Goal: Information Seeking & Learning: Learn about a topic

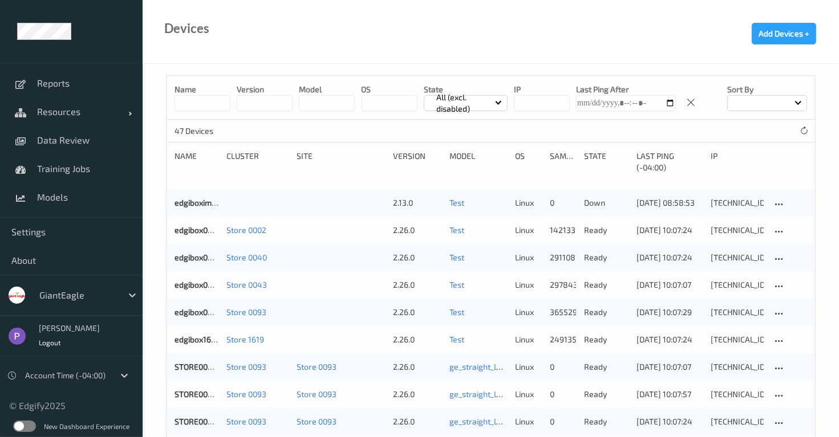
click at [30, 427] on label at bounding box center [24, 426] width 23 height 11
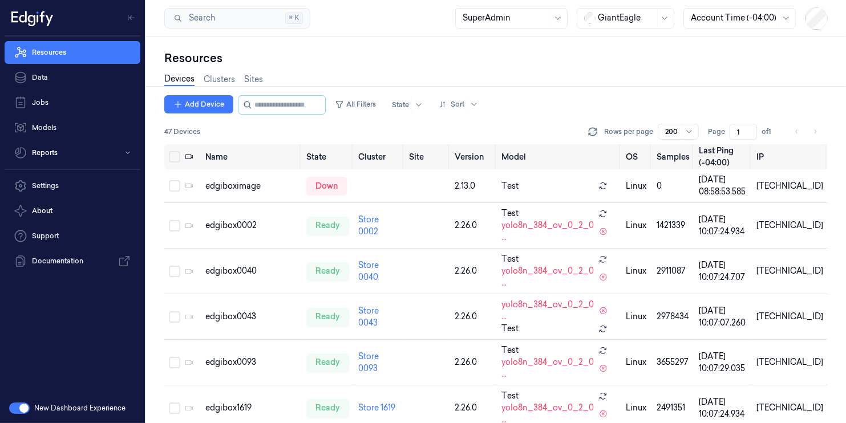
click at [632, 21] on div at bounding box center [626, 18] width 57 height 12
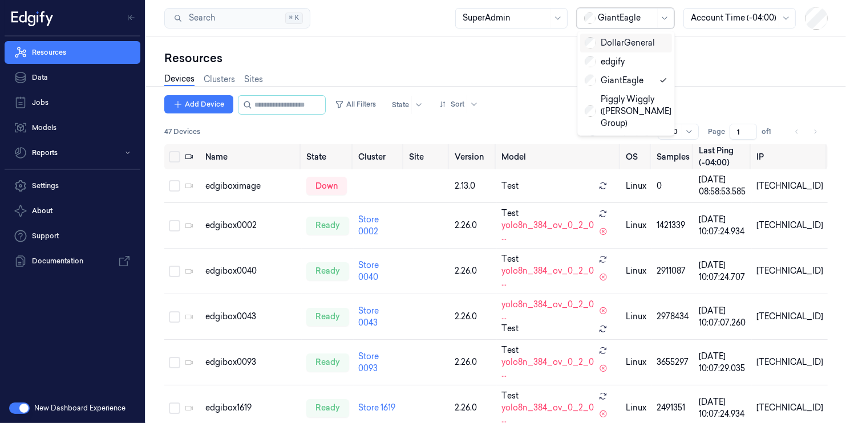
click at [614, 47] on div "DollarGeneral" at bounding box center [620, 43] width 70 height 12
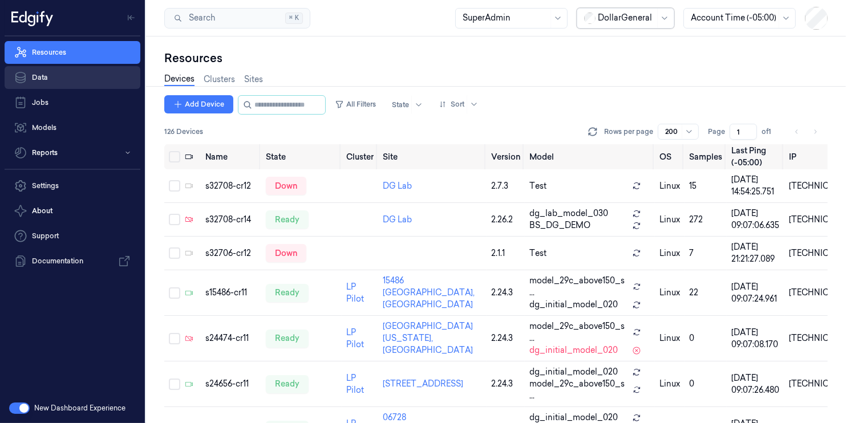
click at [87, 80] on link "Data" at bounding box center [73, 77] width 136 height 23
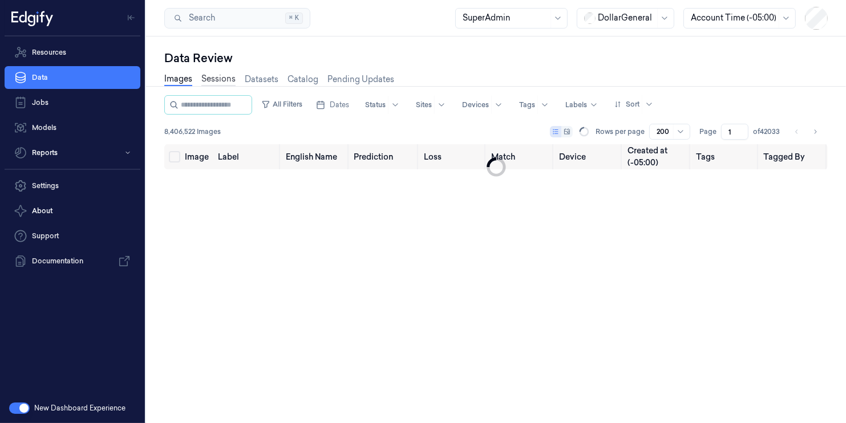
click at [230, 76] on link "Sessions" at bounding box center [218, 79] width 34 height 13
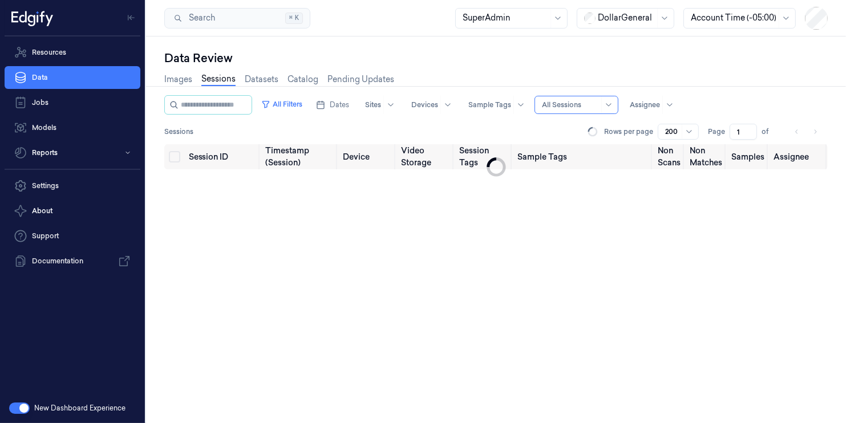
click at [362, 114] on div "Dates Sites Devices Sample Tags Alert Type All Sessions Assignee" at bounding box center [494, 104] width 367 height 19
click at [349, 106] on span "Dates" at bounding box center [339, 105] width 19 height 10
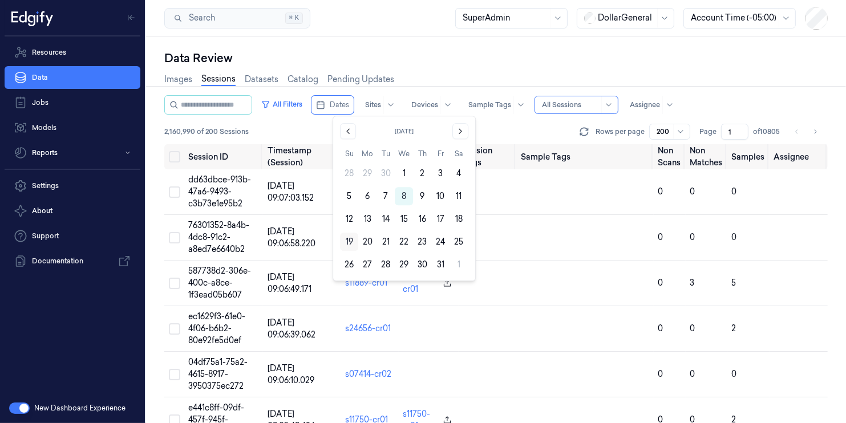
click at [352, 244] on button "19" at bounding box center [349, 242] width 18 height 18
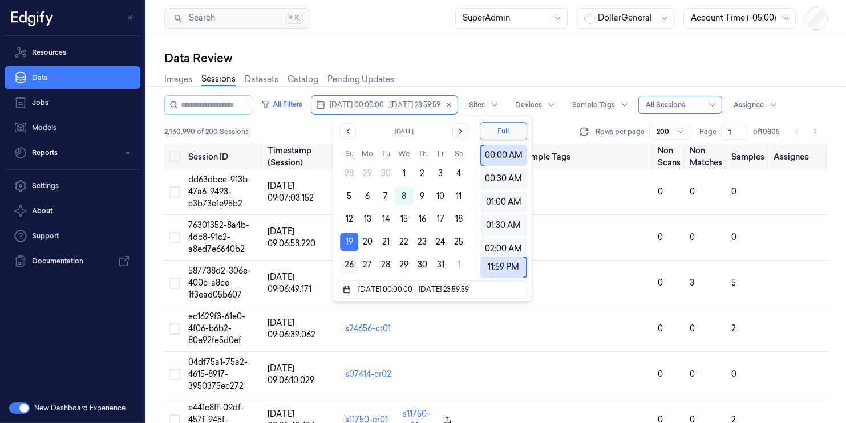
click at [346, 263] on button "26" at bounding box center [349, 265] width 18 height 18
click at [352, 131] on button "Go to the Previous Month" at bounding box center [348, 131] width 16 height 16
click at [367, 221] on button "15" at bounding box center [367, 219] width 18 height 18
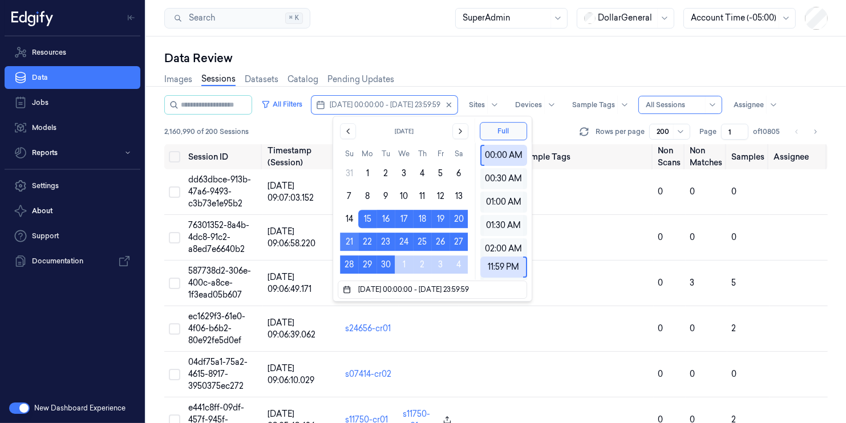
click at [352, 240] on button "21" at bounding box center [349, 242] width 18 height 18
type input "[DATE] 00:00:00 - [DATE] 23:59:59"
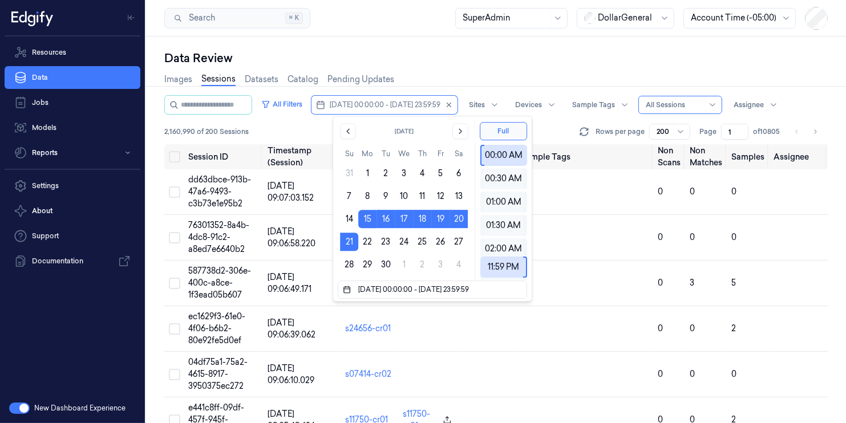
click at [487, 62] on div "Data Review" at bounding box center [495, 58] width 663 height 16
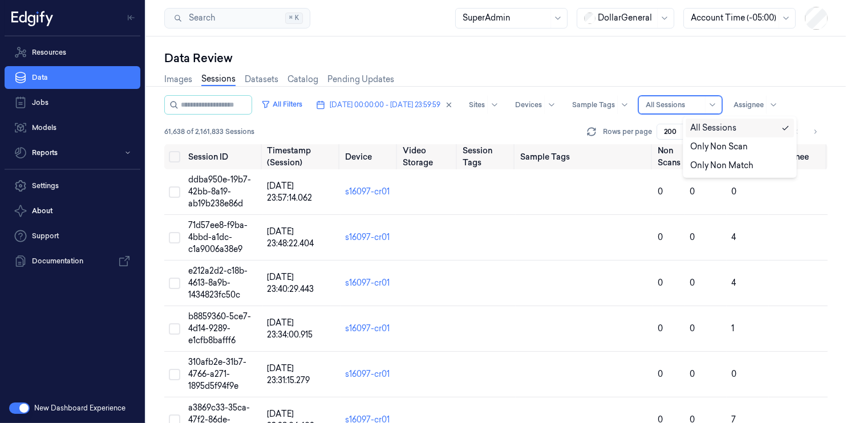
click at [703, 108] on div at bounding box center [674, 105] width 57 height 10
drag, startPoint x: 719, startPoint y: 146, endPoint x: 578, endPoint y: 156, distance: 141.2
click at [718, 146] on div "Only Non Scan" at bounding box center [719, 147] width 58 height 12
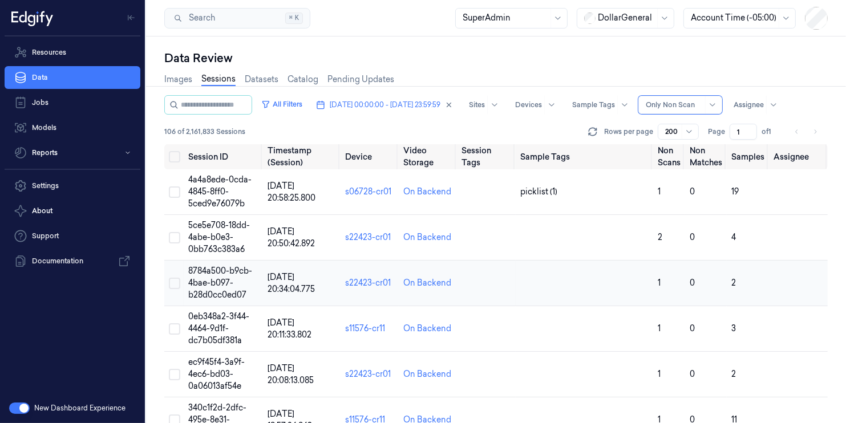
click at [229, 292] on span "8784a500-b9cb-4bae-b097-b28d0cc0ed07" at bounding box center [220, 283] width 64 height 34
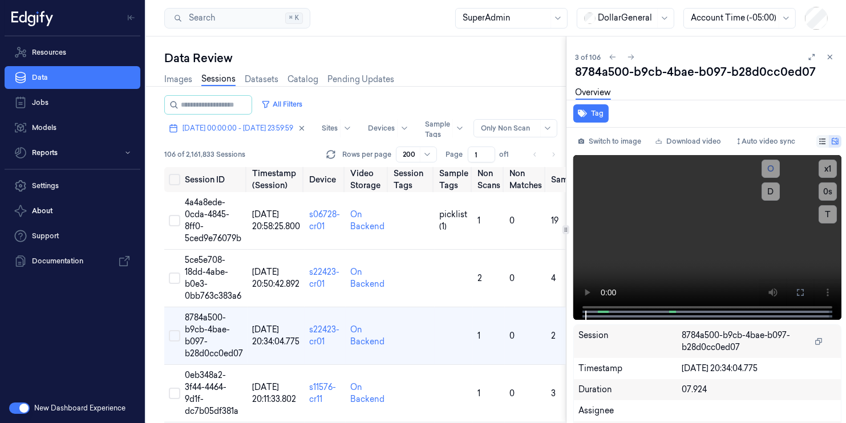
drag, startPoint x: 812, startPoint y: 59, endPoint x: 663, endPoint y: 104, distance: 155.5
click at [812, 59] on icon at bounding box center [812, 57] width 8 height 8
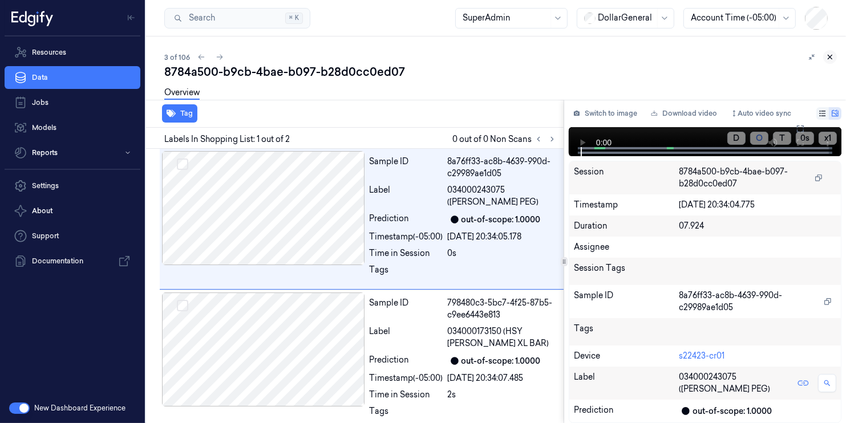
click at [833, 59] on icon at bounding box center [830, 57] width 8 height 8
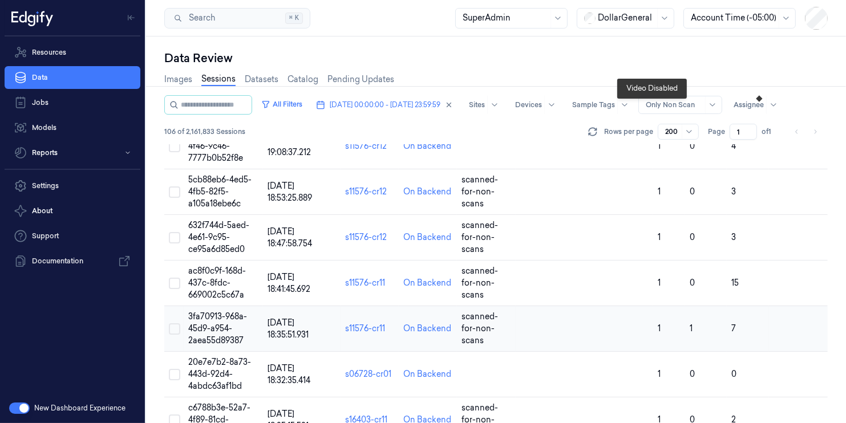
scroll to position [1040, 0]
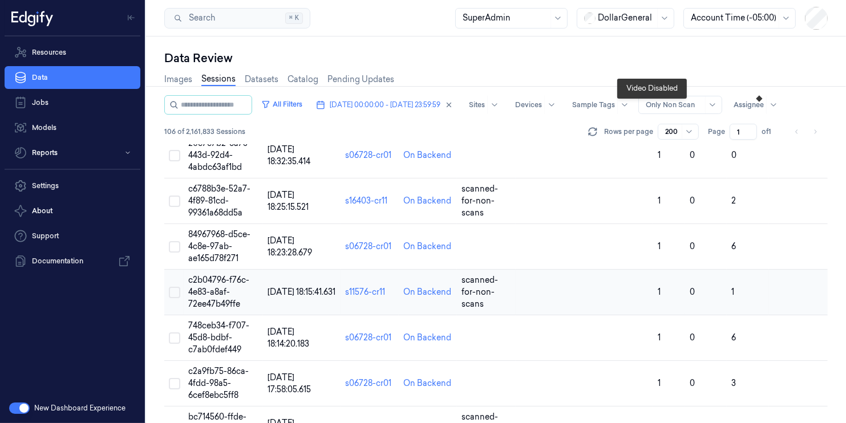
click at [526, 287] on td at bounding box center [585, 293] width 138 height 46
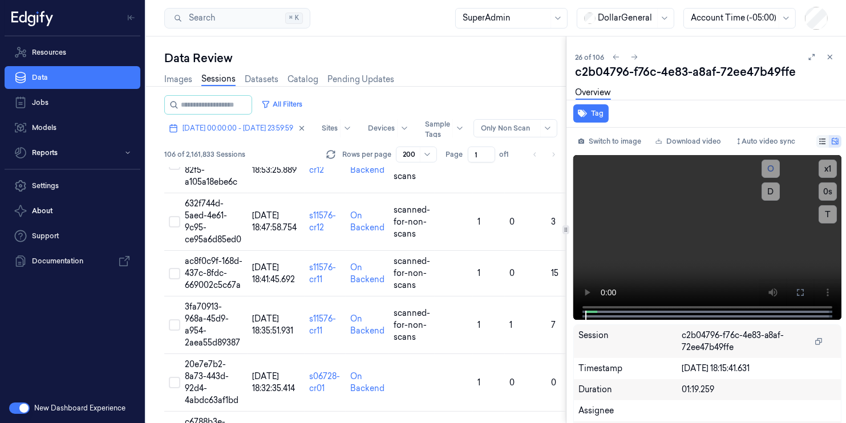
drag, startPoint x: 805, startPoint y: 55, endPoint x: 792, endPoint y: 68, distance: 18.6
click at [808, 55] on icon at bounding box center [812, 57] width 8 height 8
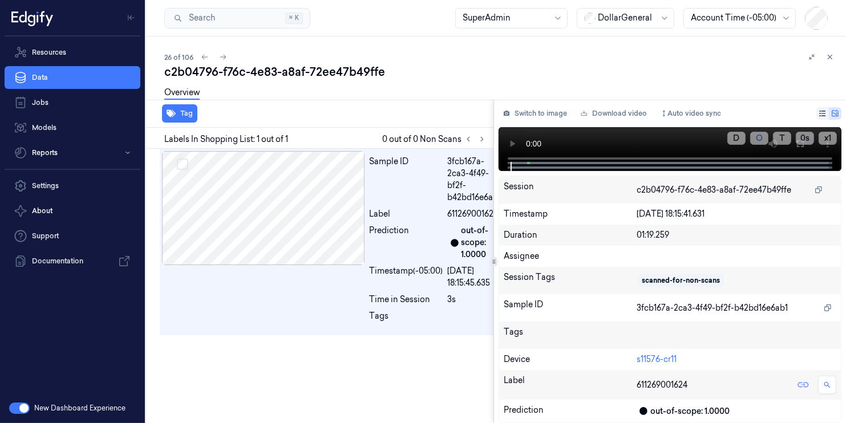
click at [586, 235] on div "Tag Labels In Shopping List: 1 out of 1 0 out of 0 Non Scans Sample ID 3fcb167a…" at bounding box center [493, 261] width 704 height 323
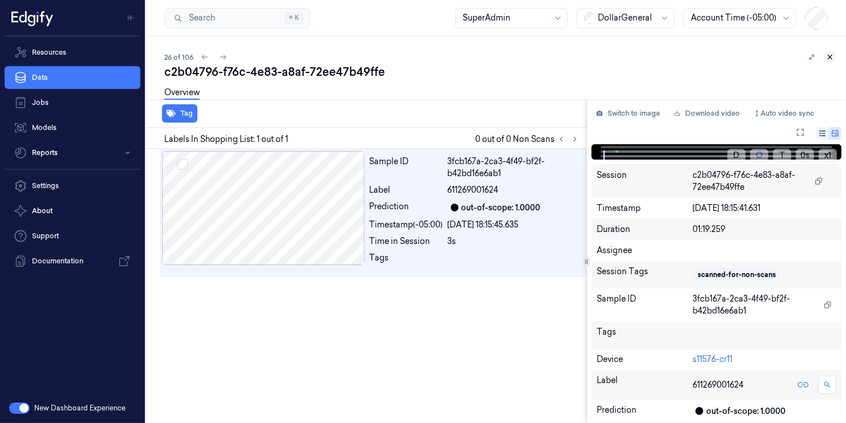
click at [830, 55] on icon at bounding box center [830, 57] width 4 height 4
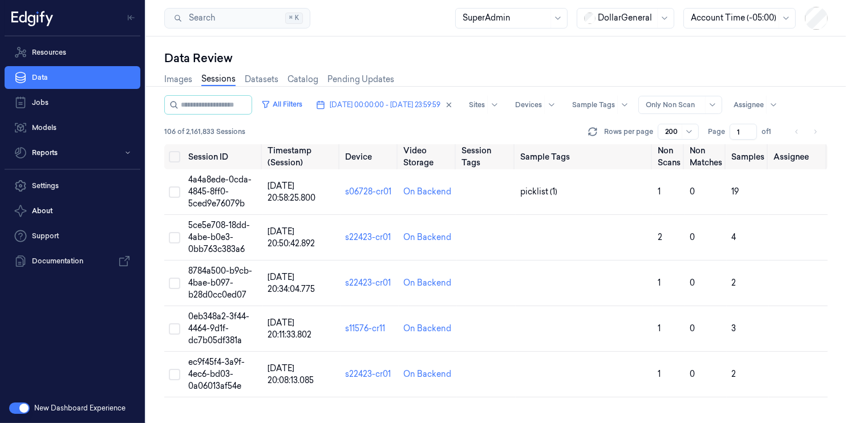
scroll to position [1081, 0]
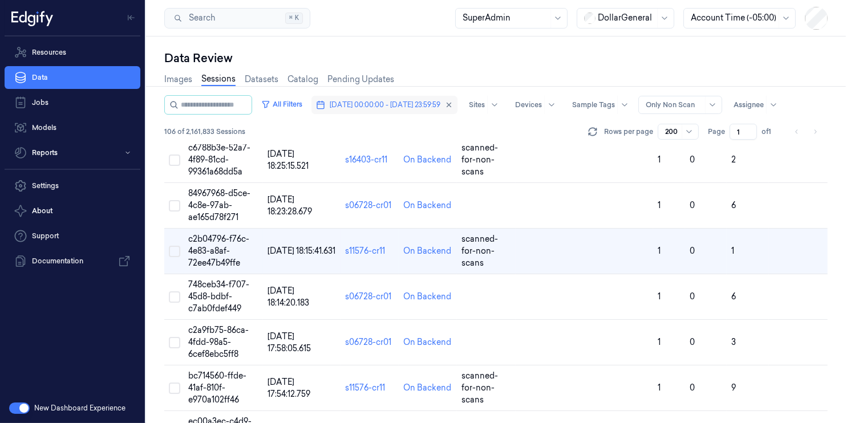
click at [376, 107] on span "[DATE] 00:00:00 - [DATE] 23:59:59" at bounding box center [385, 105] width 111 height 10
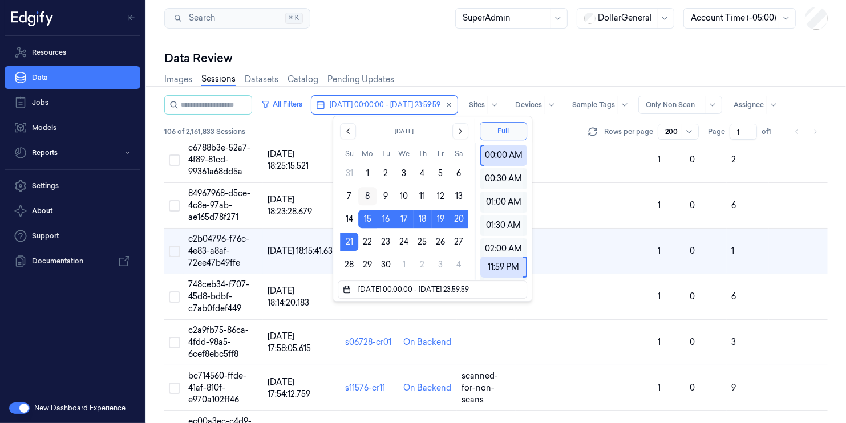
click at [367, 193] on button "8" at bounding box center [367, 196] width 18 height 18
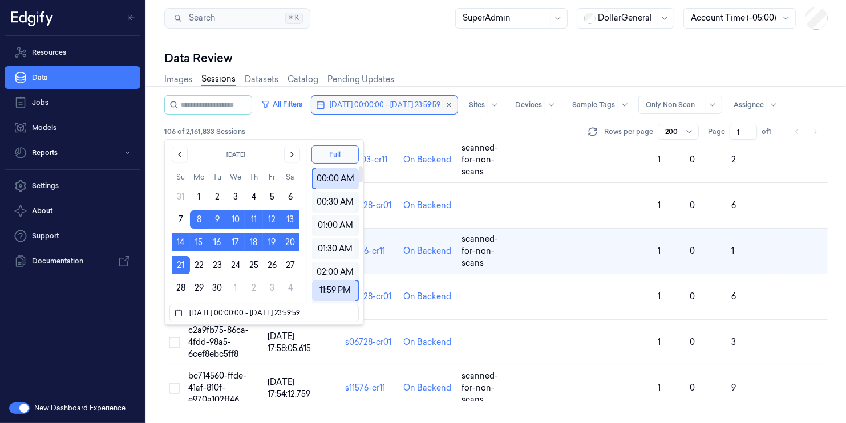
click at [395, 100] on div "All Filters [DATE] 00:00:00 - [DATE] 23:59:59 Sites Devices Sample Tags Alert T…" at bounding box center [473, 104] width 618 height 19
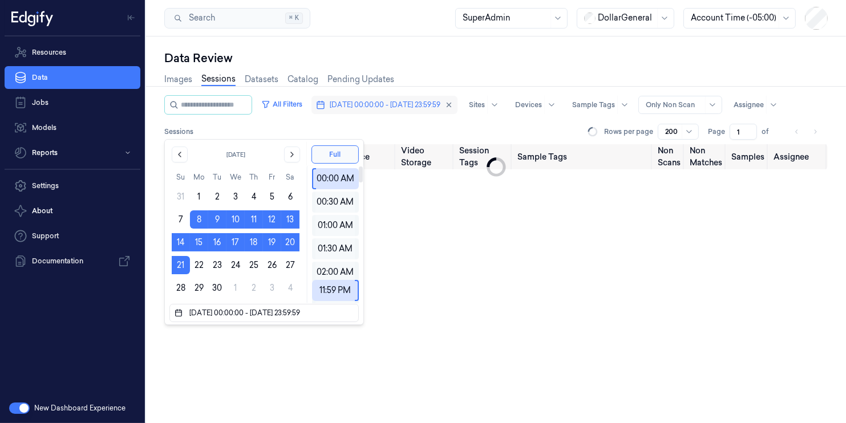
click at [330, 110] on span "[DATE] 00:00:00 - [DATE] 23:59:59" at bounding box center [385, 105] width 111 height 10
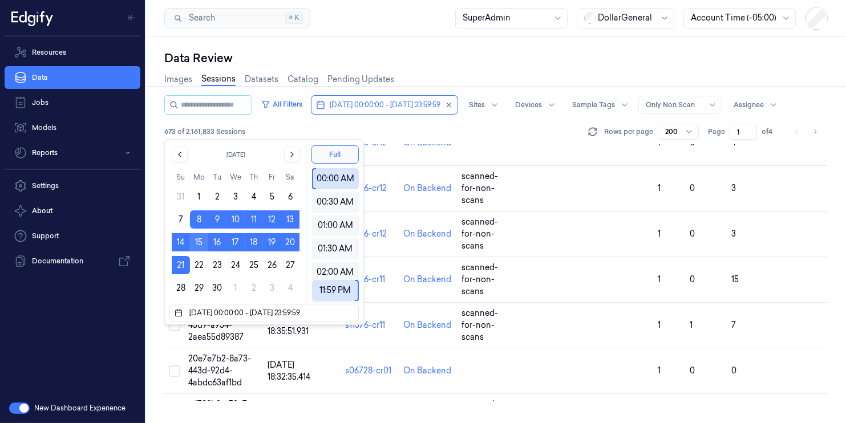
click at [195, 242] on button "15" at bounding box center [199, 242] width 18 height 18
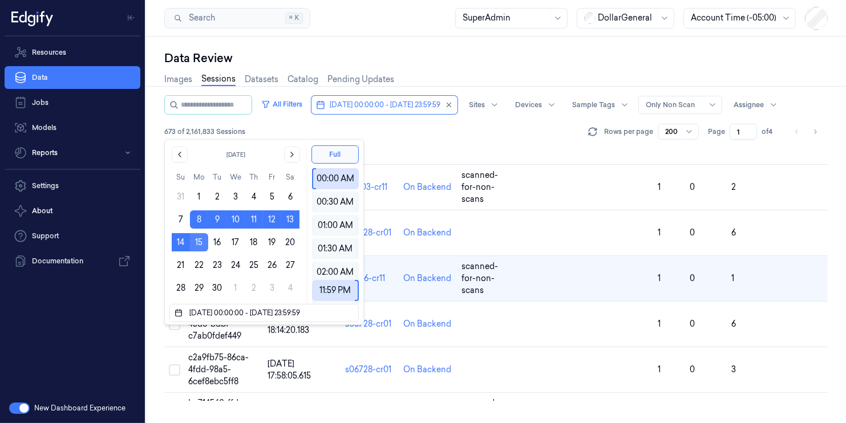
scroll to position [1057, 0]
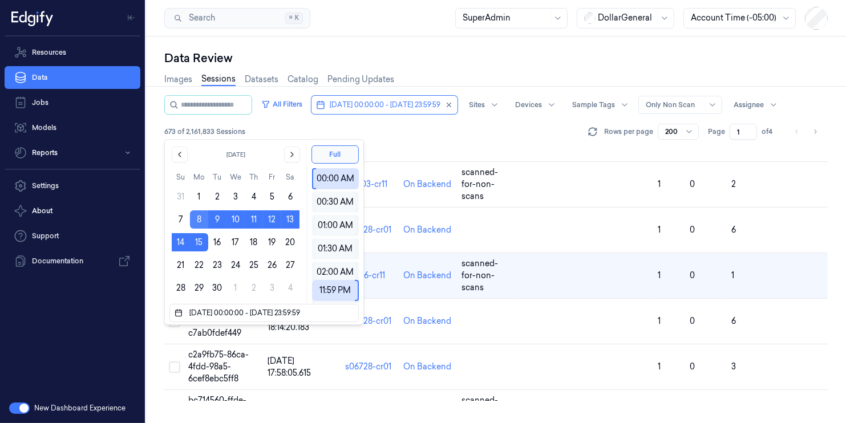
click at [197, 222] on button "8" at bounding box center [199, 219] width 18 height 18
click at [182, 242] on button "14" at bounding box center [181, 242] width 18 height 18
type input "[DATE] 00:00:00 - [DATE] 23:59:59"
click at [364, 107] on div "All Filters [DATE] 00:00:00 - [DATE] 23:59:59 Sites Devices Sample Tags Alert T…" at bounding box center [473, 104] width 618 height 19
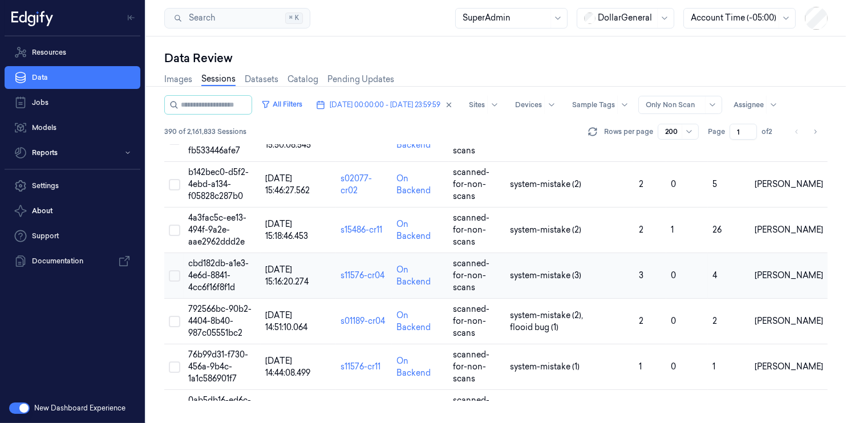
click at [210, 287] on span "cbd182db-a1e3-4e6d-8841-4cc6f16f8f1d" at bounding box center [218, 275] width 60 height 34
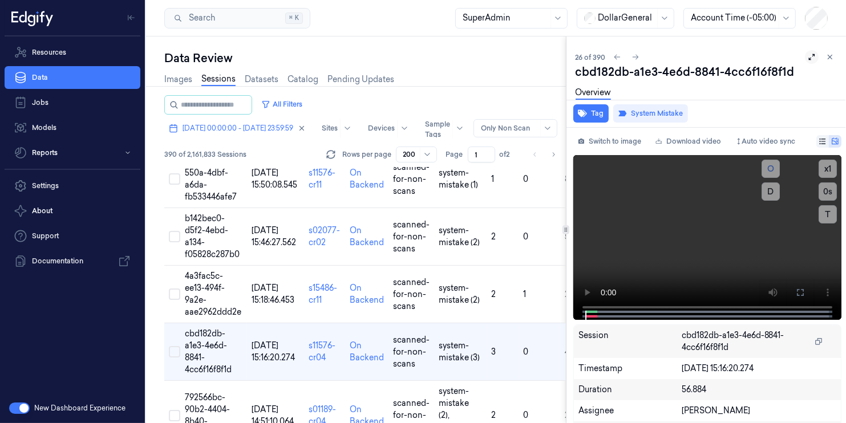
click at [808, 57] on icon at bounding box center [812, 57] width 8 height 8
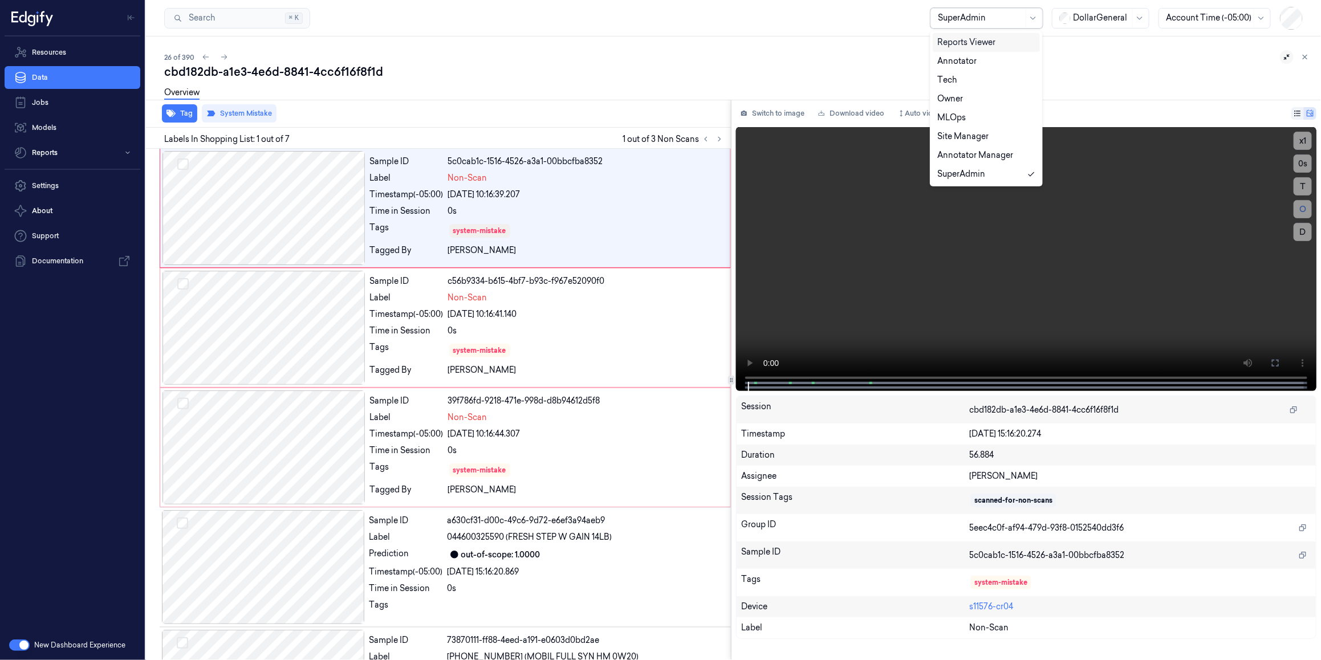
click at [845, 17] on div at bounding box center [981, 18] width 86 height 12
click at [845, 60] on div "Annotator" at bounding box center [957, 61] width 39 height 12
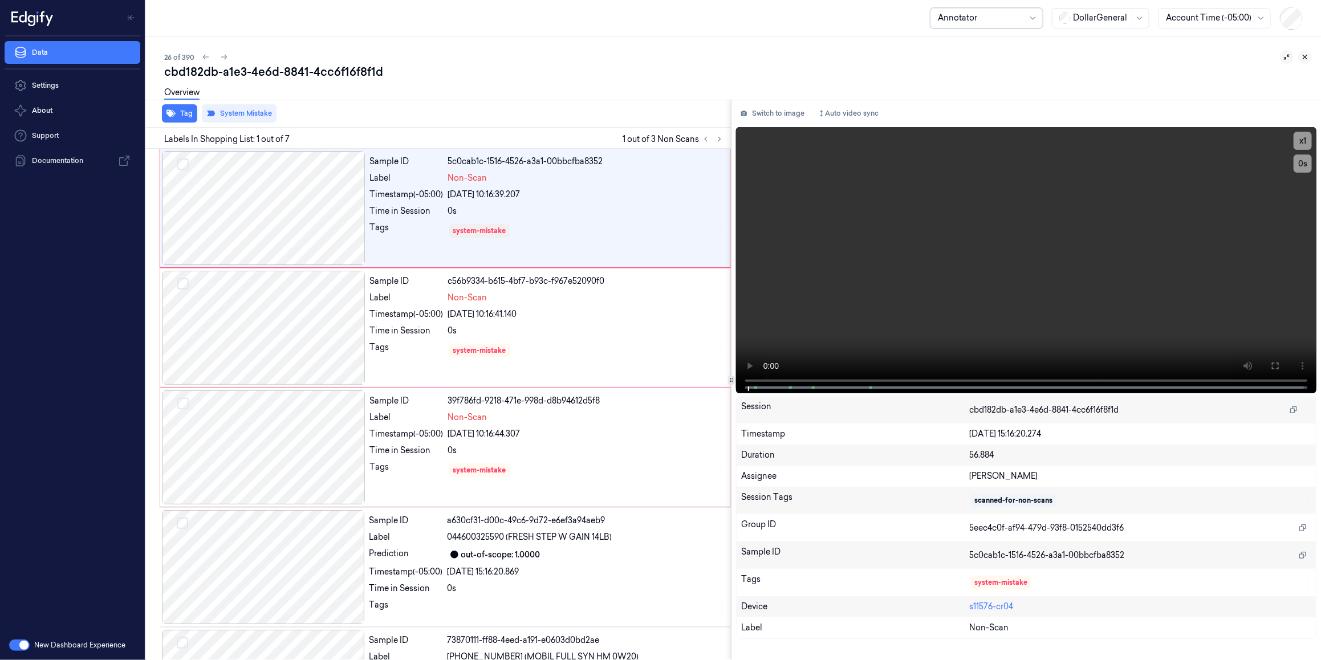
click at [845, 53] on icon at bounding box center [1305, 57] width 8 height 8
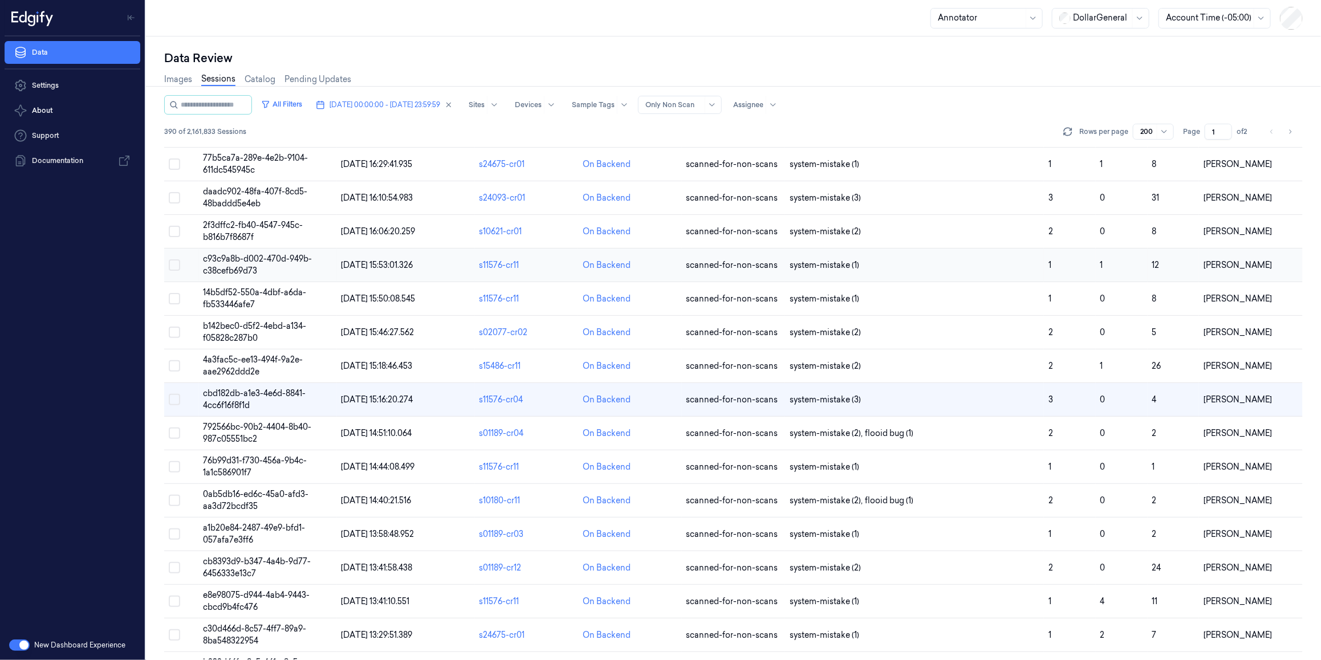
click at [314, 274] on td "c93c9a8b-d002-470d-949b-c38cefb69d73" at bounding box center [268, 266] width 138 height 34
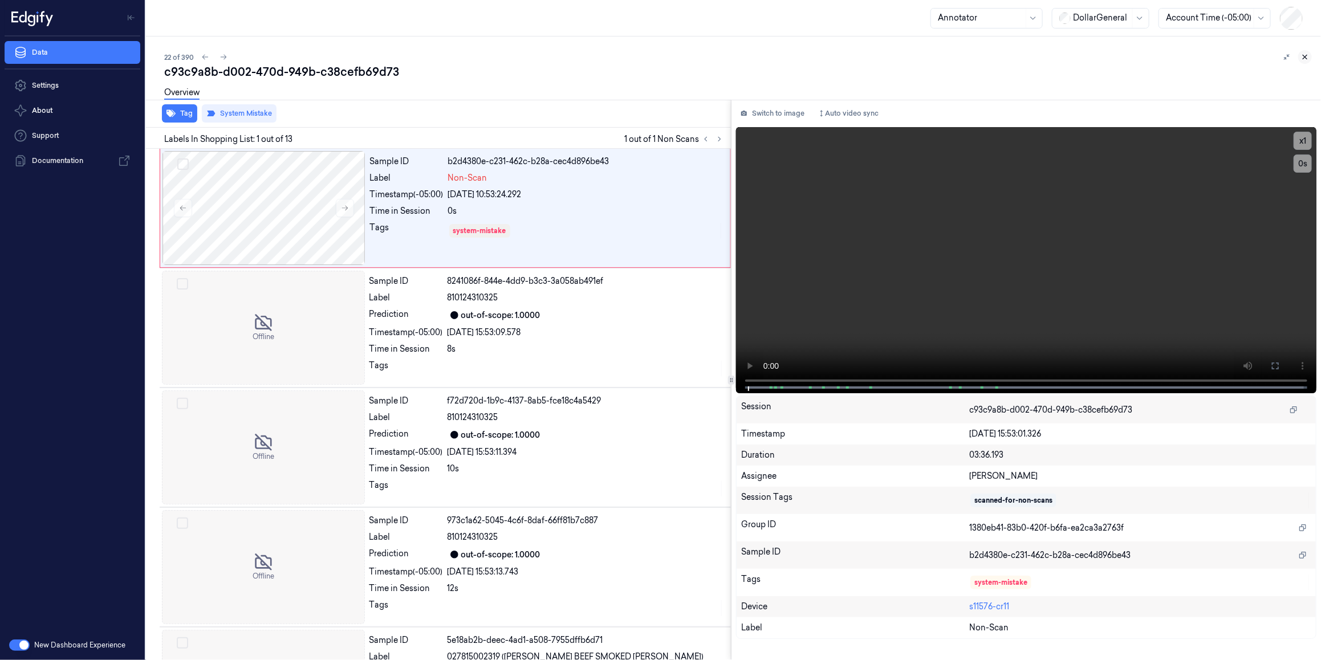
click at [845, 55] on icon at bounding box center [1305, 57] width 8 height 8
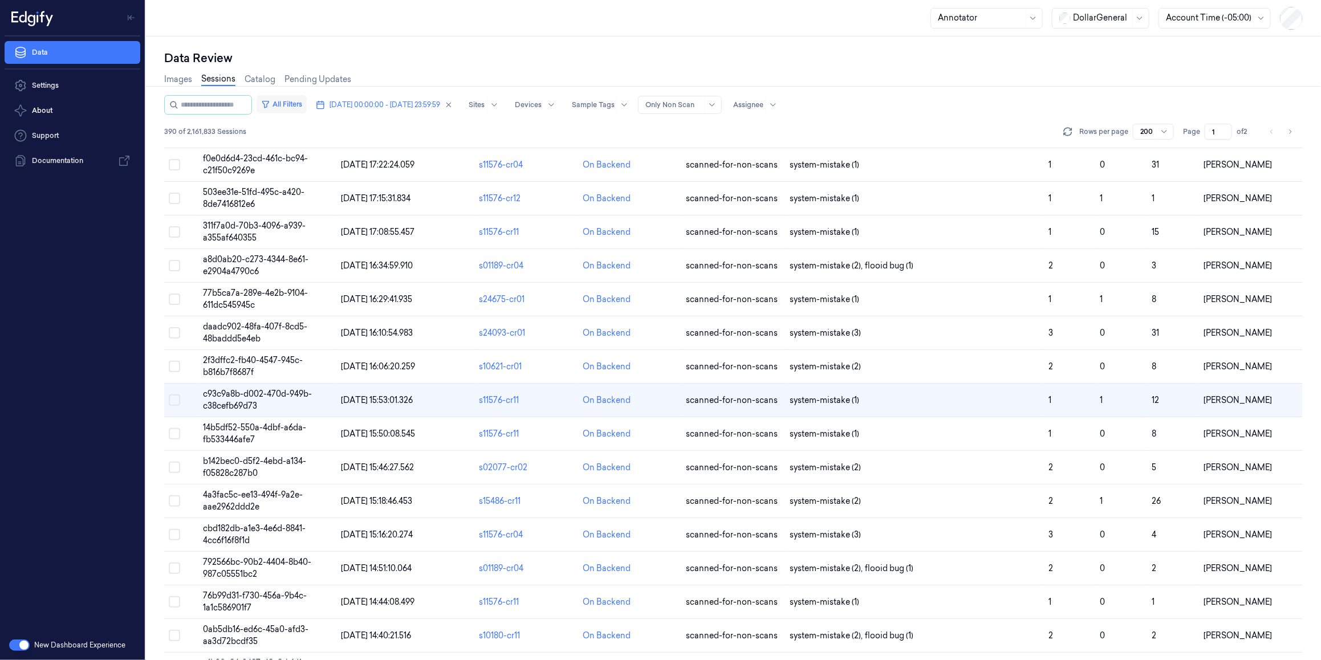
click at [307, 107] on button "All Filters" at bounding box center [282, 104] width 50 height 18
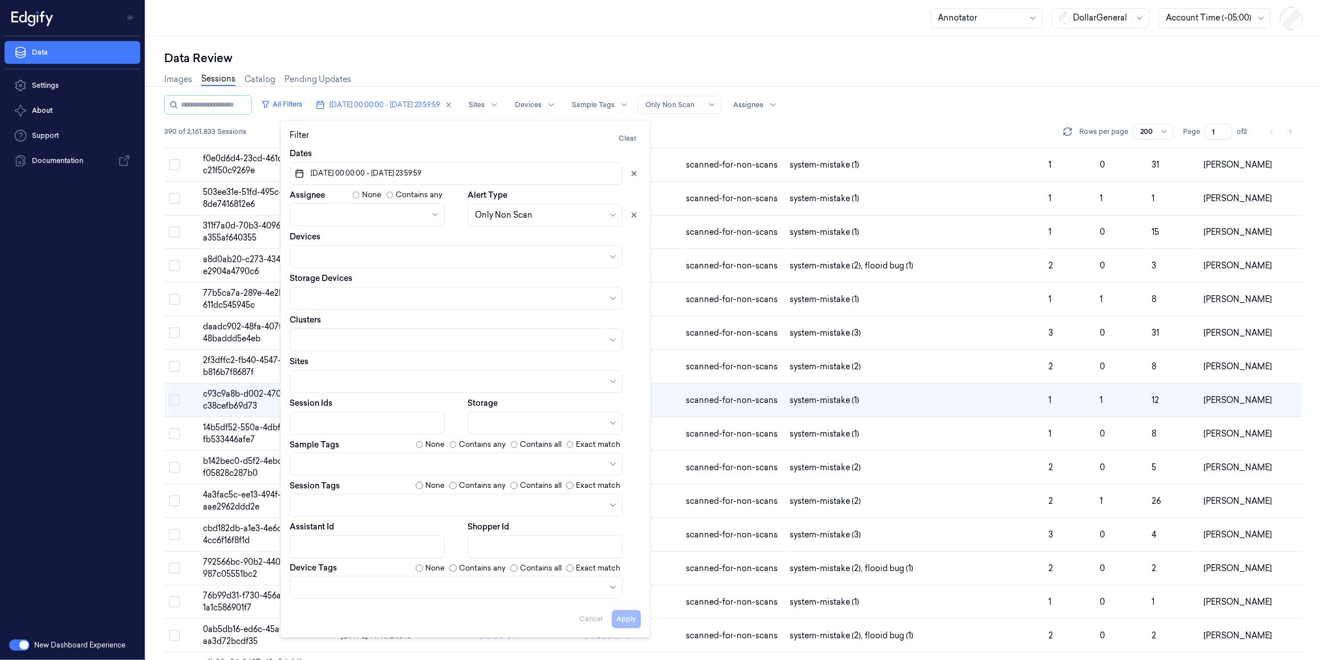
click at [380, 173] on span "[DATE] 00:00:00 - [DATE] 23:59:59" at bounding box center [365, 174] width 113 height 10
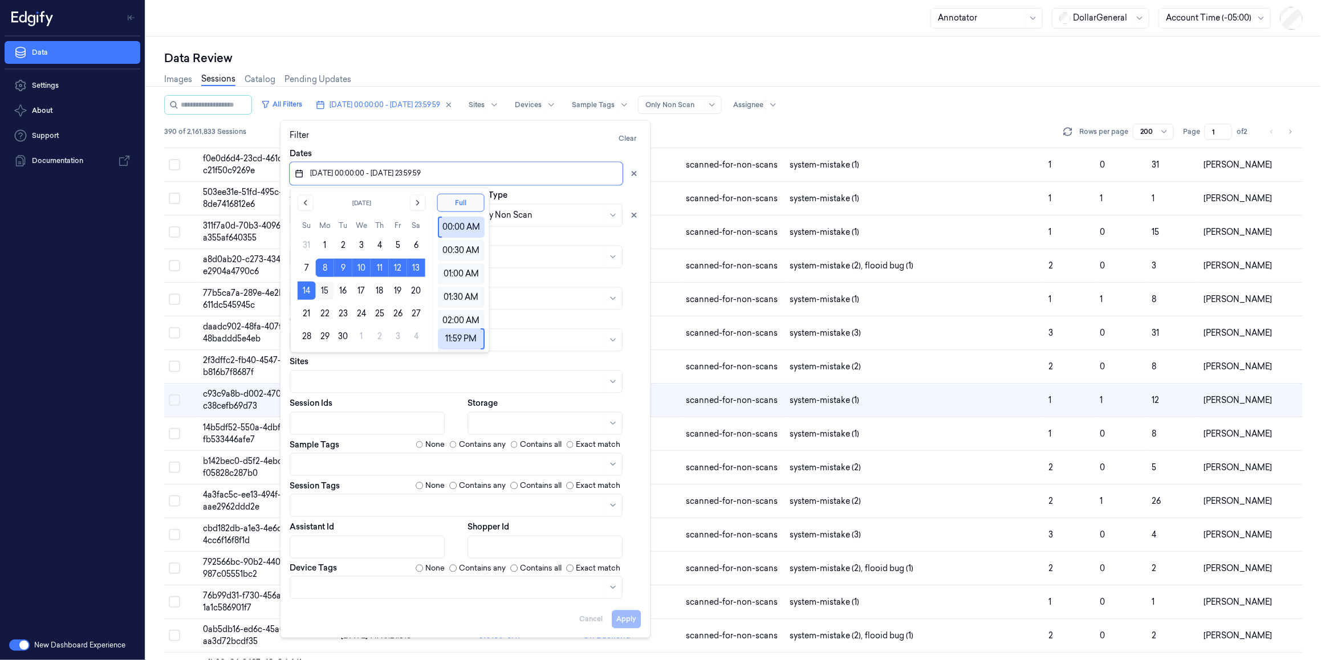
click at [330, 289] on button "15" at bounding box center [325, 291] width 18 height 18
drag, startPoint x: 331, startPoint y: 310, endPoint x: 309, endPoint y: 311, distance: 22.3
click at [309, 311] on tr "21 22 23 24 25 26 27" at bounding box center [362, 314] width 128 height 18
click at [309, 311] on button "21" at bounding box center [307, 314] width 18 height 18
click at [330, 282] on button "15" at bounding box center [325, 291] width 18 height 18
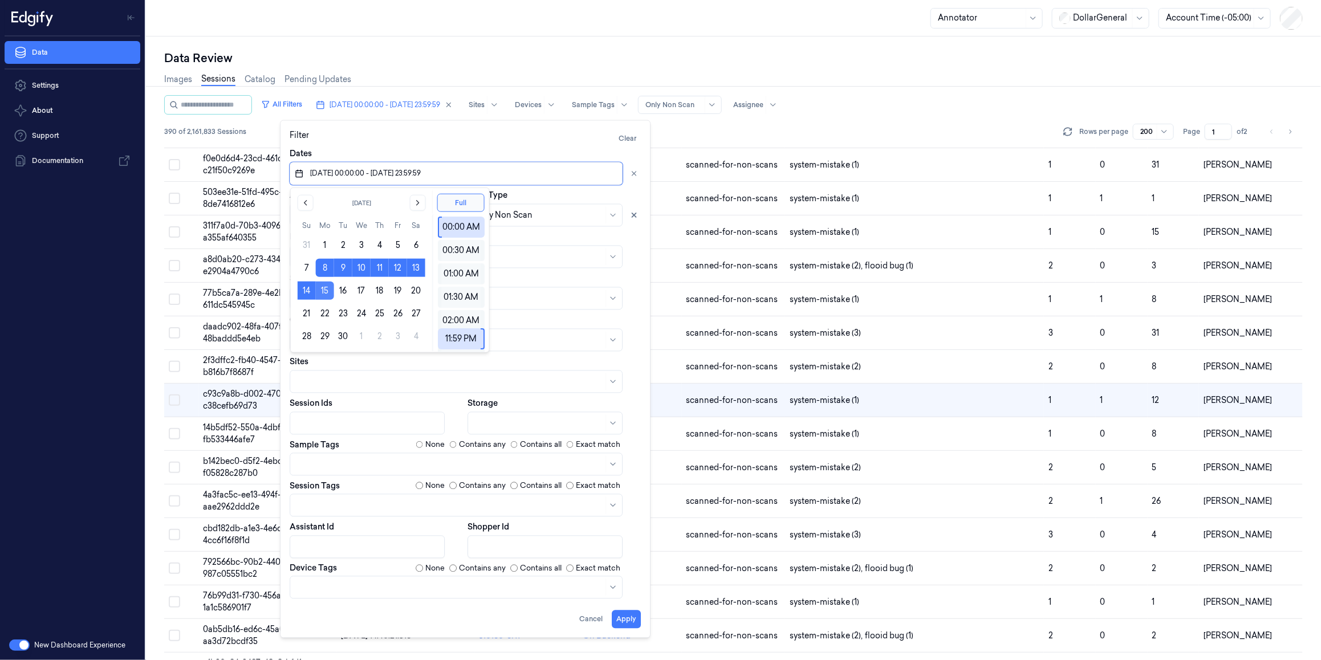
click at [325, 286] on button "15" at bounding box center [325, 291] width 18 height 18
click at [304, 312] on button "21" at bounding box center [307, 314] width 18 height 18
type input "[DATE] 00:00:00 - [DATE] 23:59:59"
click at [435, 112] on button "[DATE] 00:00:00 - [DATE] 23:59:59" at bounding box center [384, 105] width 146 height 18
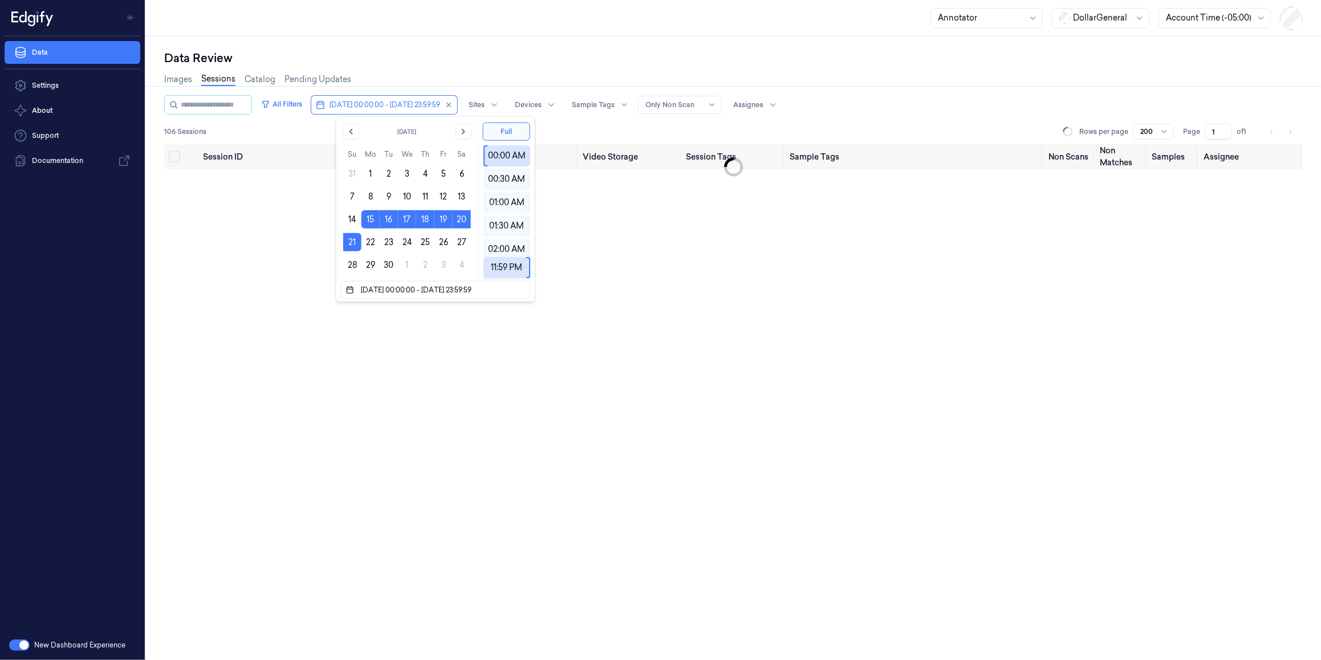
click at [452, 83] on div "Images Sessions Catalog Pending Updates" at bounding box center [733, 80] width 1139 height 29
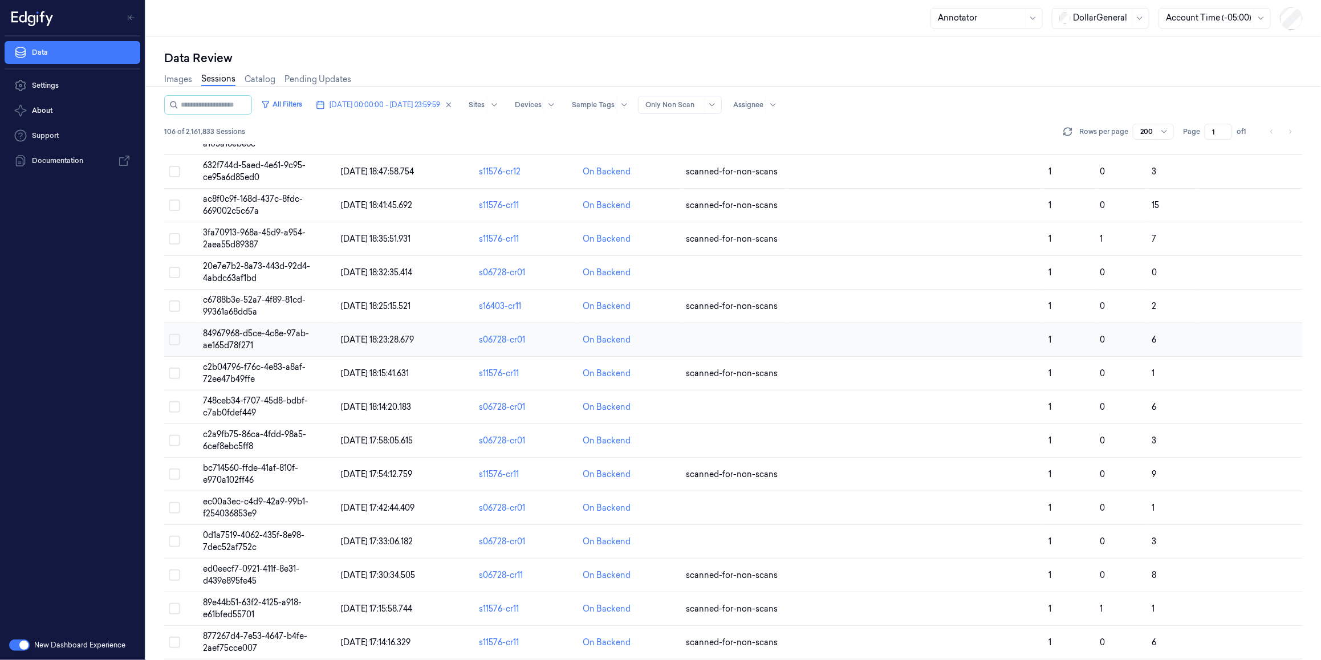
scroll to position [663, 0]
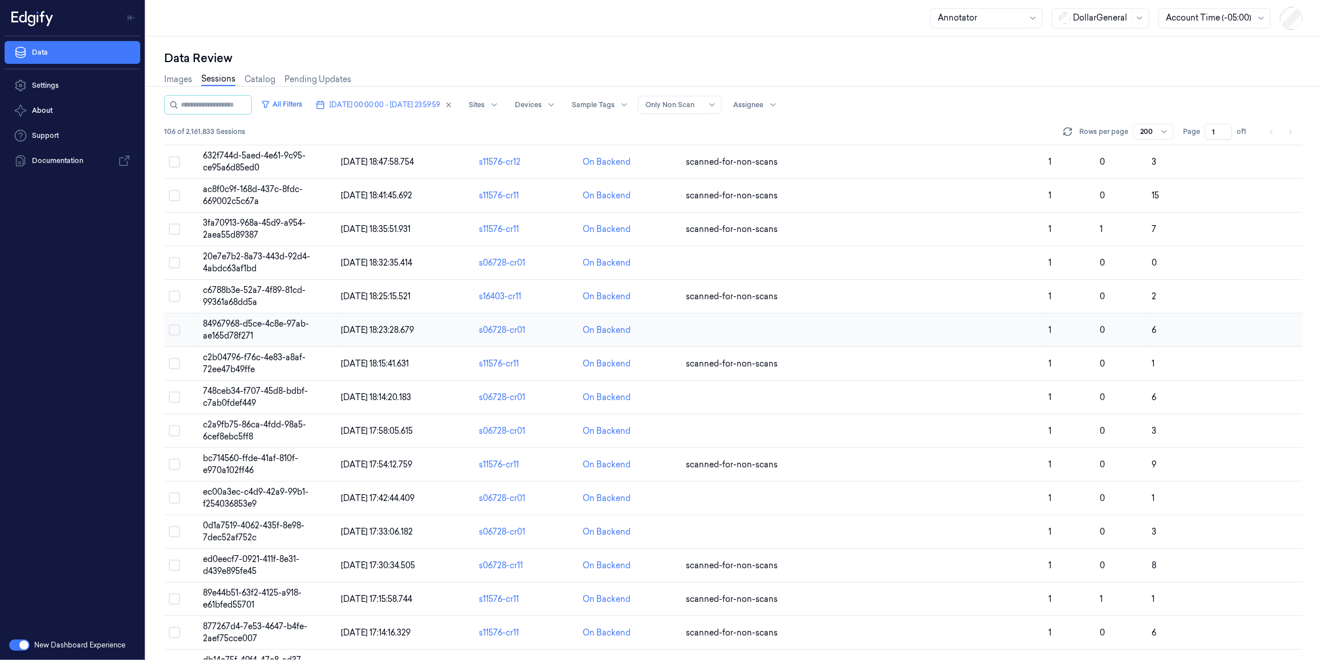
click at [243, 336] on span "84967968-d5ce-4c8e-97ab-ae165d78f271" at bounding box center [257, 330] width 106 height 22
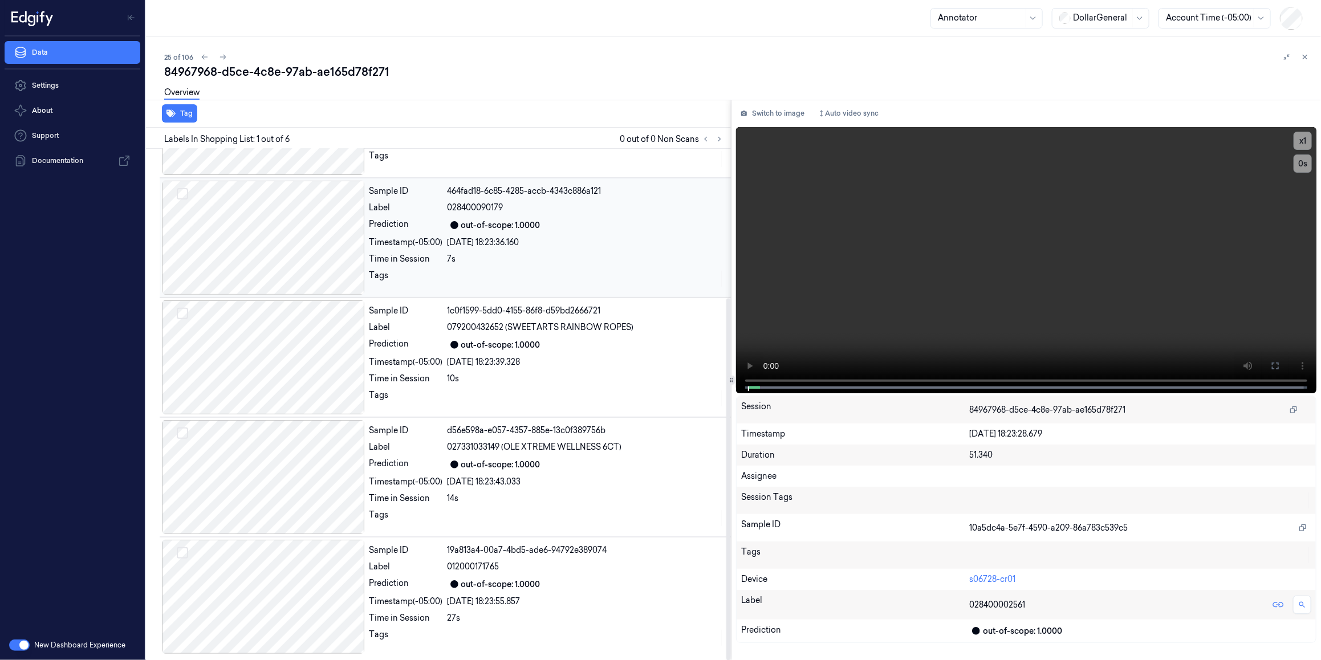
scroll to position [113, 0]
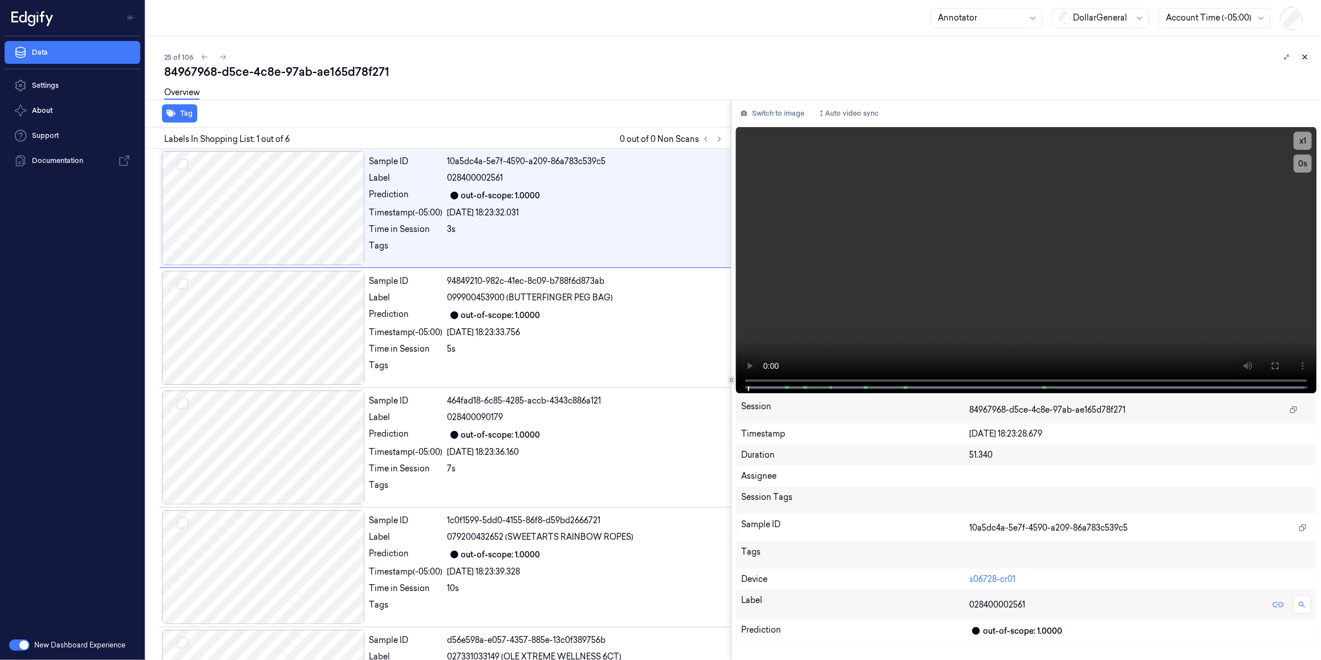
click at [845, 56] on icon at bounding box center [1305, 57] width 8 height 8
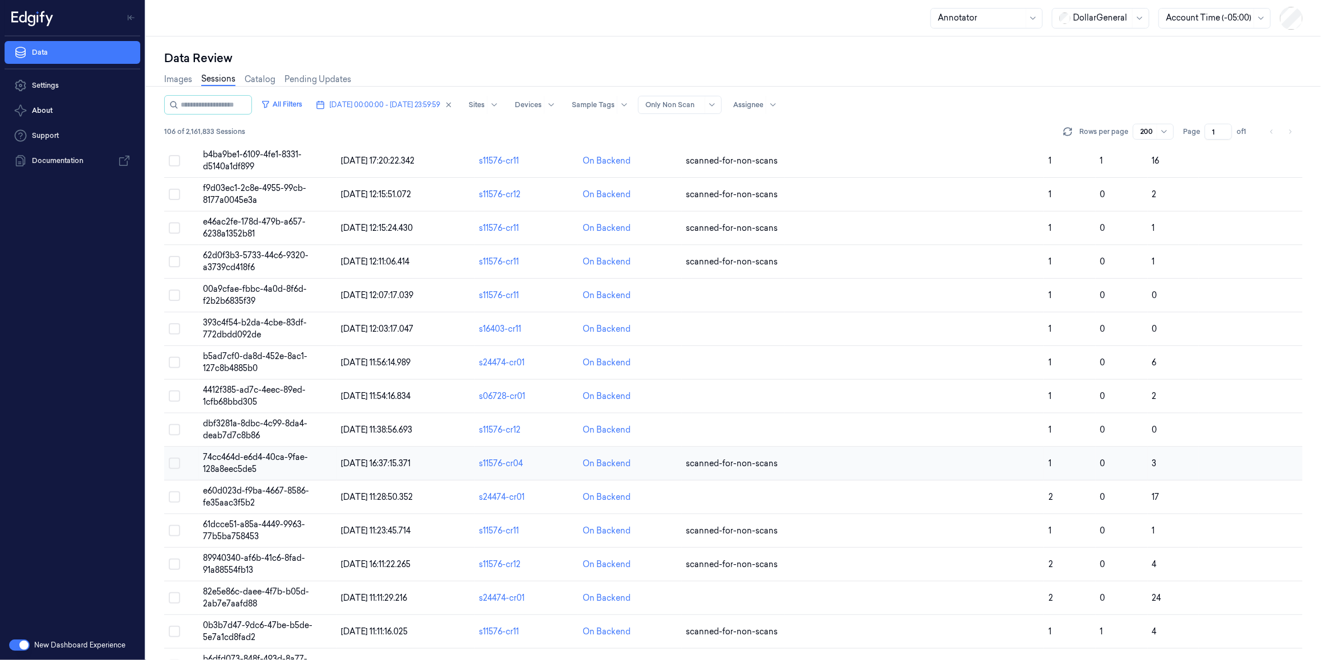
click at [339, 437] on td "[DATE] 11:28:50.352" at bounding box center [406, 498] width 138 height 34
click at [309, 437] on div "Data Review Images Sessions Catalog Pending Updates All Filters [DATE] 00:00:00…" at bounding box center [733, 349] width 1175 height 624
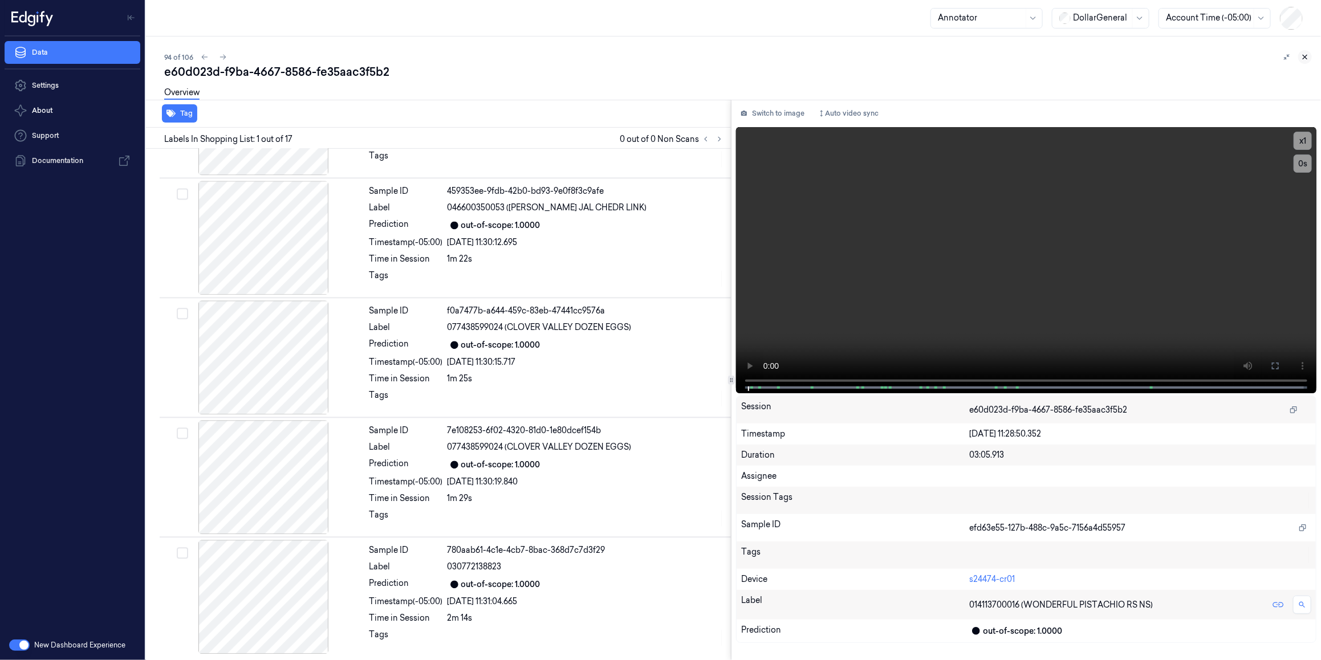
click at [845, 58] on icon at bounding box center [1305, 57] width 8 height 8
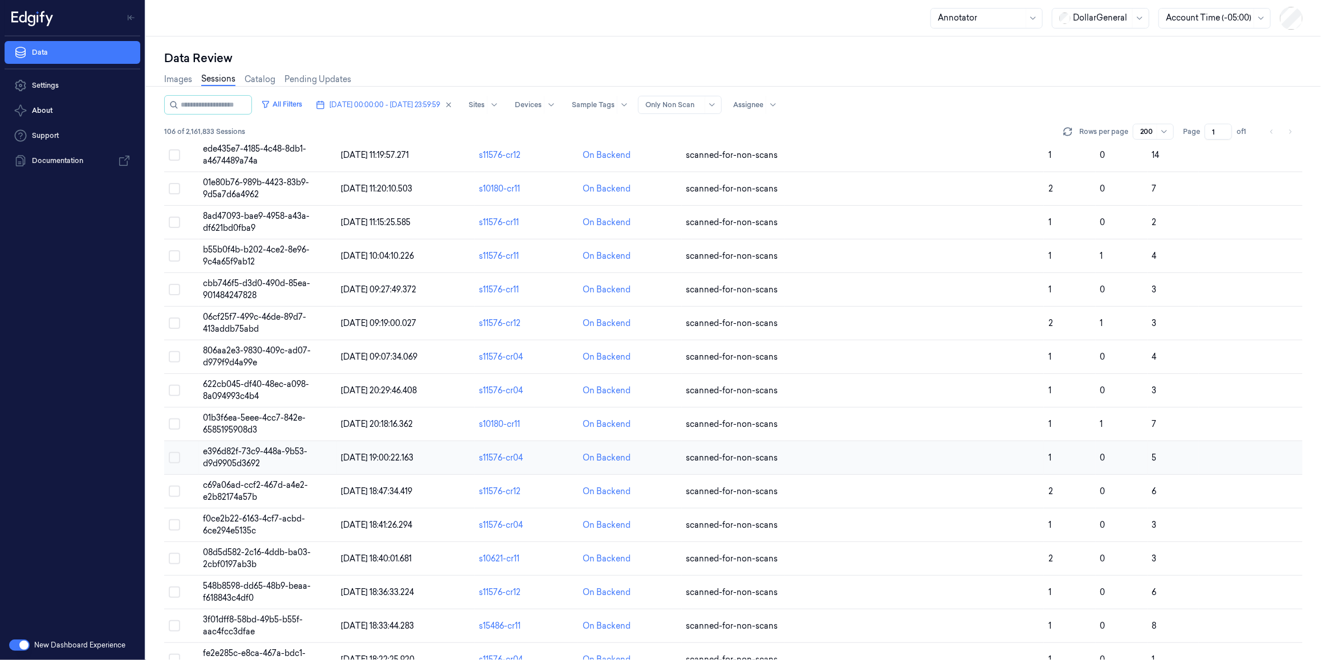
click at [306, 437] on td "e396d82f-73c9-448a-9b53-d9d9905d3692" at bounding box center [268, 458] width 138 height 34
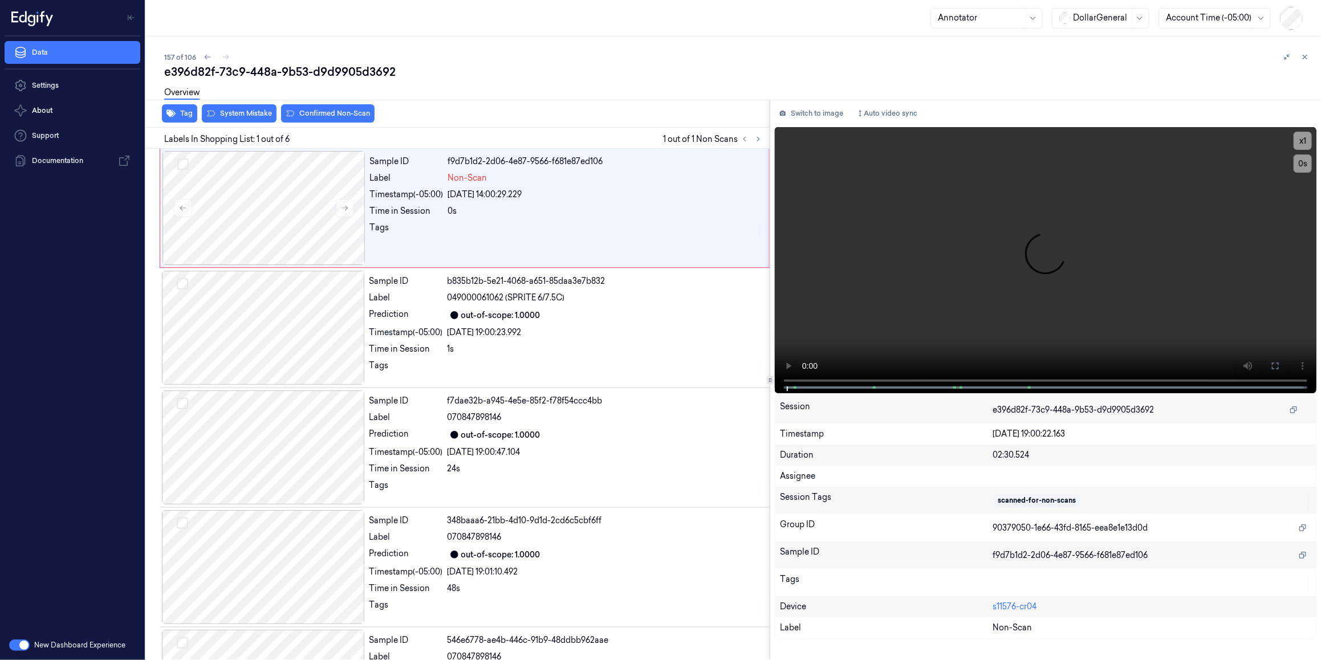
click at [763, 141] on div "Tag System Mistake Confirmed Non-Scan Labels In Shopping List: 1 out of 6 1 out…" at bounding box center [731, 380] width 1180 height 561
click at [212, 59] on button at bounding box center [208, 57] width 14 height 14
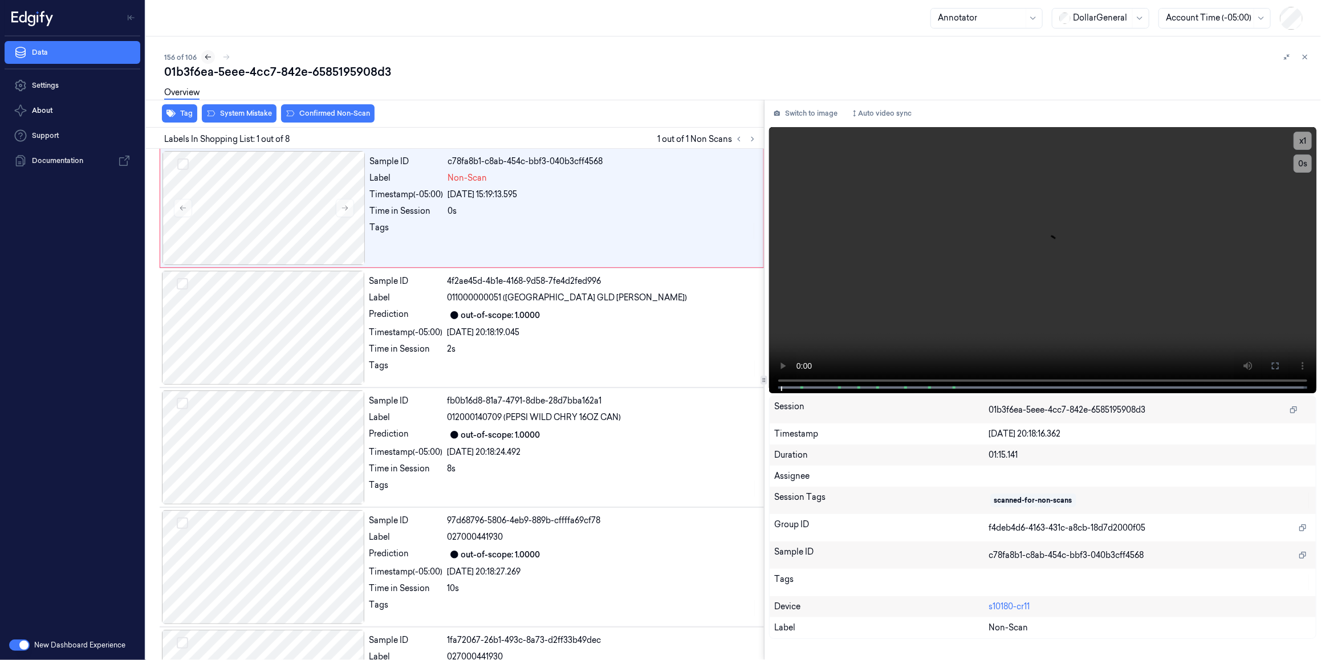
click at [212, 59] on button at bounding box center [208, 57] width 14 height 14
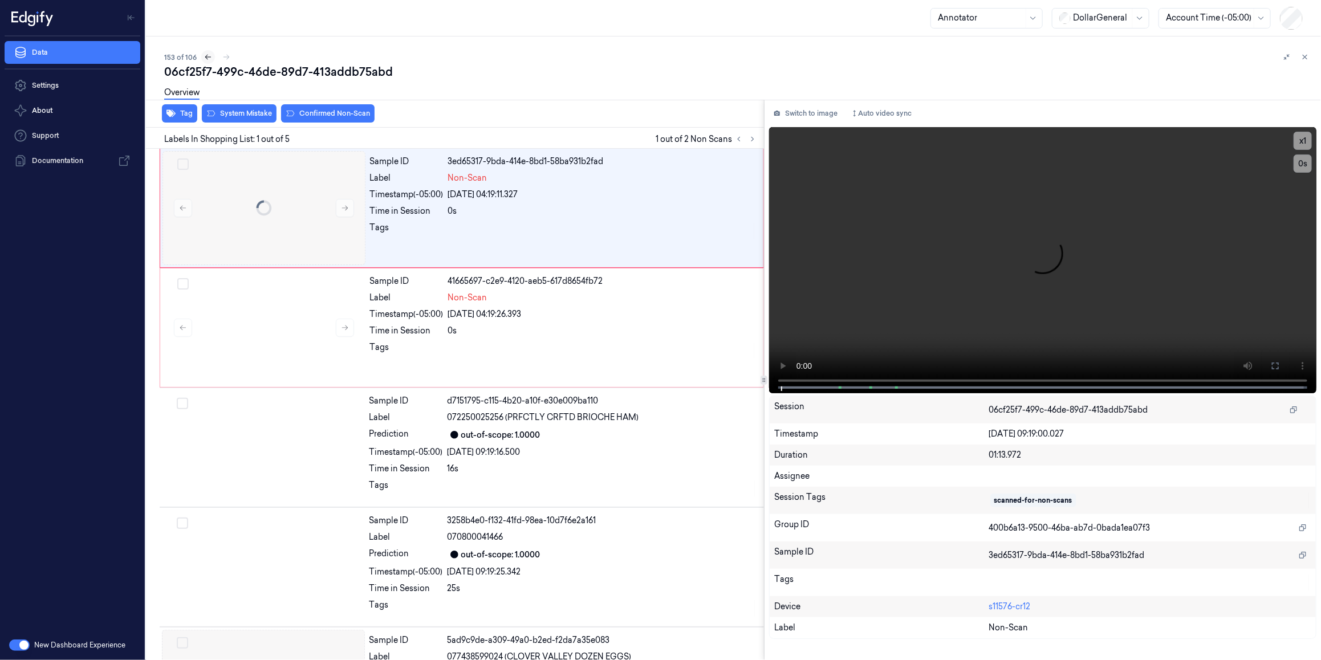
click at [212, 59] on button at bounding box center [208, 57] width 14 height 14
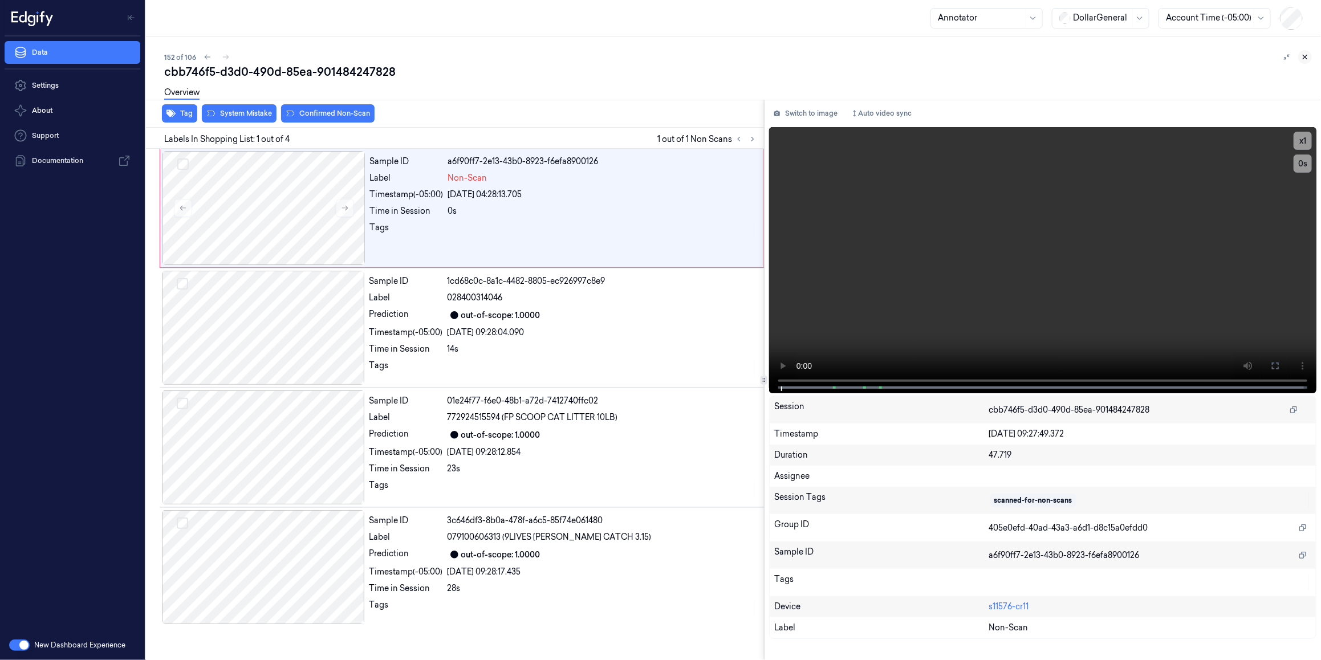
click at [845, 55] on icon at bounding box center [1305, 57] width 8 height 8
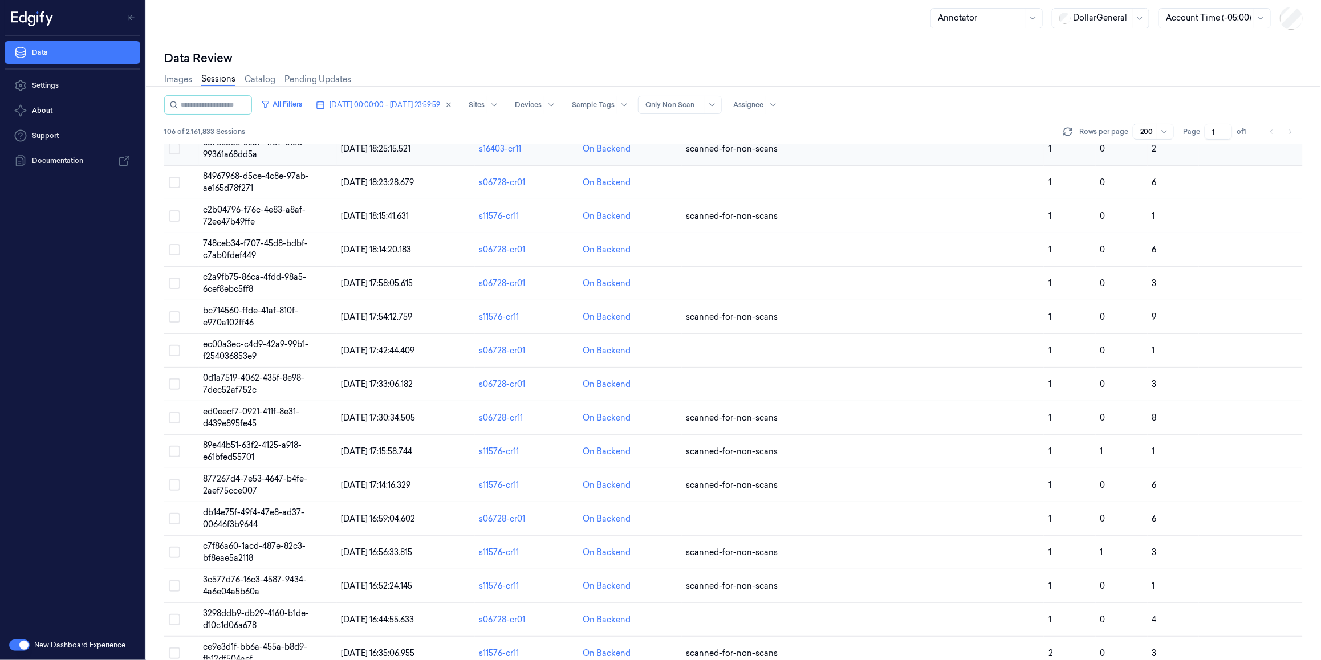
scroll to position [691, 0]
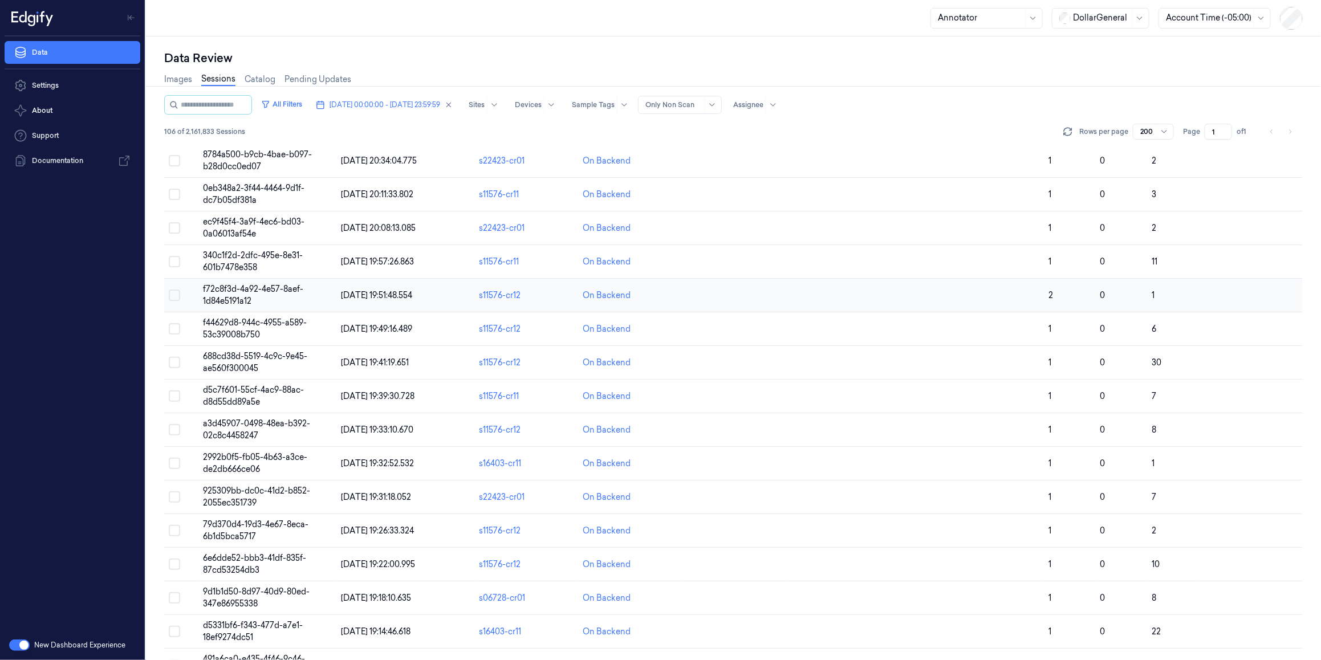
click at [261, 286] on span "f72c8f3d-4a92-4e57-8aef-1d84e5191a12" at bounding box center [254, 295] width 100 height 22
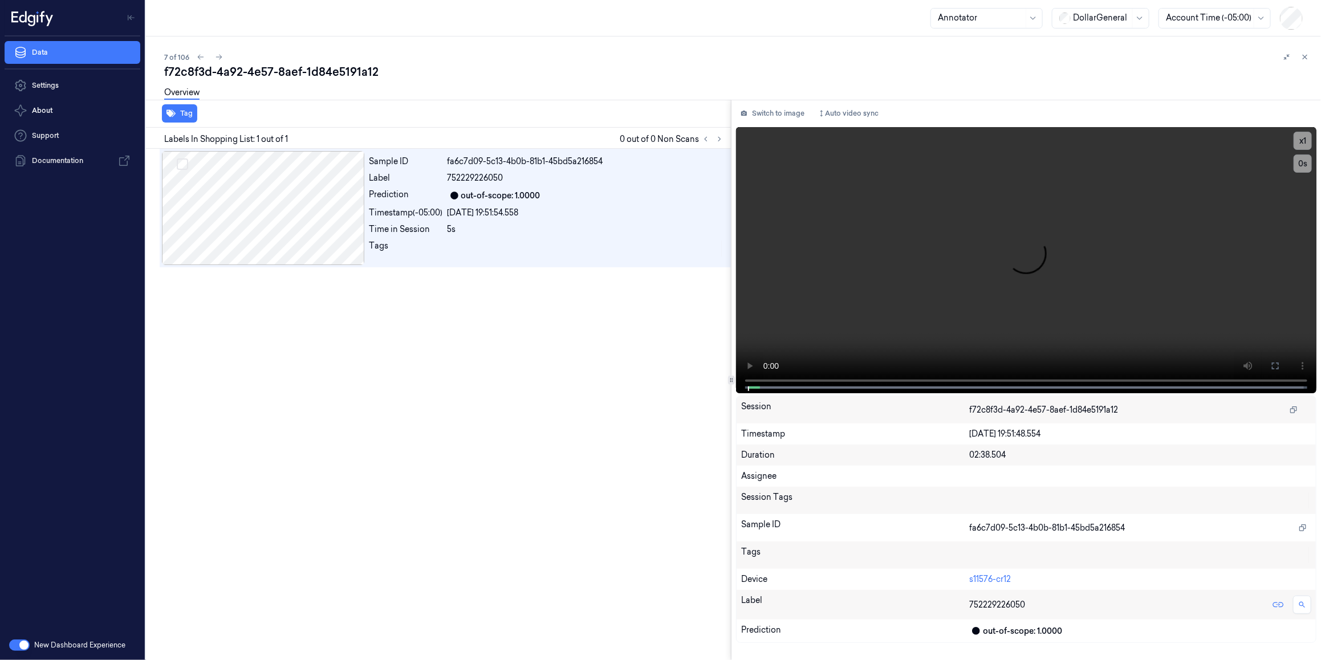
click at [208, 53] on div "7 of 106" at bounding box center [738, 57] width 1148 height 14
click at [217, 53] on icon at bounding box center [219, 57] width 8 height 8
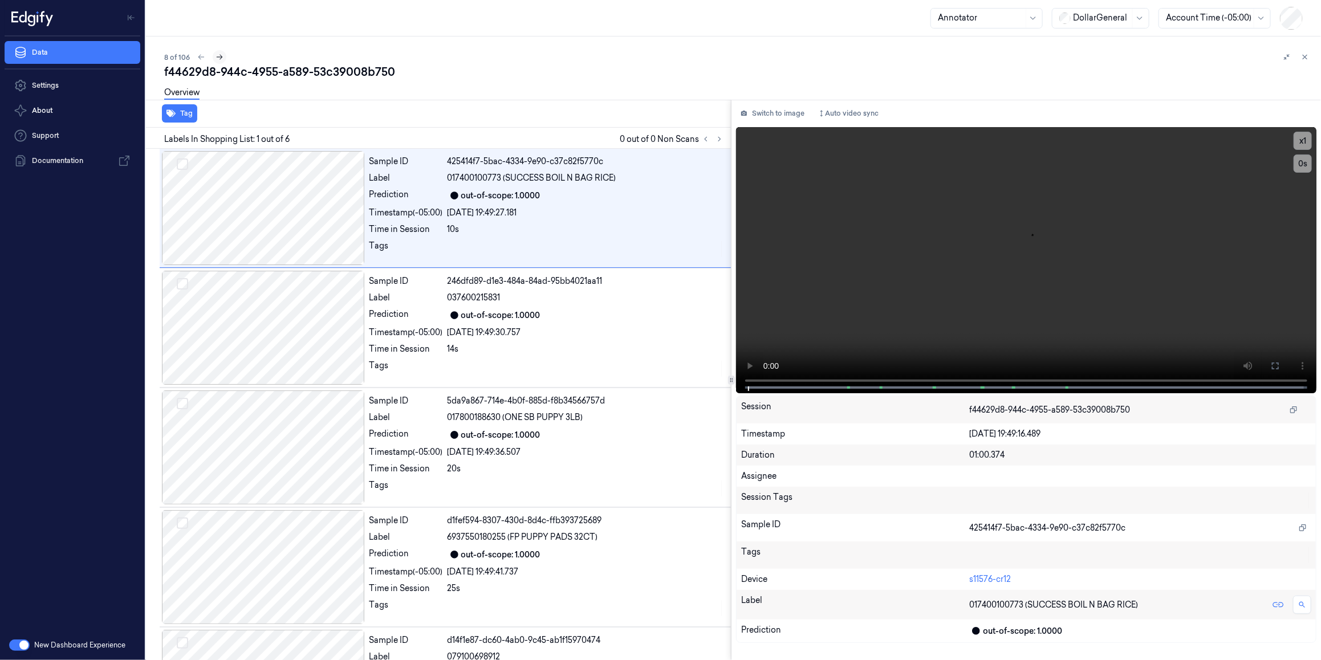
click at [218, 55] on icon at bounding box center [220, 57] width 8 height 8
click at [220, 57] on icon at bounding box center [220, 57] width 6 height 5
click at [220, 57] on icon at bounding box center [223, 57] width 6 height 5
click at [220, 57] on icon at bounding box center [221, 57] width 6 height 5
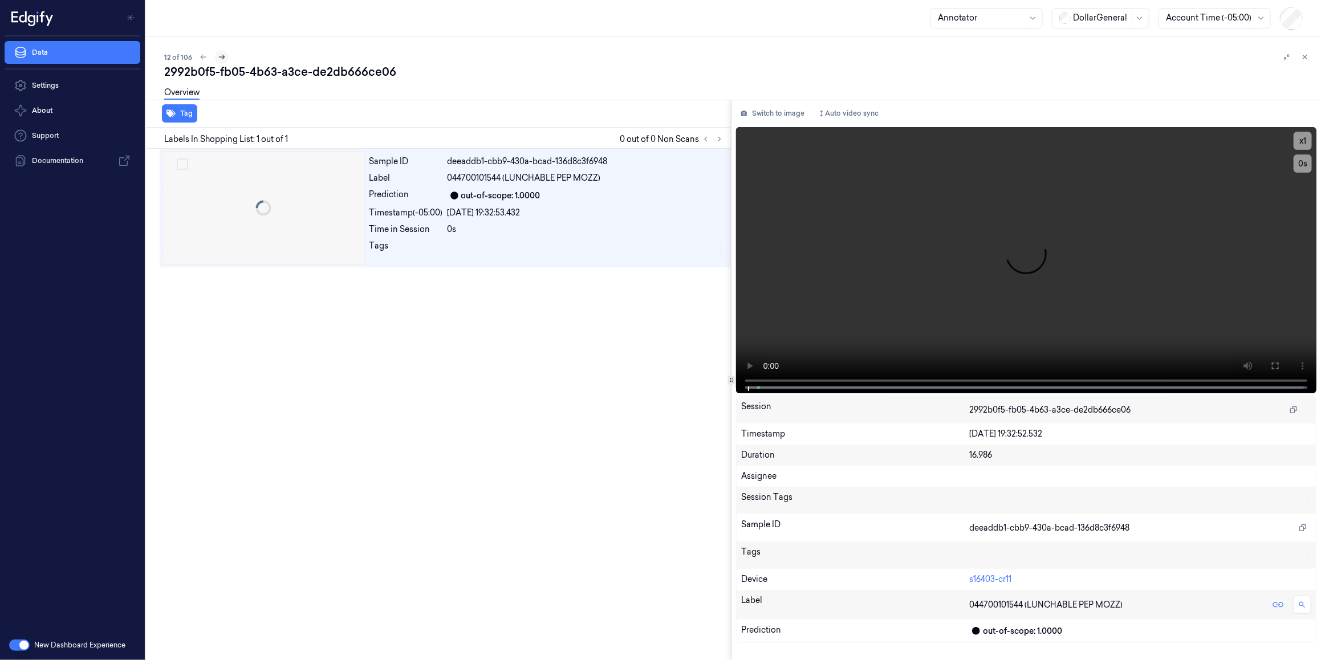
click at [220, 57] on icon at bounding box center [222, 57] width 6 height 5
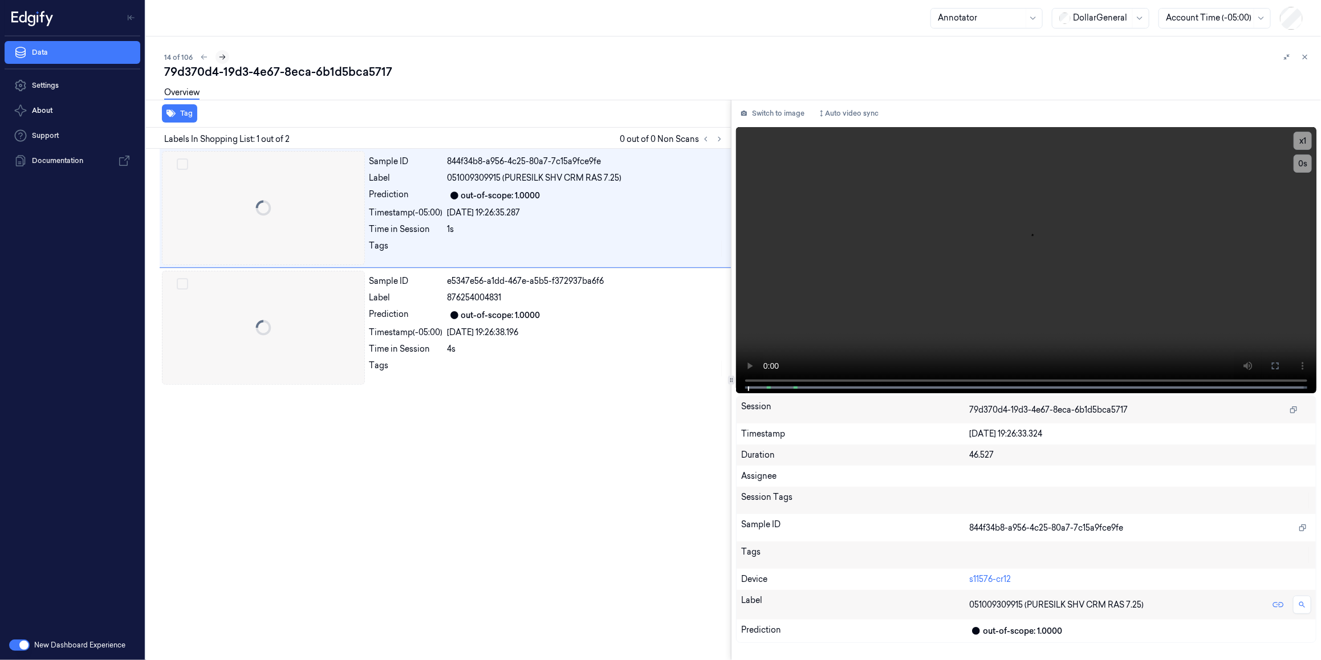
click at [220, 57] on icon at bounding box center [223, 57] width 6 height 5
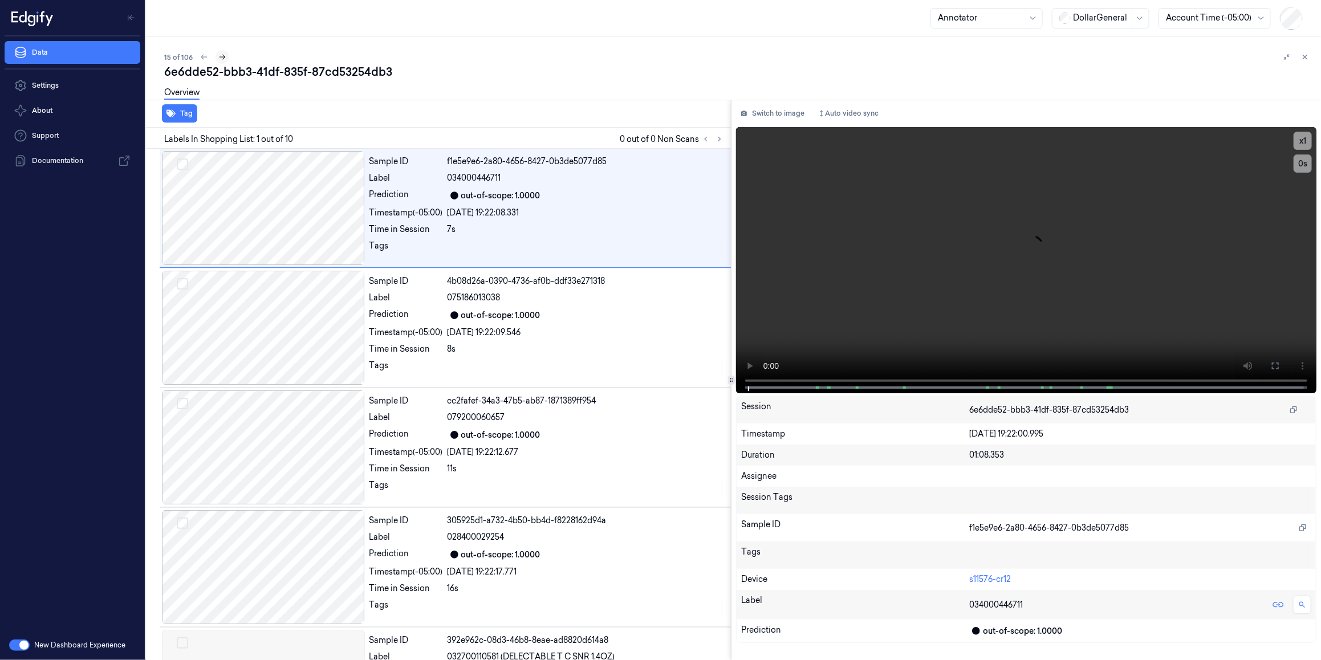
click at [220, 57] on icon at bounding box center [223, 57] width 6 height 5
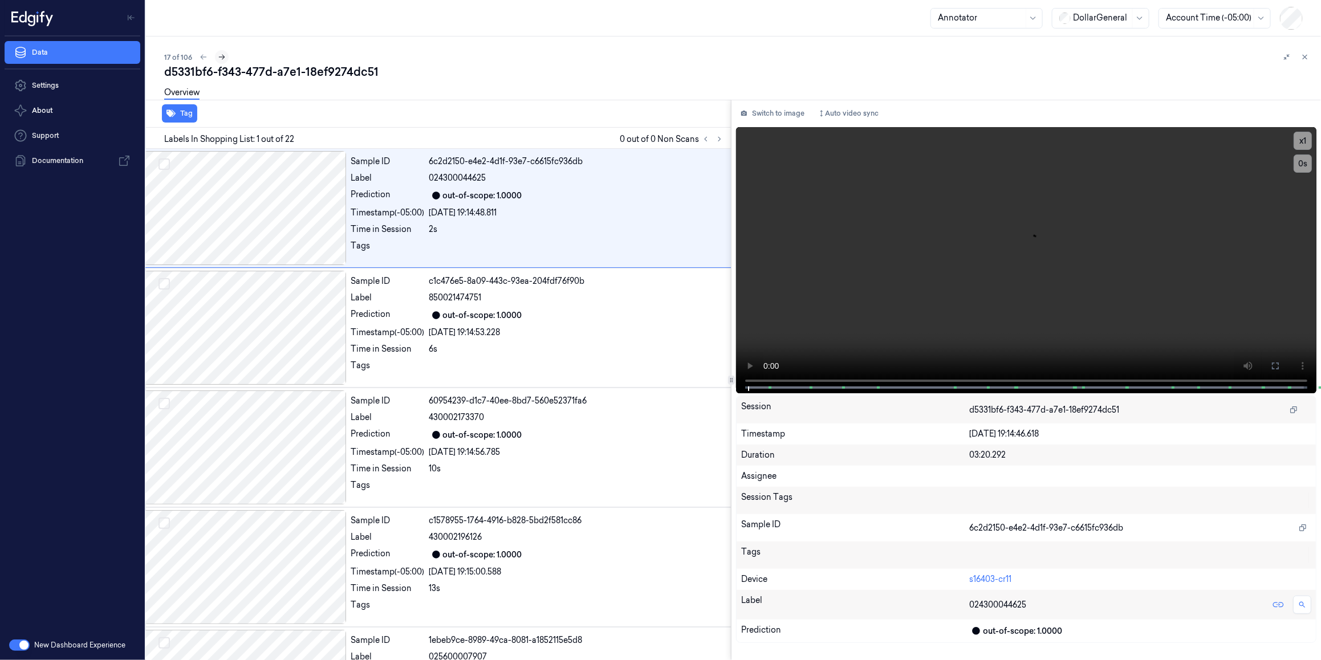
click at [220, 57] on icon at bounding box center [222, 57] width 6 height 5
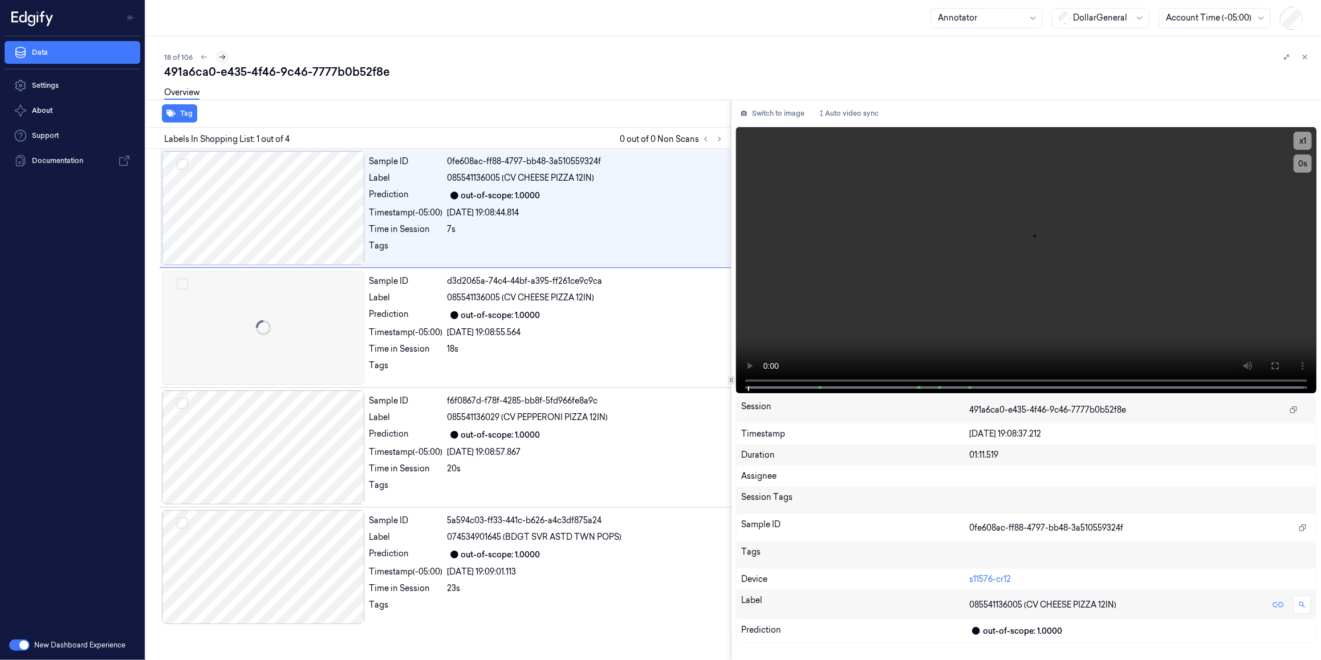
click at [220, 57] on icon at bounding box center [223, 57] width 6 height 5
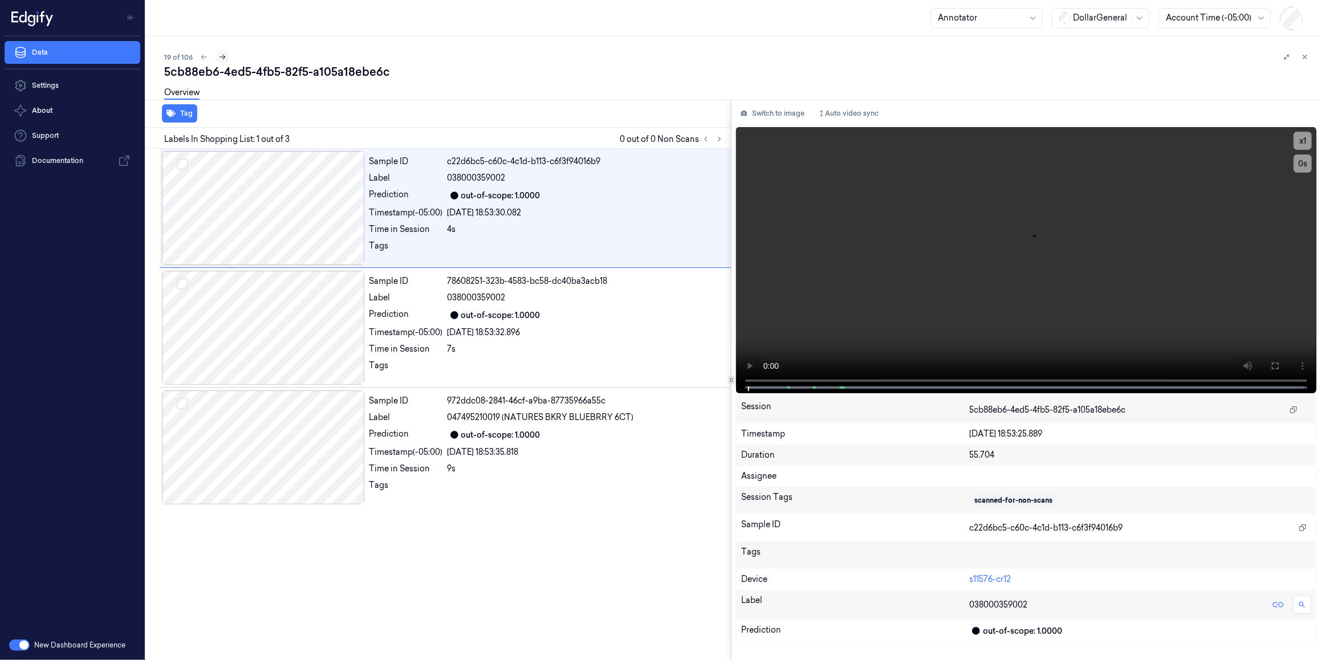
click at [220, 57] on icon at bounding box center [223, 57] width 6 height 5
click at [220, 57] on icon at bounding box center [224, 57] width 8 height 8
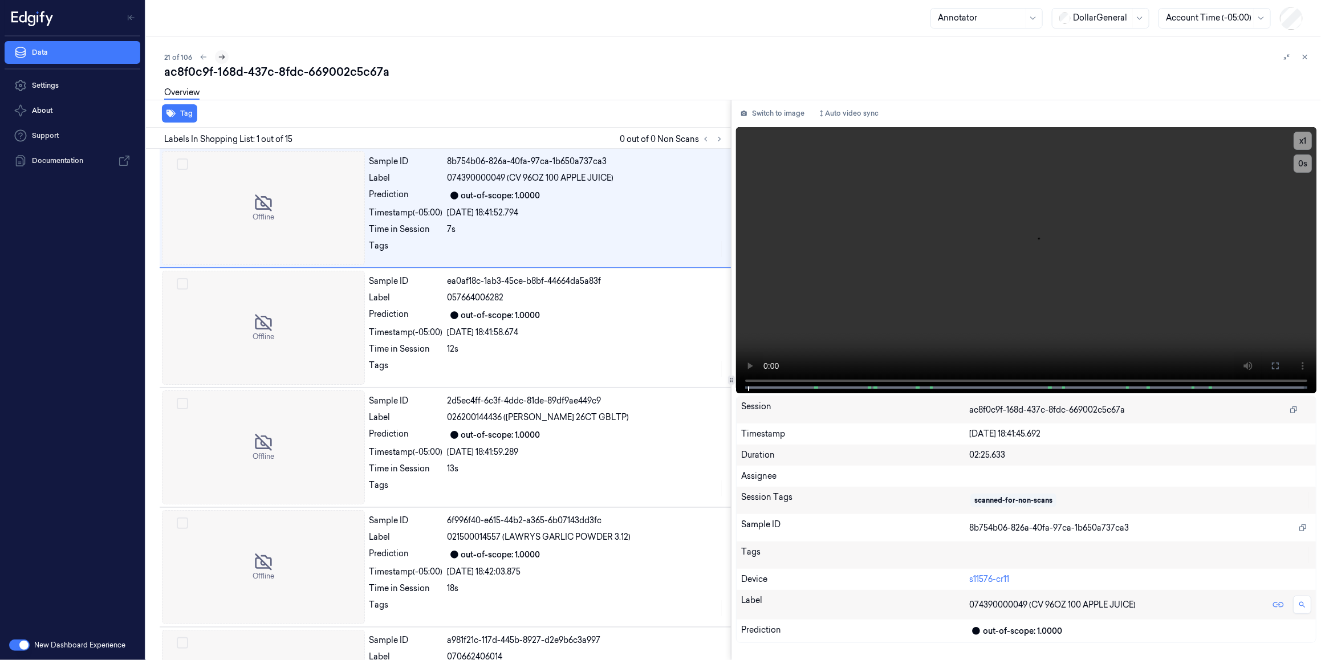
click at [220, 57] on icon at bounding box center [222, 57] width 6 height 5
click at [220, 57] on icon at bounding box center [223, 57] width 6 height 5
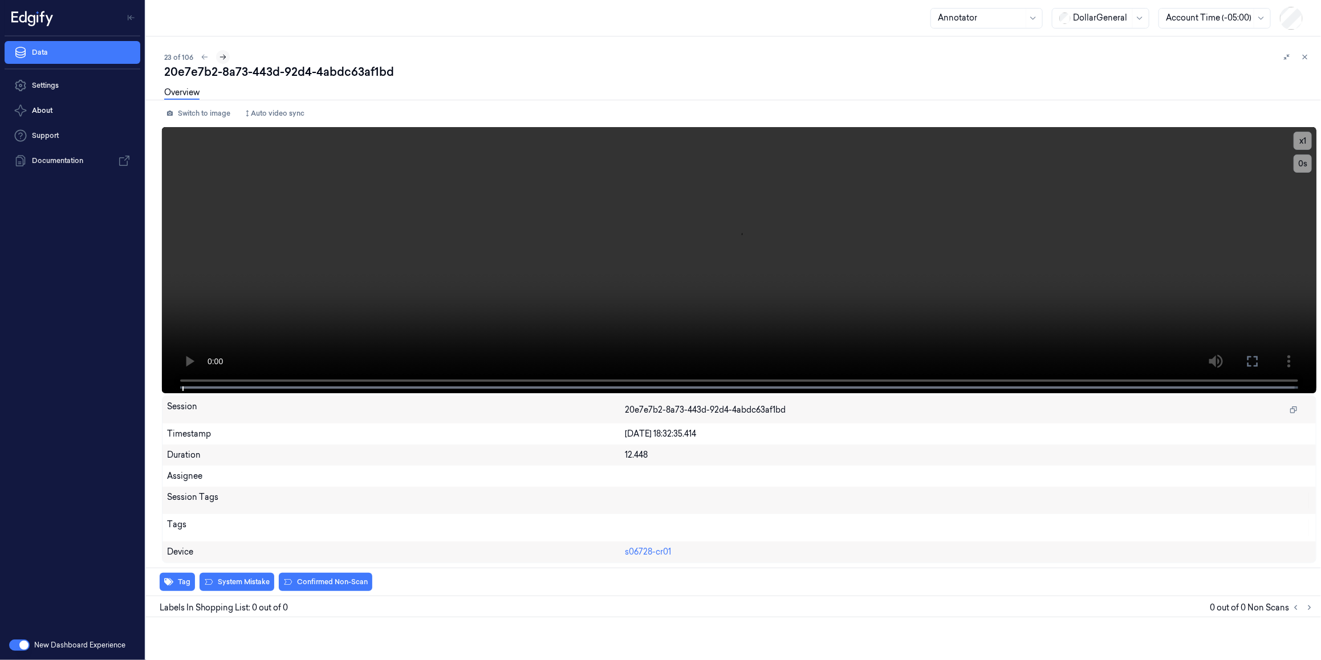
click at [220, 57] on icon at bounding box center [223, 57] width 6 height 5
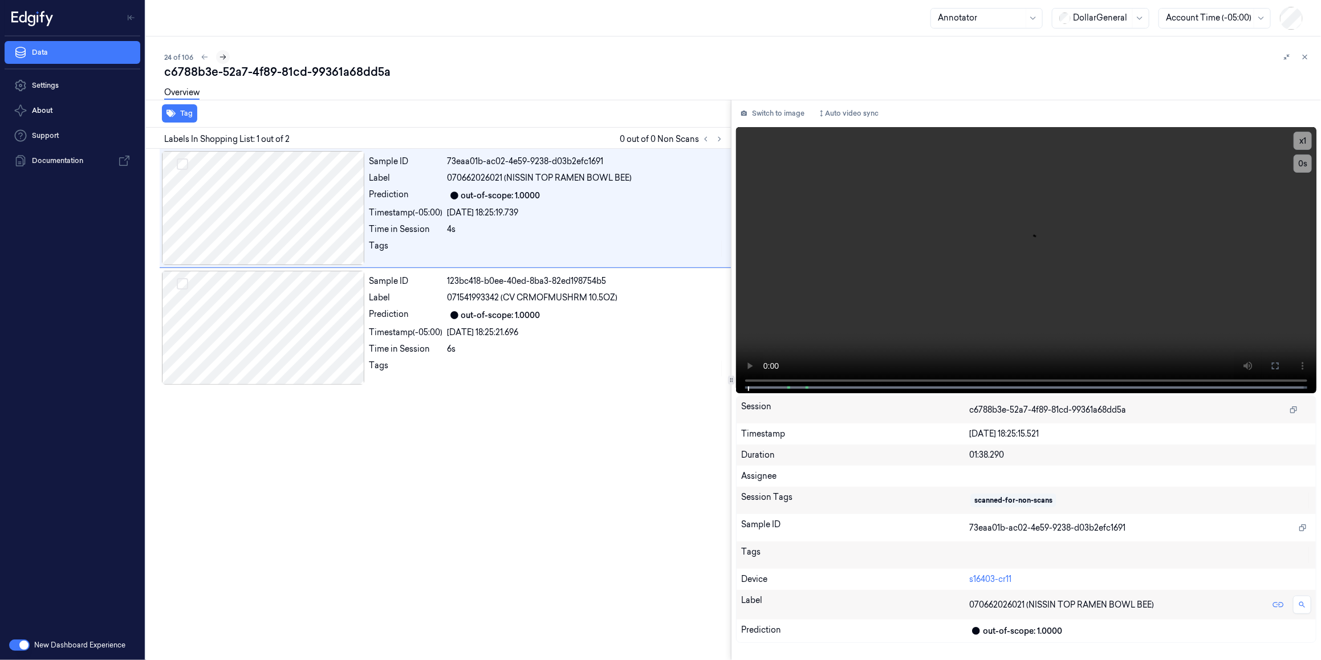
click at [220, 57] on icon at bounding box center [223, 57] width 6 height 5
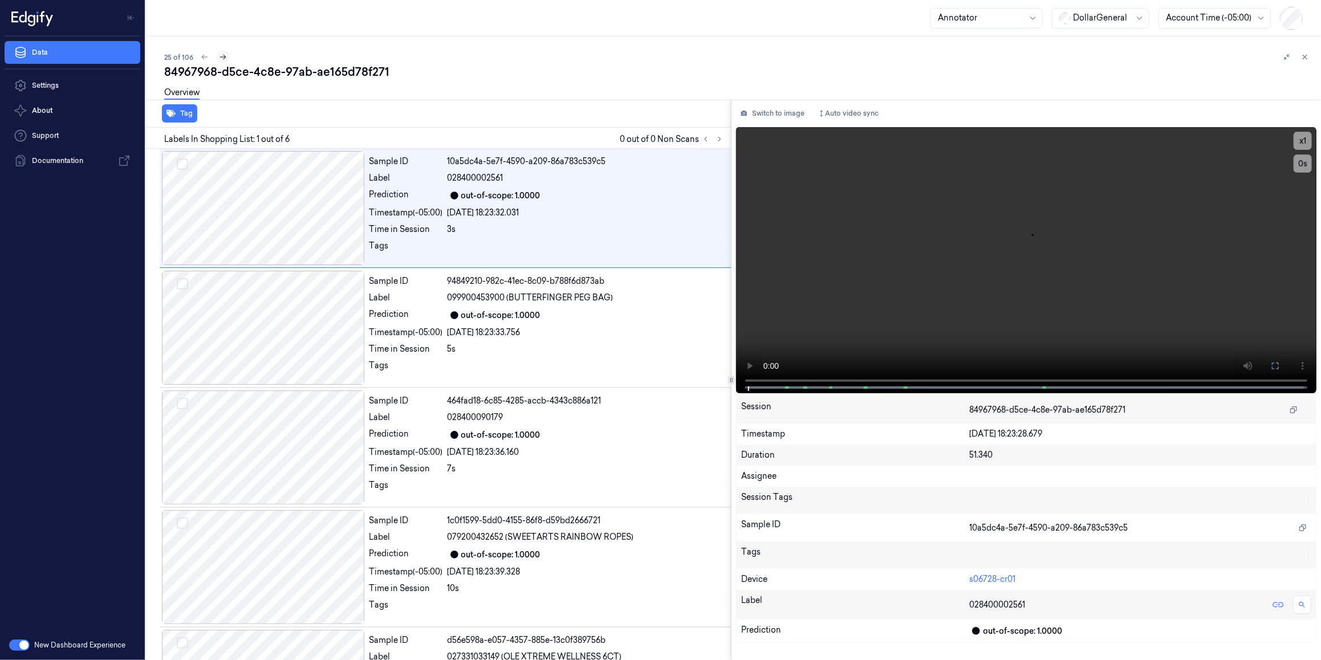
click at [220, 57] on icon at bounding box center [223, 57] width 6 height 5
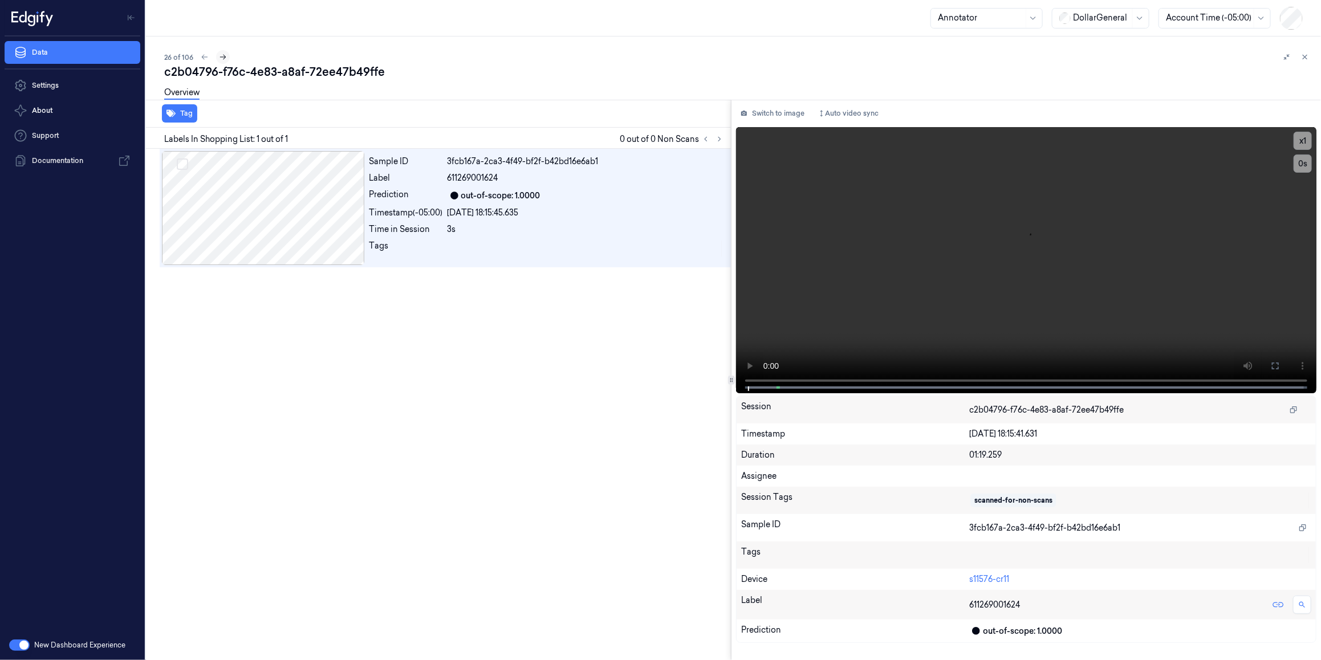
click at [220, 57] on icon at bounding box center [223, 57] width 6 height 5
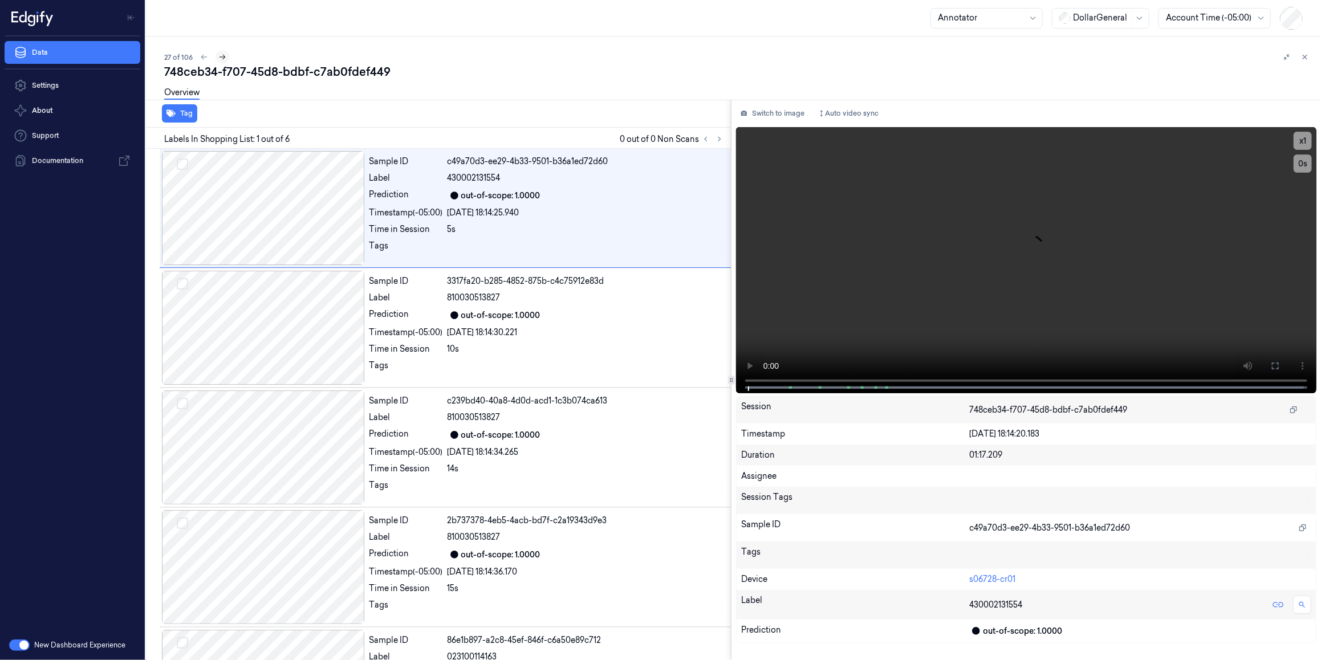
click at [220, 57] on icon at bounding box center [223, 57] width 6 height 5
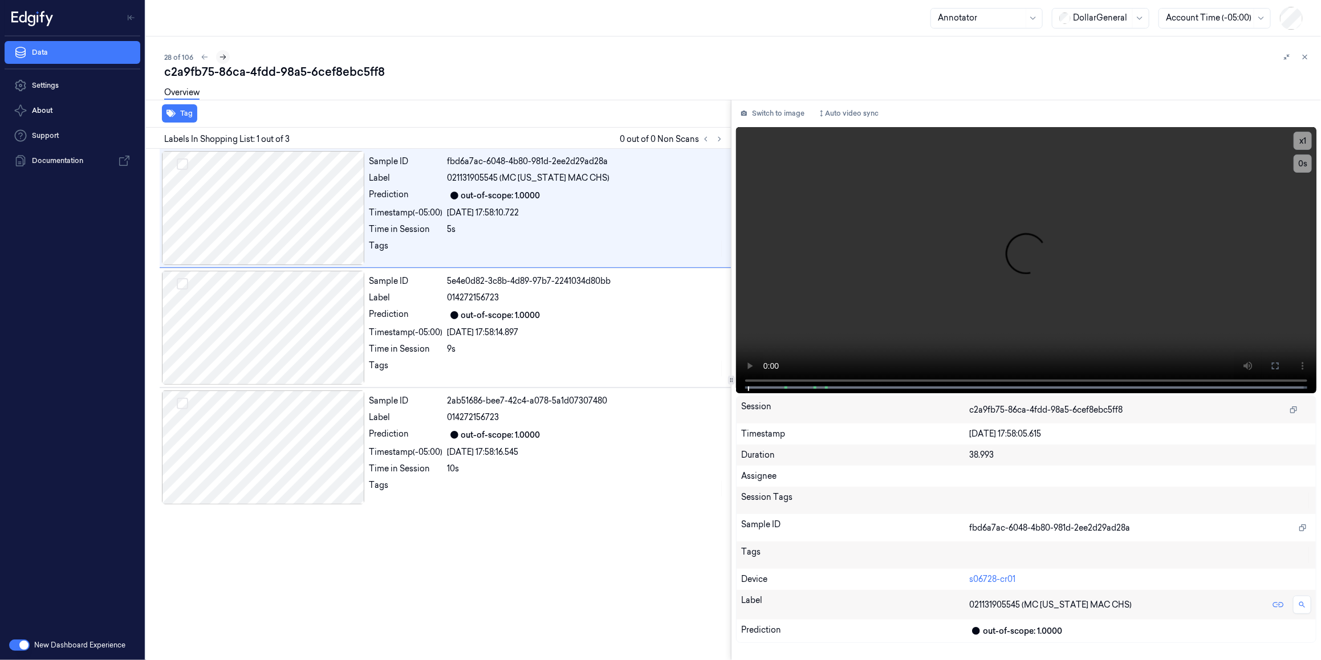
click at [220, 57] on icon at bounding box center [223, 57] width 8 height 8
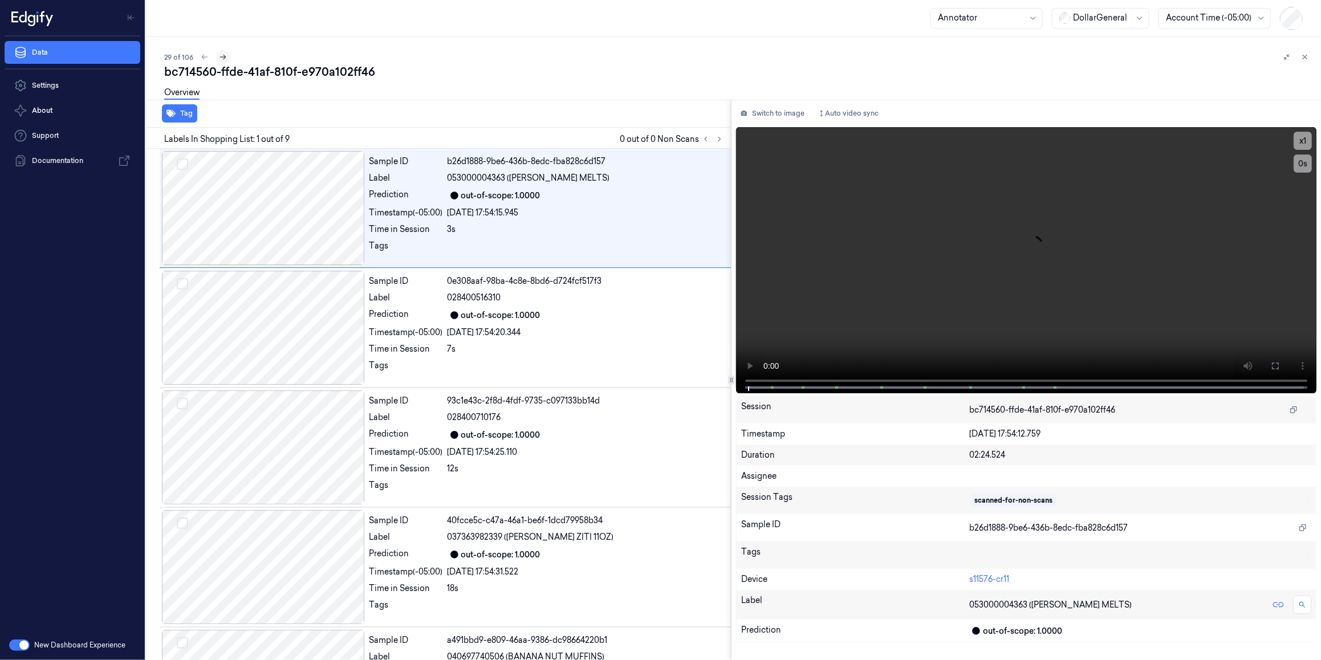
click at [220, 57] on icon at bounding box center [223, 57] width 6 height 5
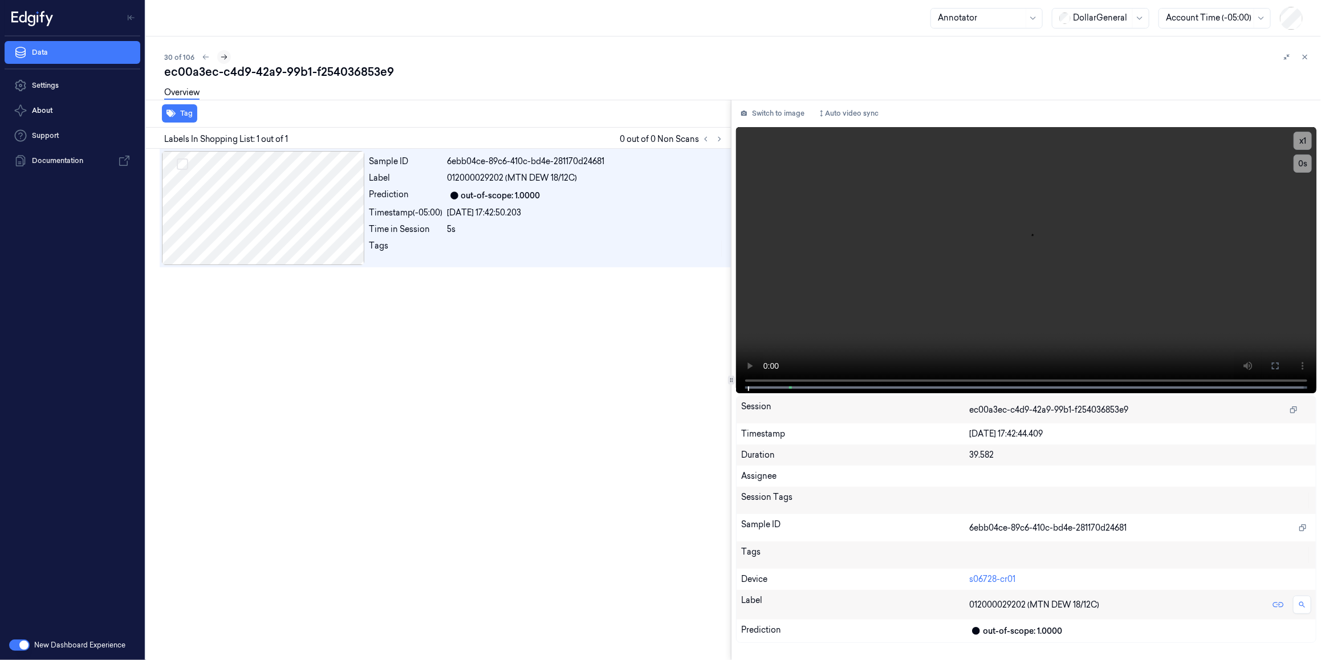
click at [220, 57] on icon at bounding box center [224, 57] width 8 height 8
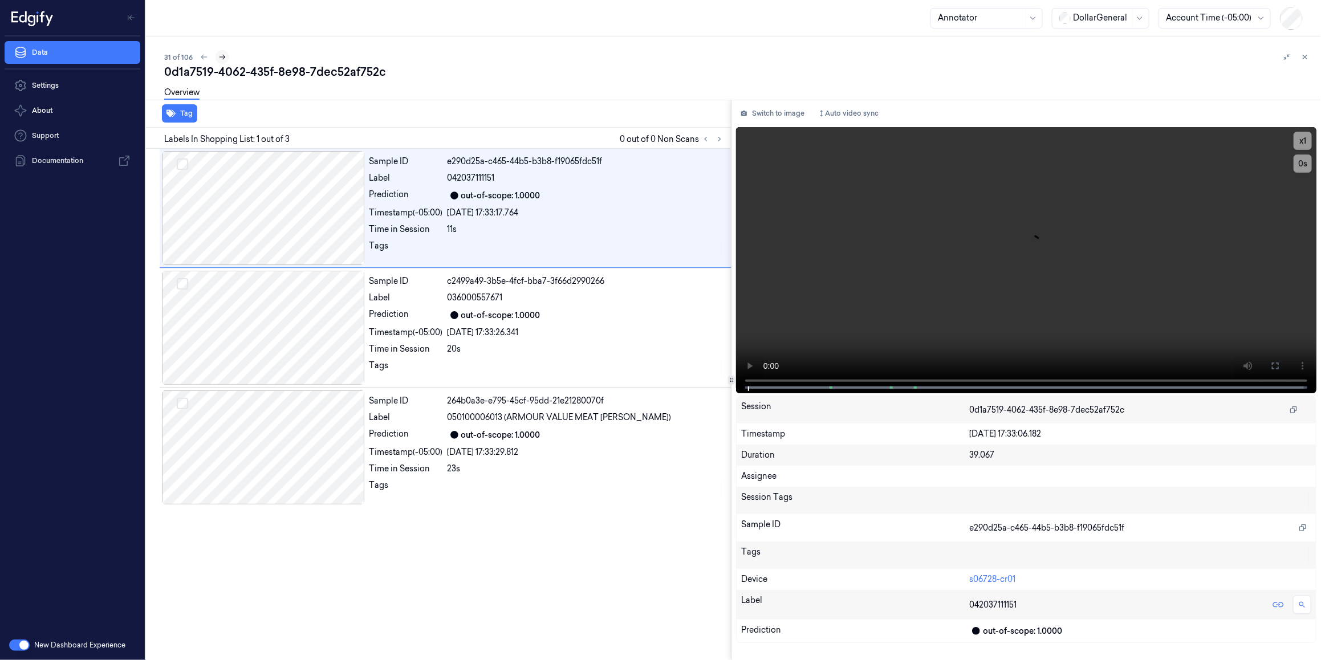
click at [220, 57] on icon at bounding box center [223, 57] width 6 height 5
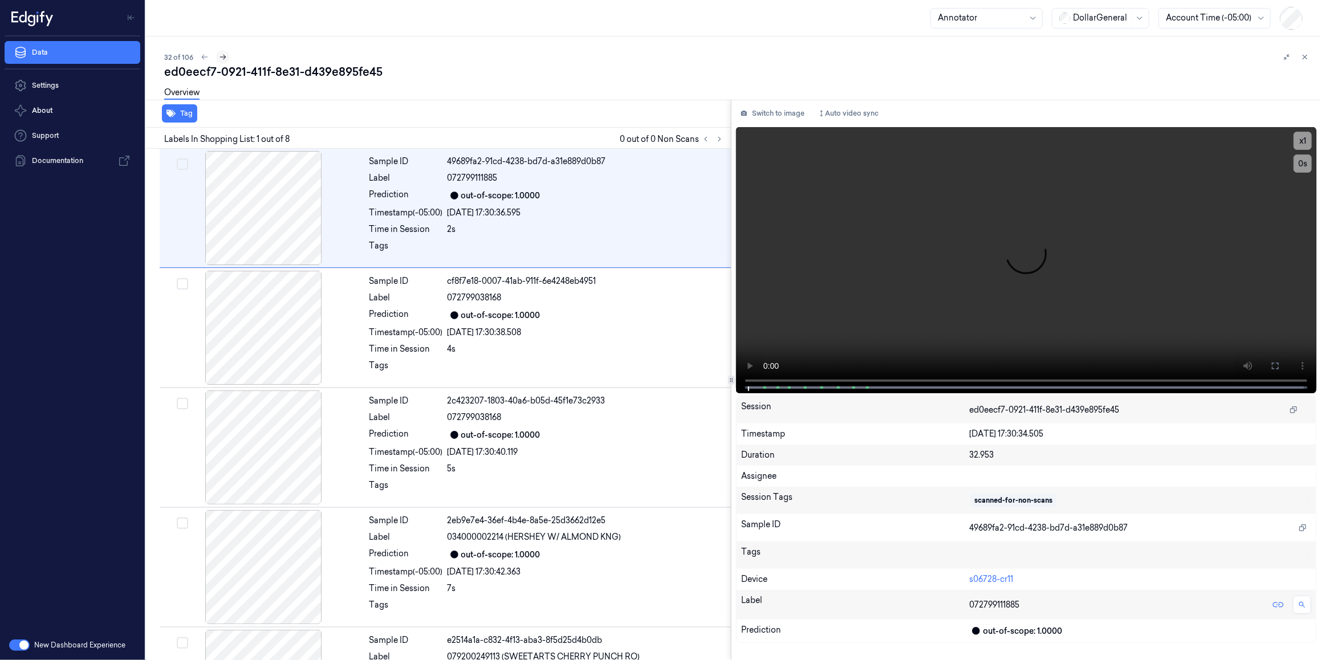
click at [220, 57] on icon at bounding box center [223, 57] width 6 height 5
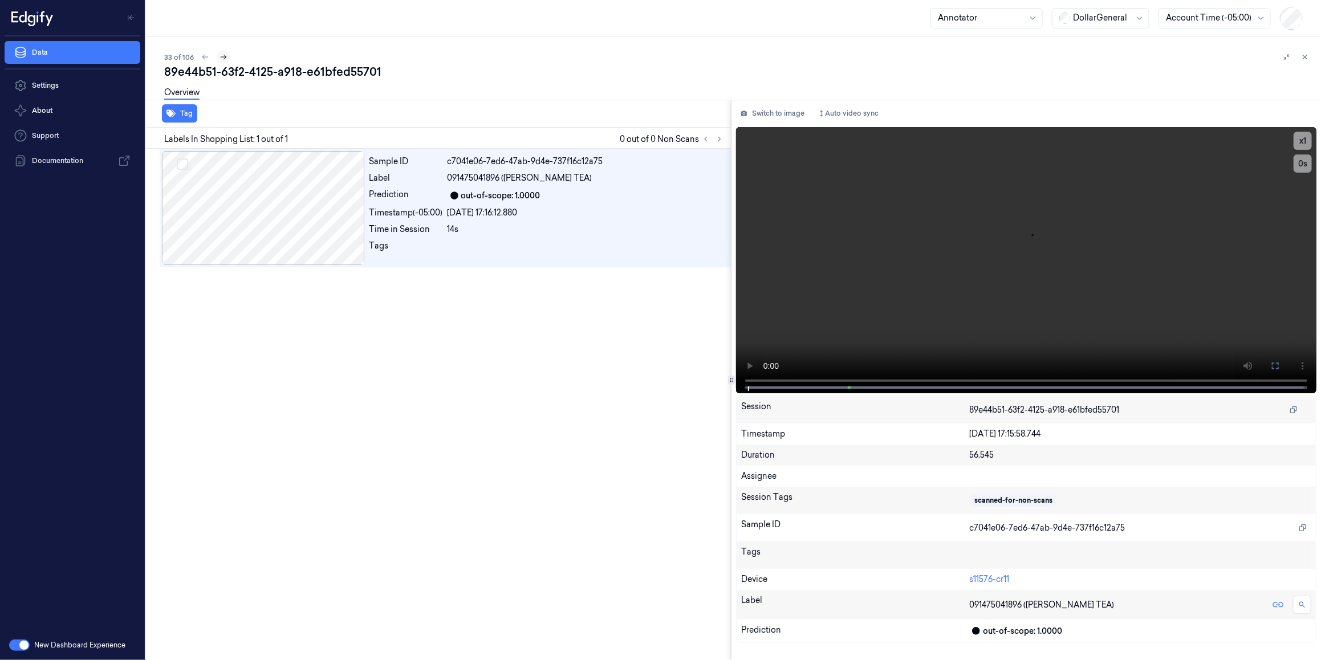
click at [221, 57] on icon at bounding box center [224, 57] width 6 height 5
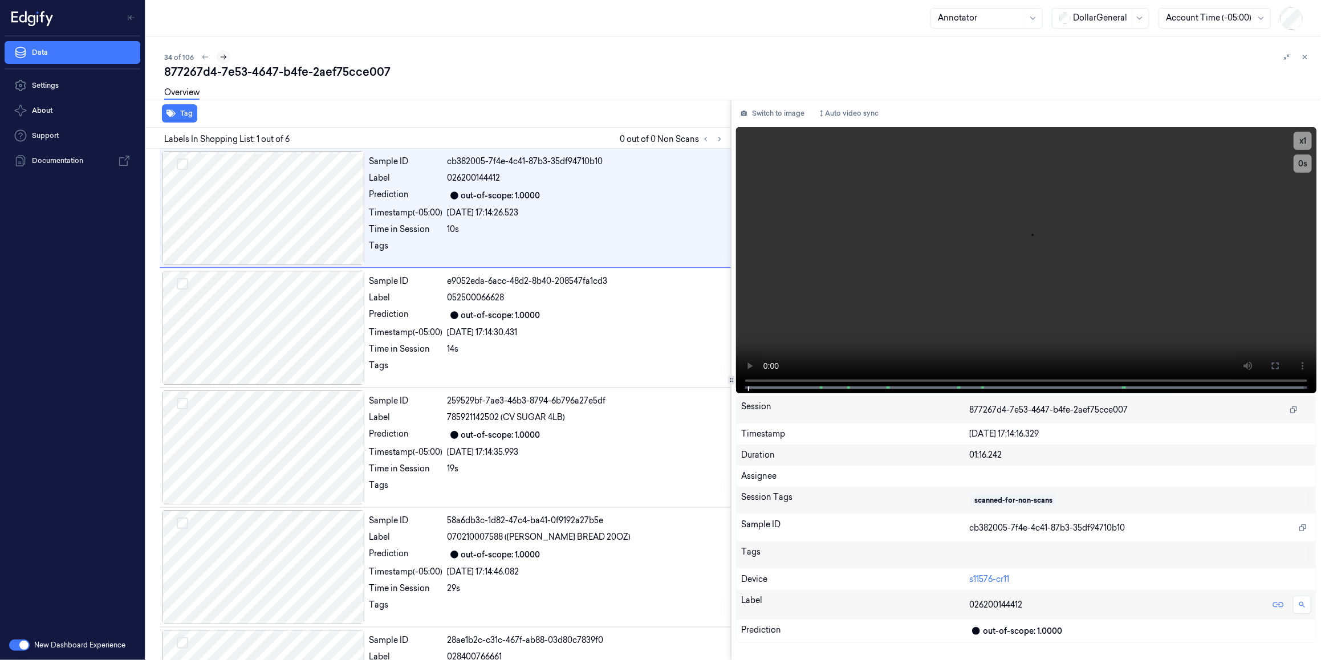
click at [220, 57] on icon at bounding box center [224, 57] width 8 height 8
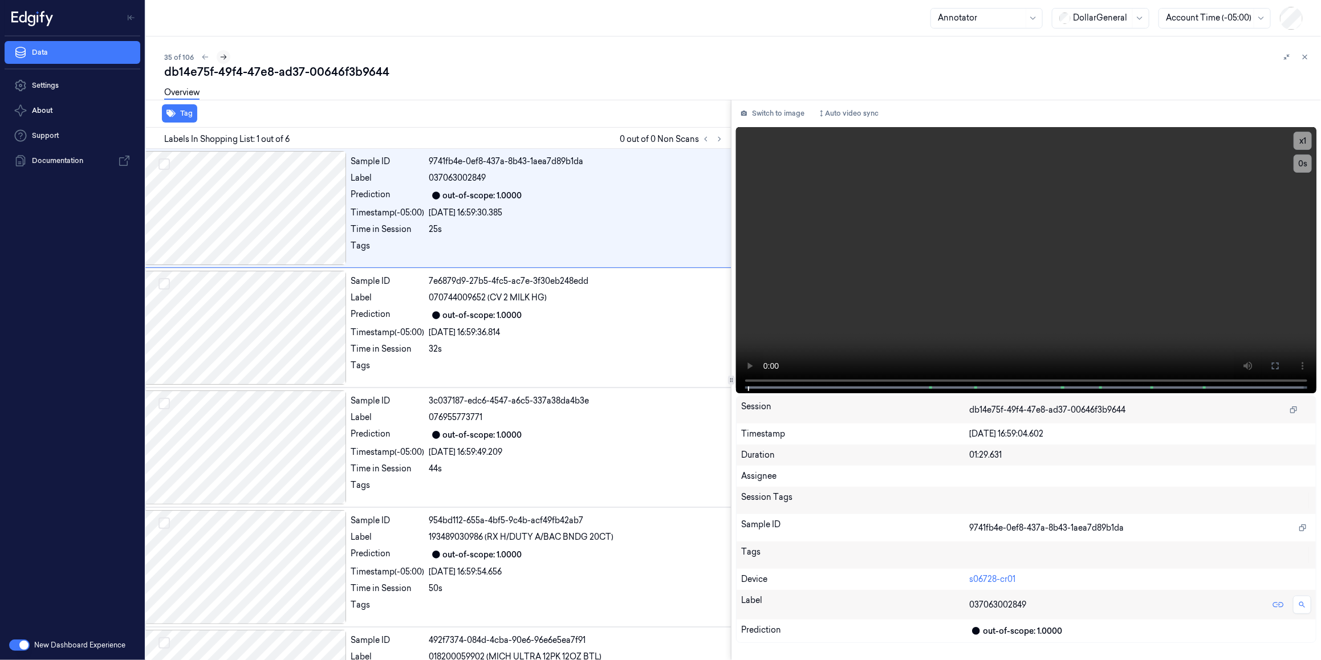
click at [221, 57] on icon at bounding box center [224, 57] width 6 height 5
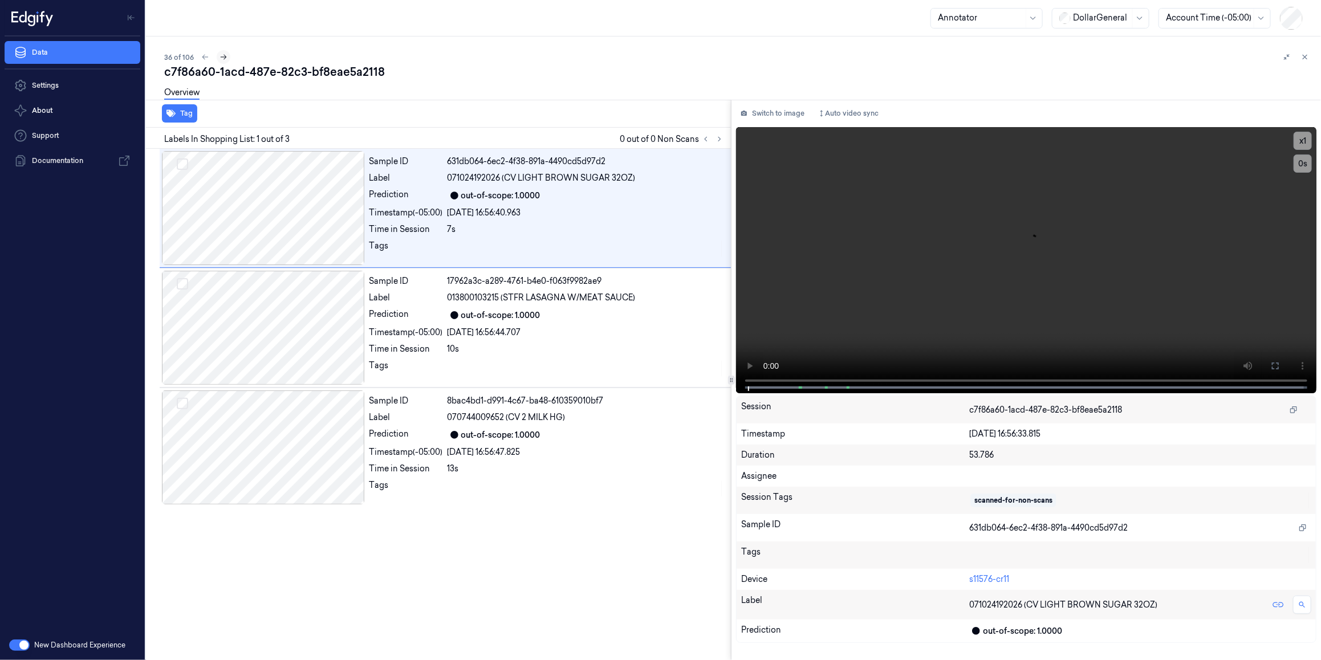
click at [220, 57] on icon at bounding box center [224, 57] width 8 height 8
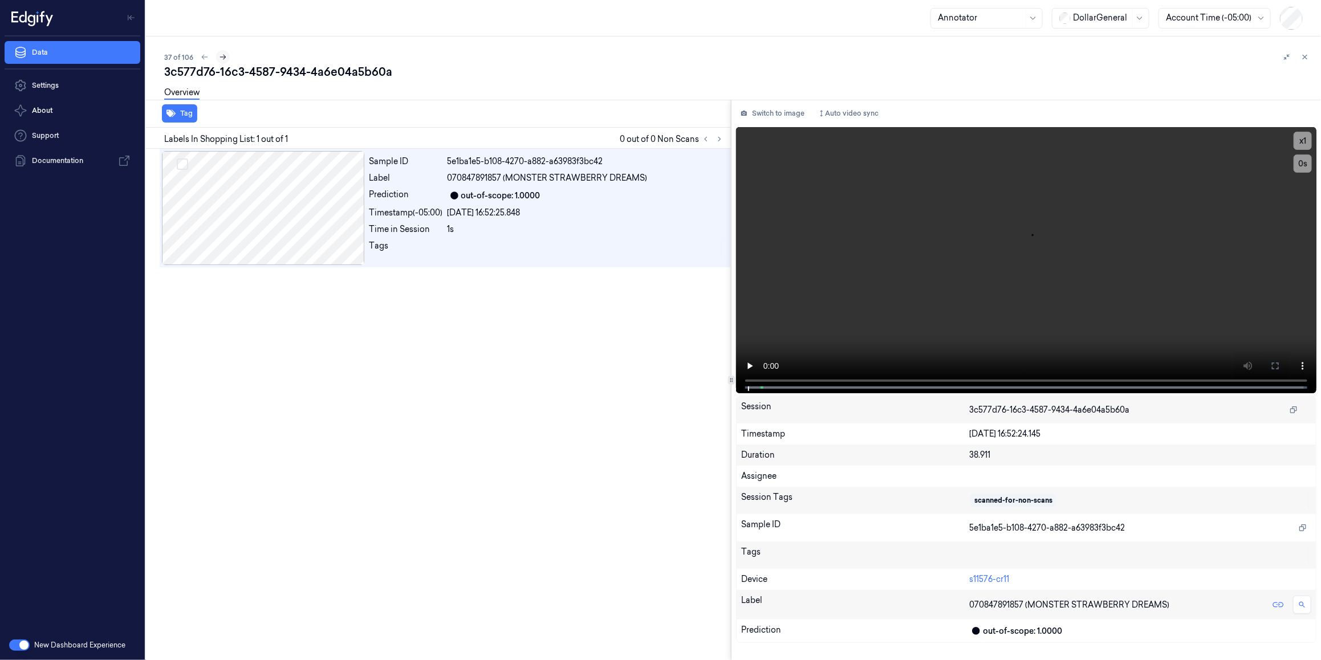
click at [220, 57] on icon at bounding box center [223, 57] width 6 height 5
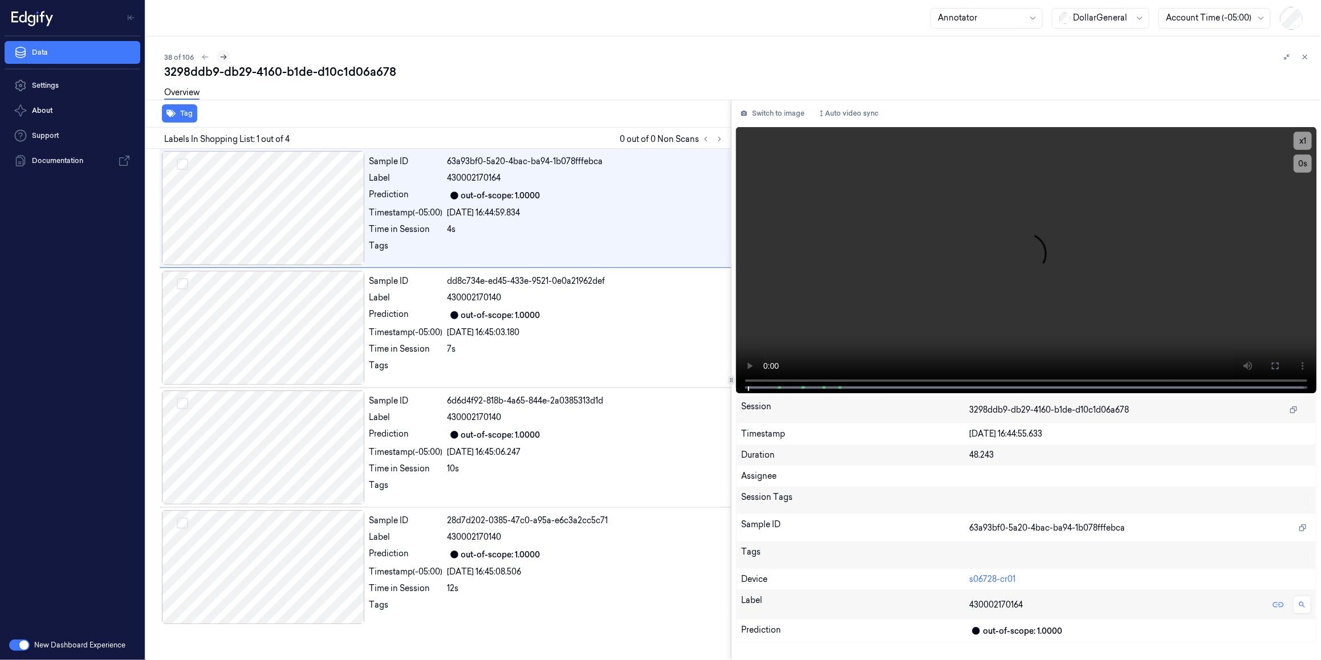
click at [220, 57] on icon at bounding box center [224, 57] width 8 height 8
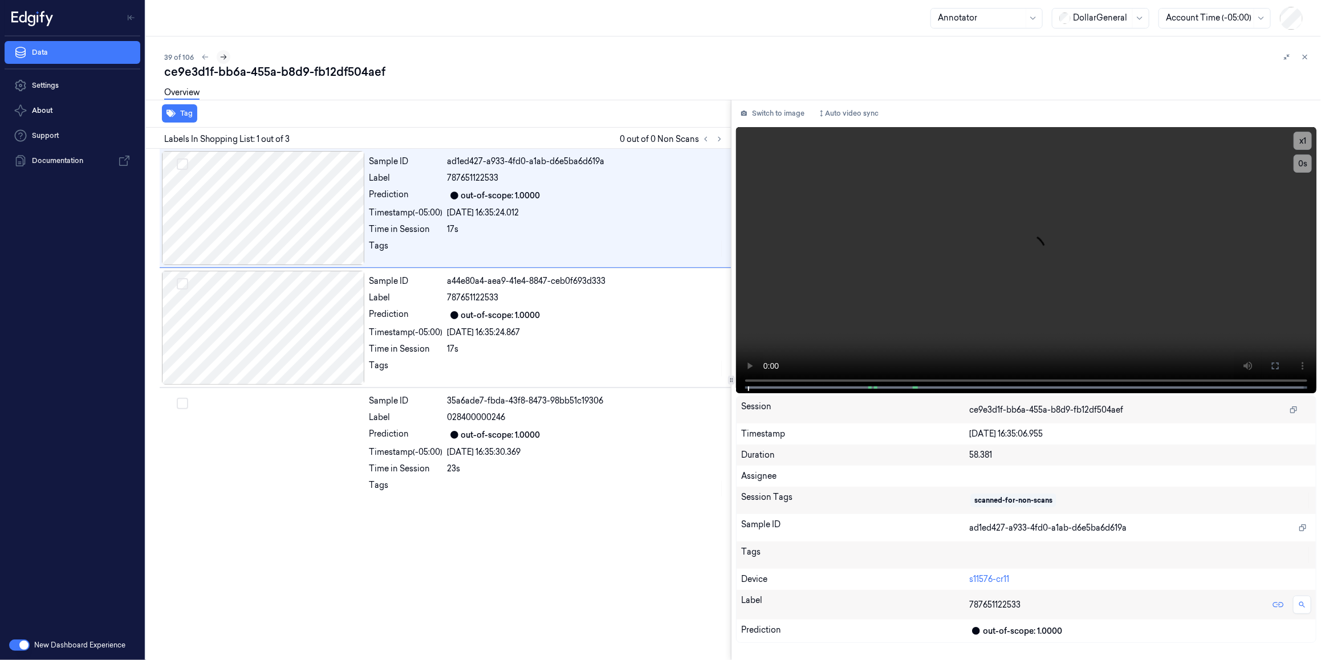
click at [220, 57] on icon at bounding box center [224, 57] width 8 height 8
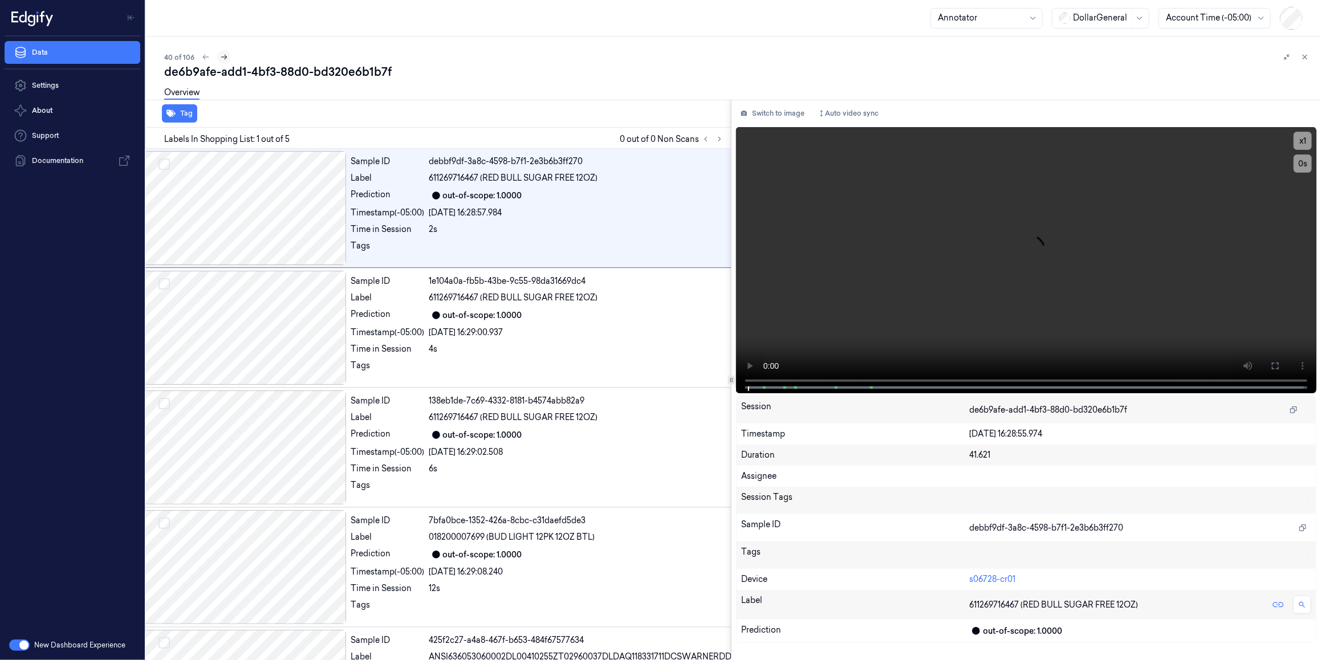
click at [220, 57] on icon at bounding box center [224, 57] width 8 height 8
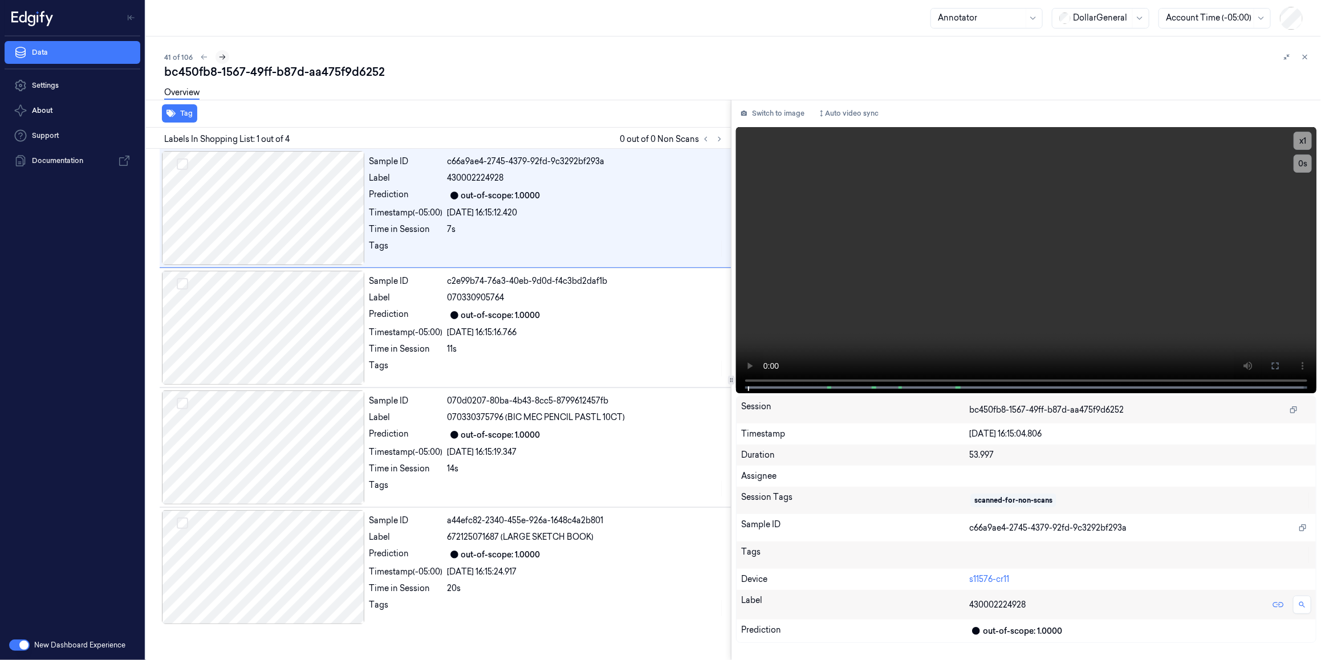
click at [221, 63] on button at bounding box center [223, 57] width 14 height 14
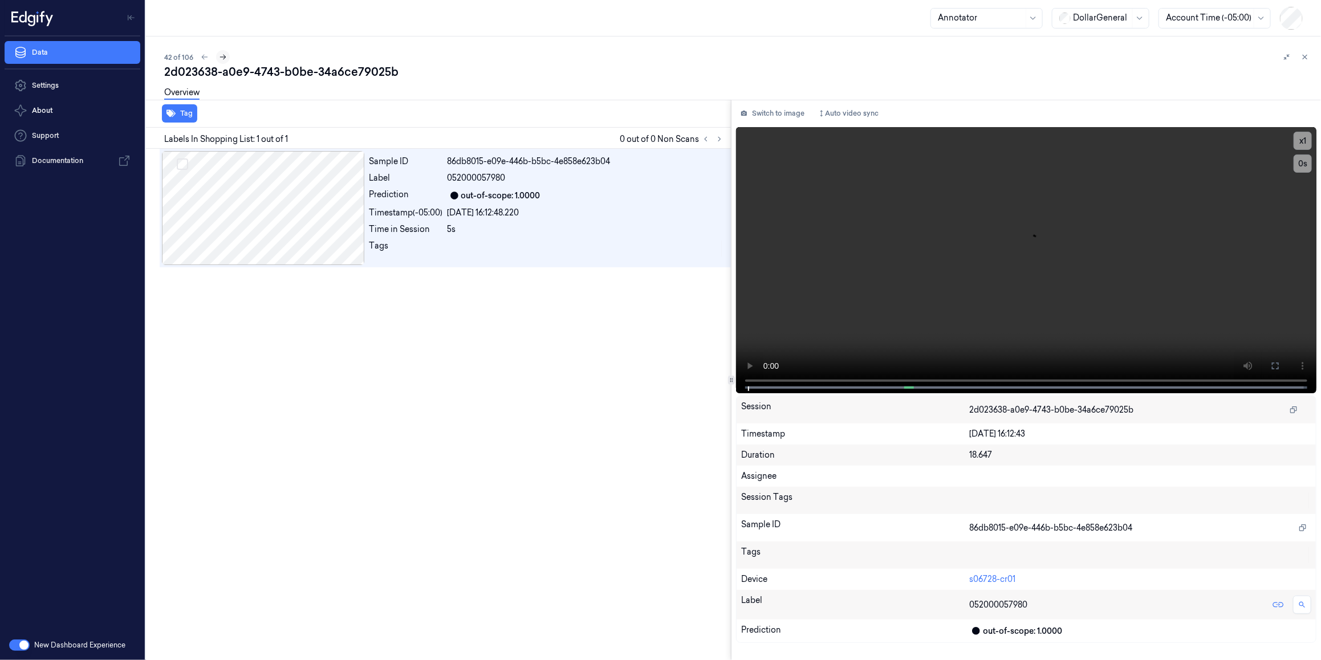
click at [222, 61] on button at bounding box center [223, 57] width 14 height 14
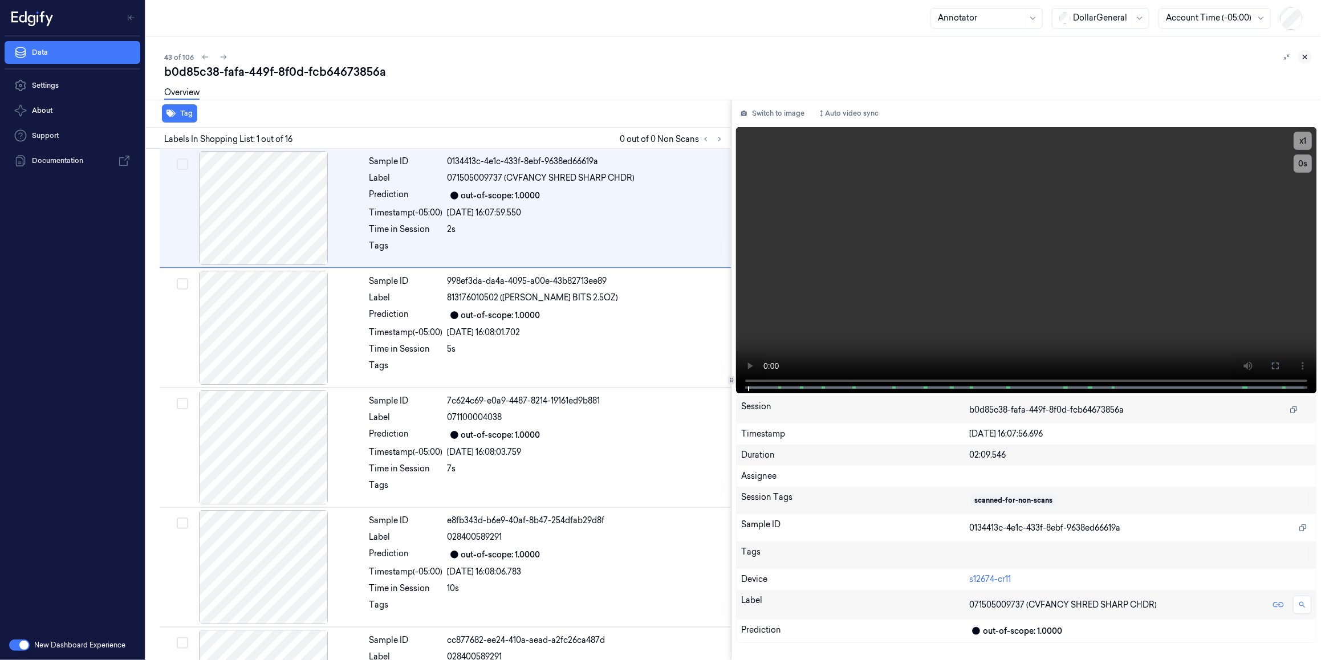
click at [845, 56] on icon at bounding box center [1306, 57] width 4 height 4
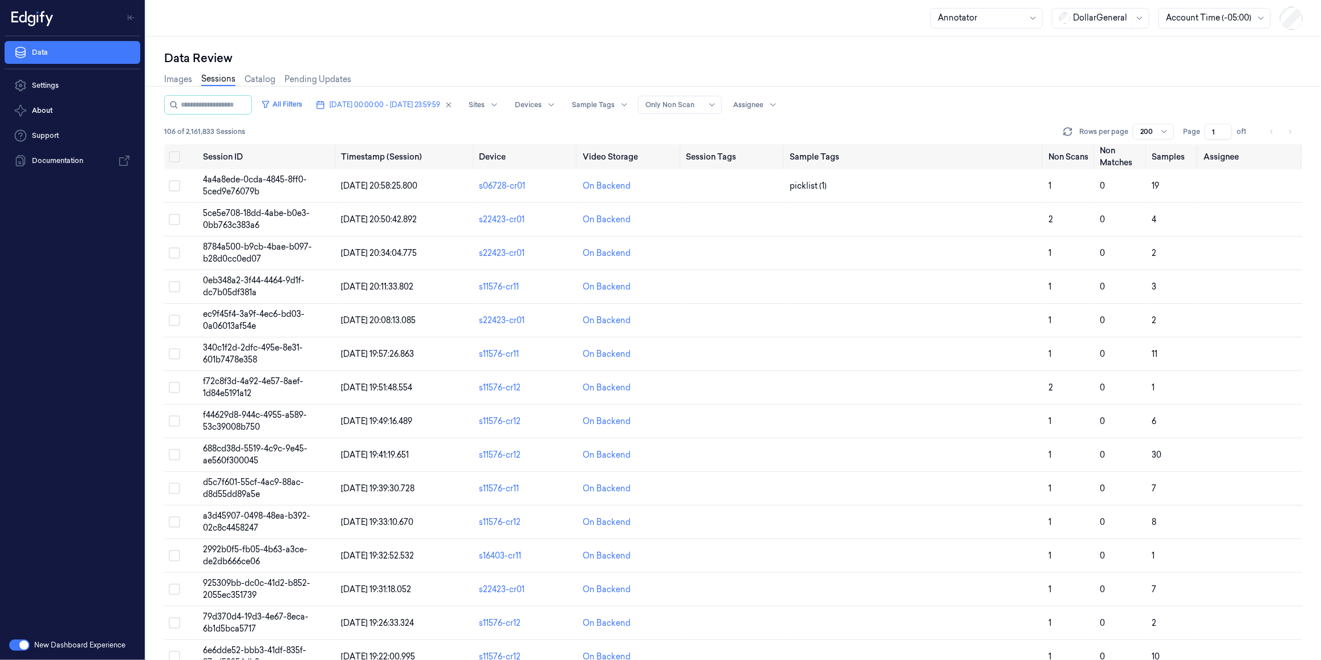
scroll to position [1202, 0]
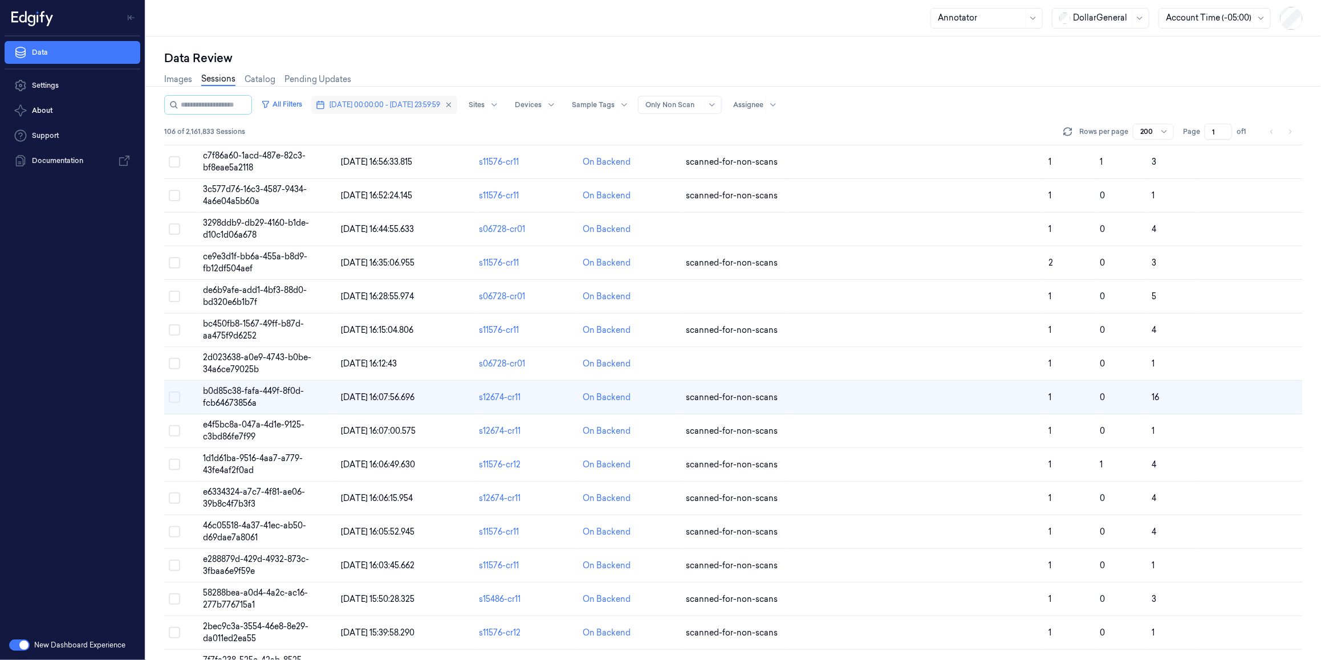
click at [377, 111] on button "[DATE] 00:00:00 - [DATE] 23:59:59" at bounding box center [384, 105] width 146 height 18
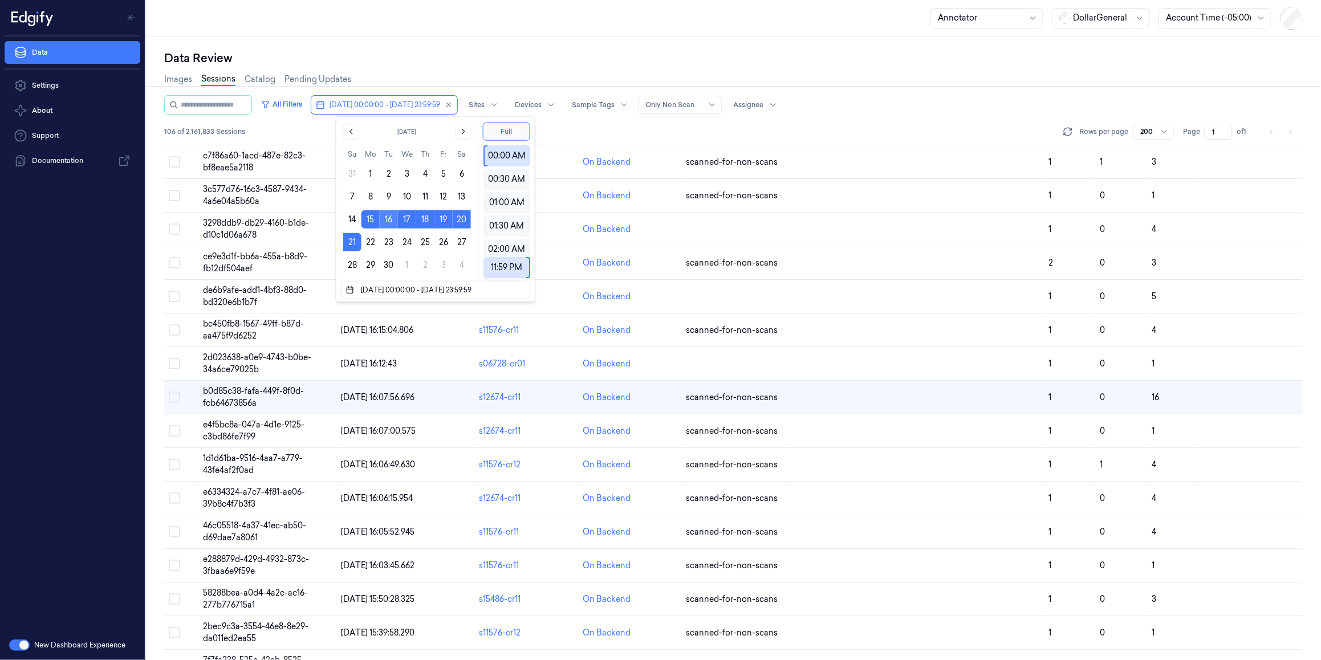
click at [382, 214] on button "16" at bounding box center [389, 219] width 18 height 18
type input "[DATE] 00:00:00 - [DATE] 23:59:59"
click at [443, 66] on div "Images Sessions Catalog Pending Updates" at bounding box center [733, 80] width 1139 height 29
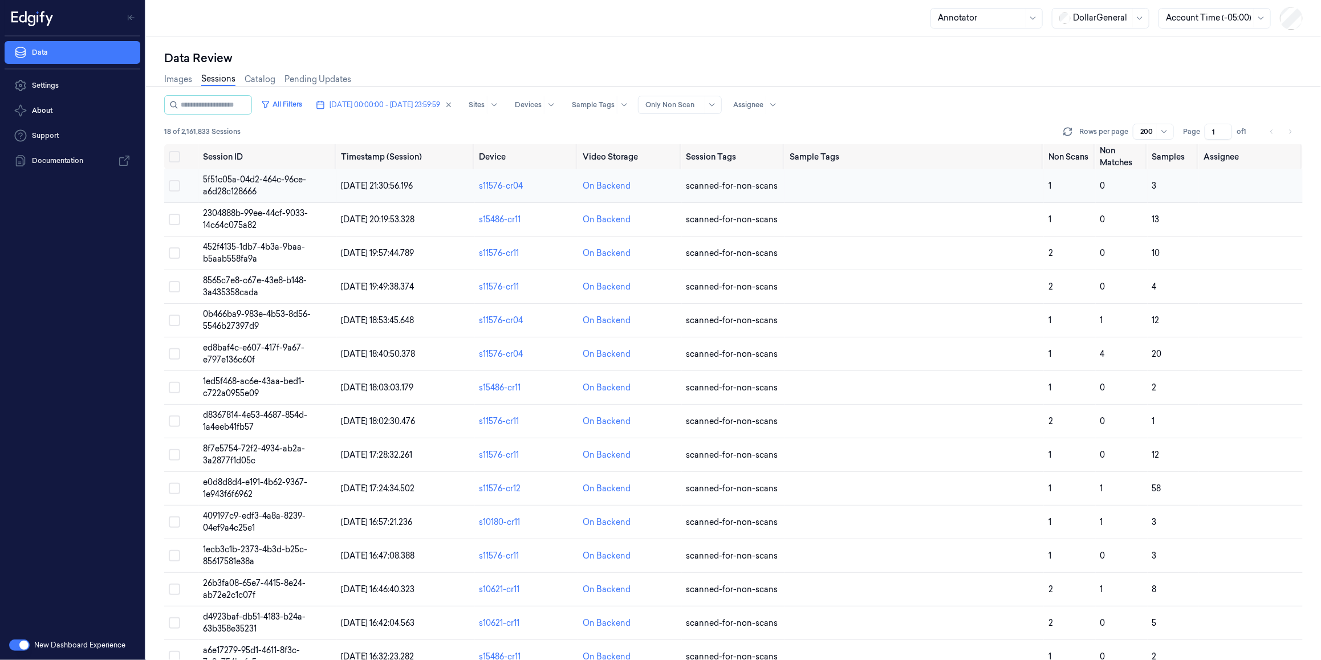
click at [281, 196] on td "5f51c05a-04d2-464c-96ce-a6d28c128666" at bounding box center [268, 186] width 138 height 34
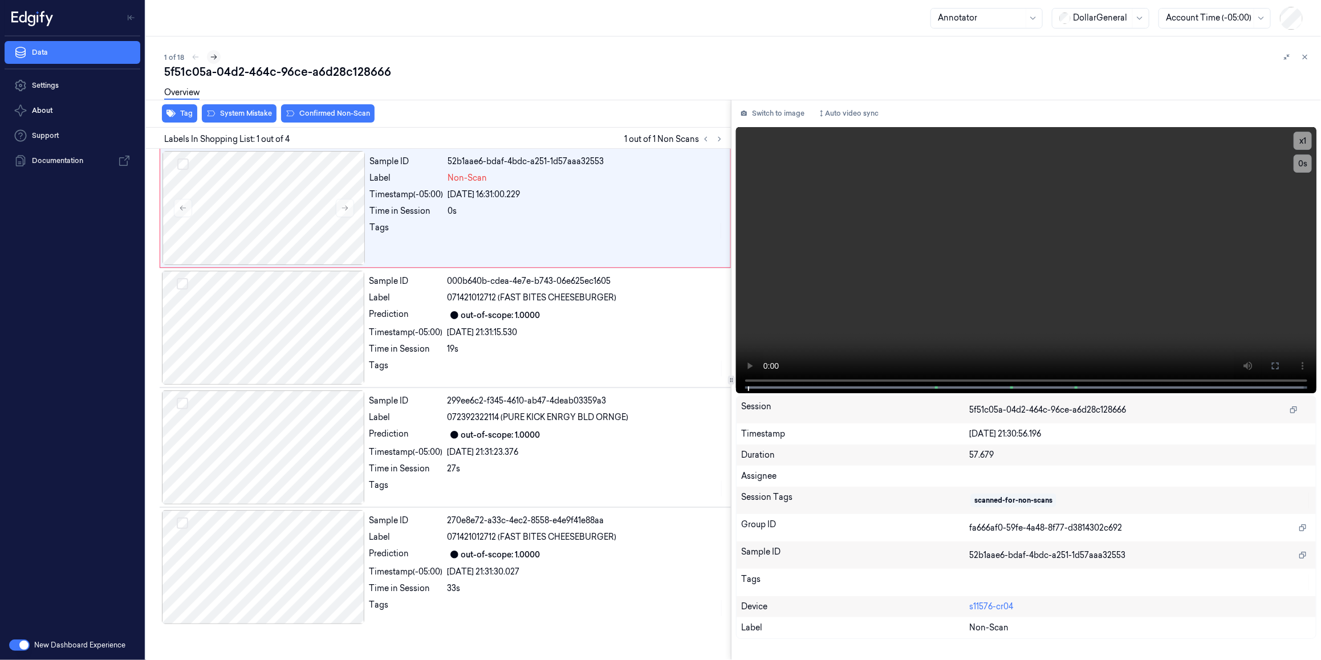
click at [217, 58] on button at bounding box center [214, 57] width 14 height 14
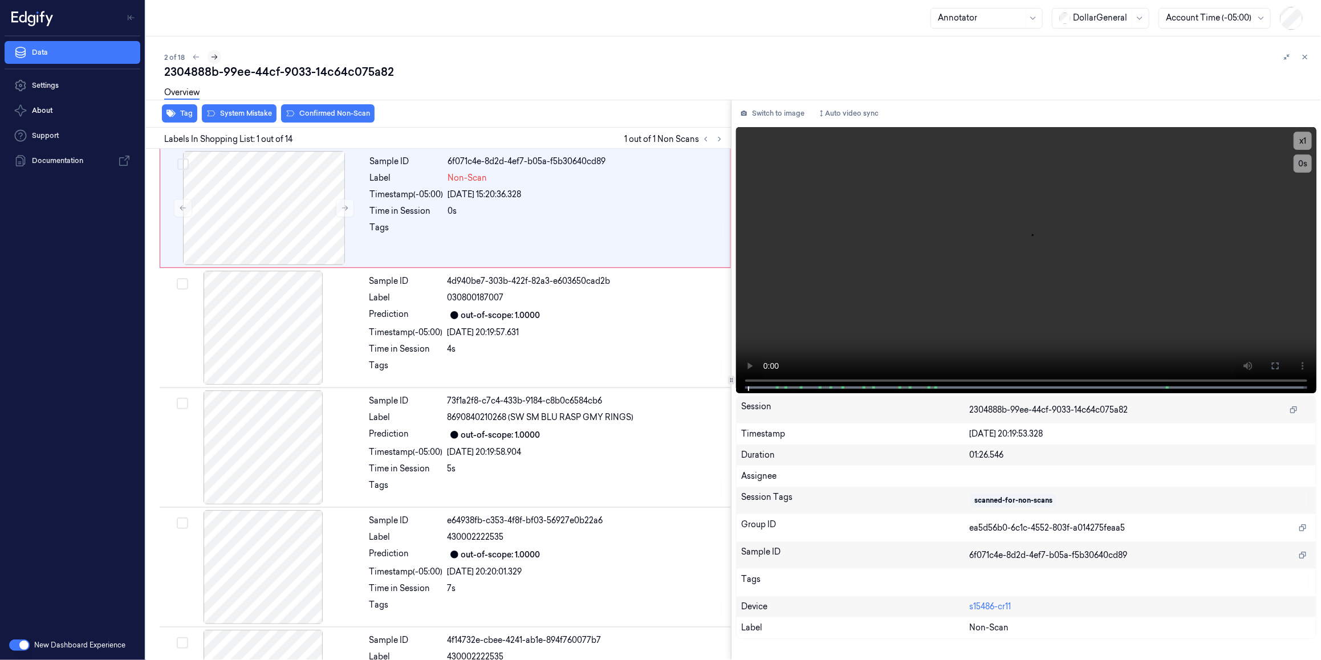
click at [217, 58] on icon at bounding box center [214, 57] width 8 height 8
click at [217, 58] on icon at bounding box center [215, 57] width 8 height 8
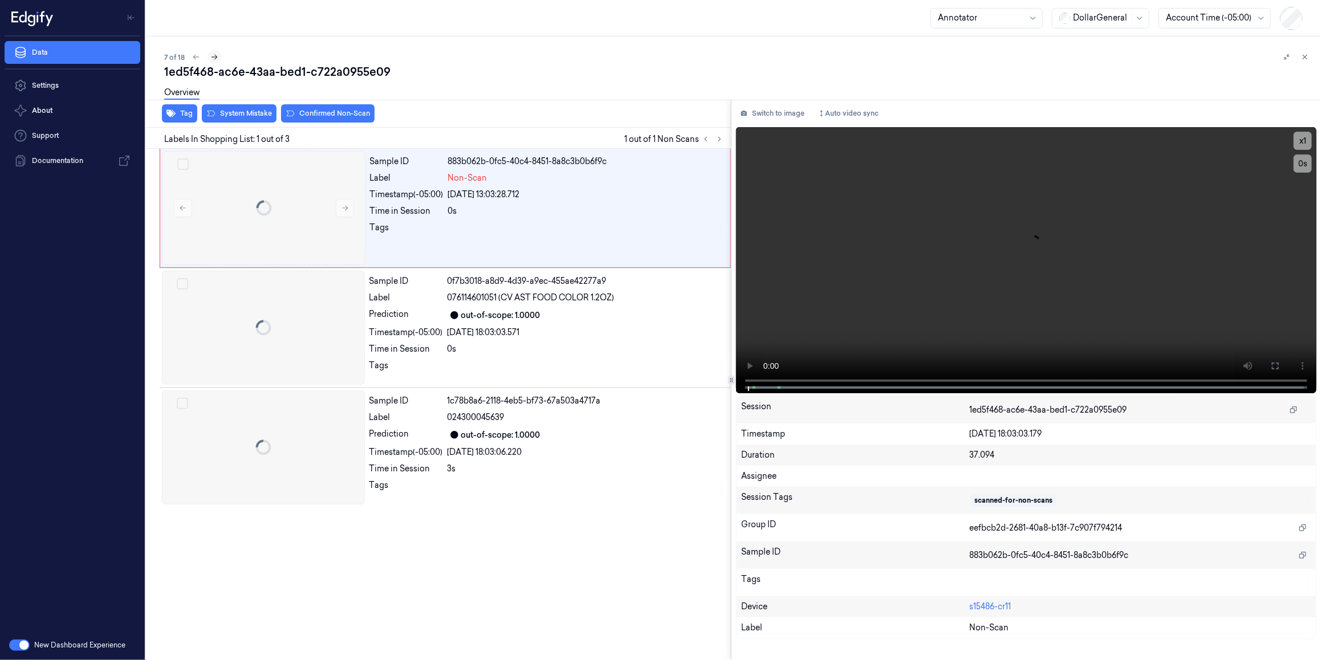
click at [217, 58] on icon at bounding box center [214, 57] width 8 height 8
click at [217, 58] on icon at bounding box center [215, 57] width 8 height 8
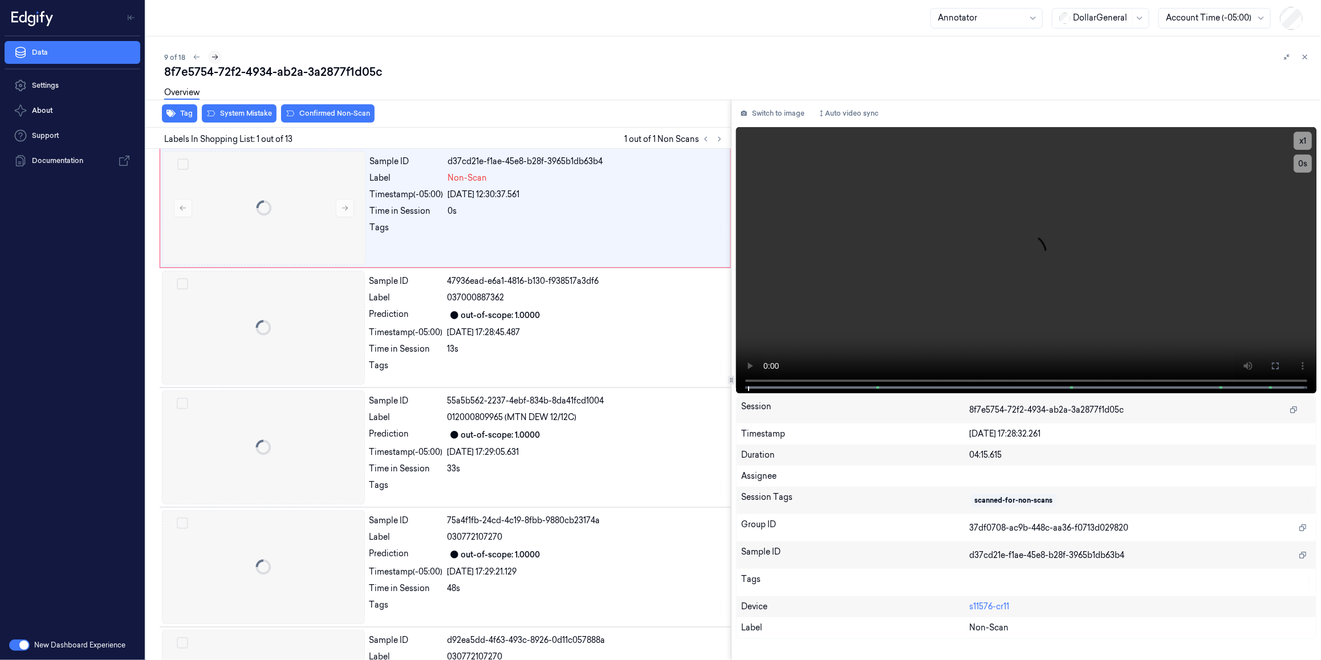
click at [217, 58] on icon at bounding box center [215, 57] width 8 height 8
click at [845, 55] on icon at bounding box center [1306, 57] width 4 height 4
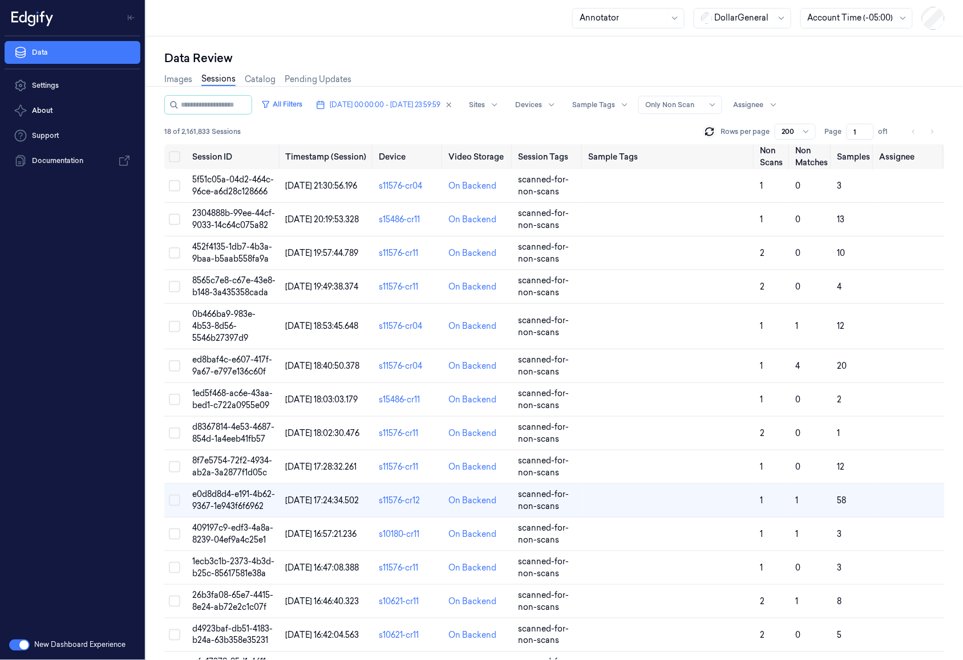
click at [712, 132] on icon at bounding box center [709, 131] width 11 height 11
click at [423, 106] on span "[DATE] 00:00:00 - [DATE] 23:59:59" at bounding box center [385, 105] width 111 height 10
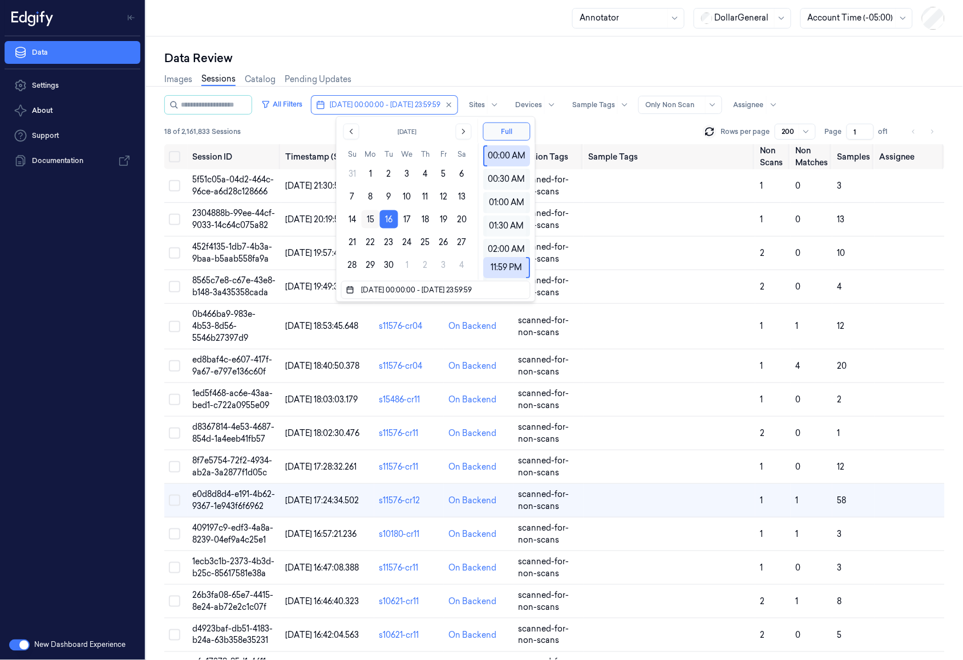
click at [371, 214] on button "15" at bounding box center [371, 219] width 18 height 18
click at [352, 244] on button "21" at bounding box center [352, 242] width 18 height 18
type input "[DATE] 00:00:00 - [DATE] 23:59:59"
click at [440, 64] on div "Data Review" at bounding box center [554, 58] width 780 height 16
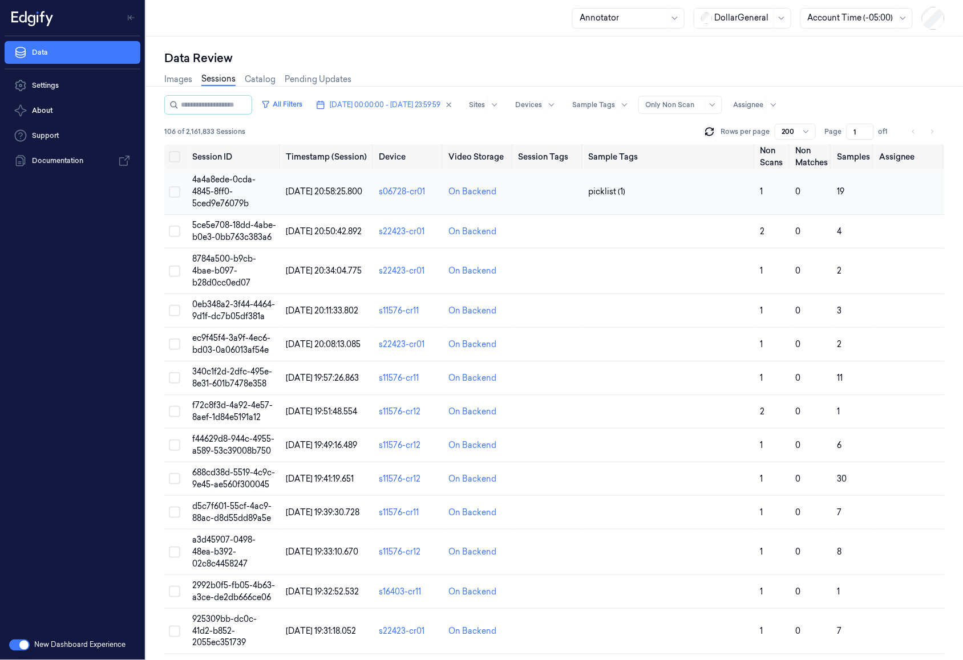
click at [265, 204] on td "4a4a8ede-0cda-4845-8ff0-5ced9e76079b" at bounding box center [235, 192] width 94 height 46
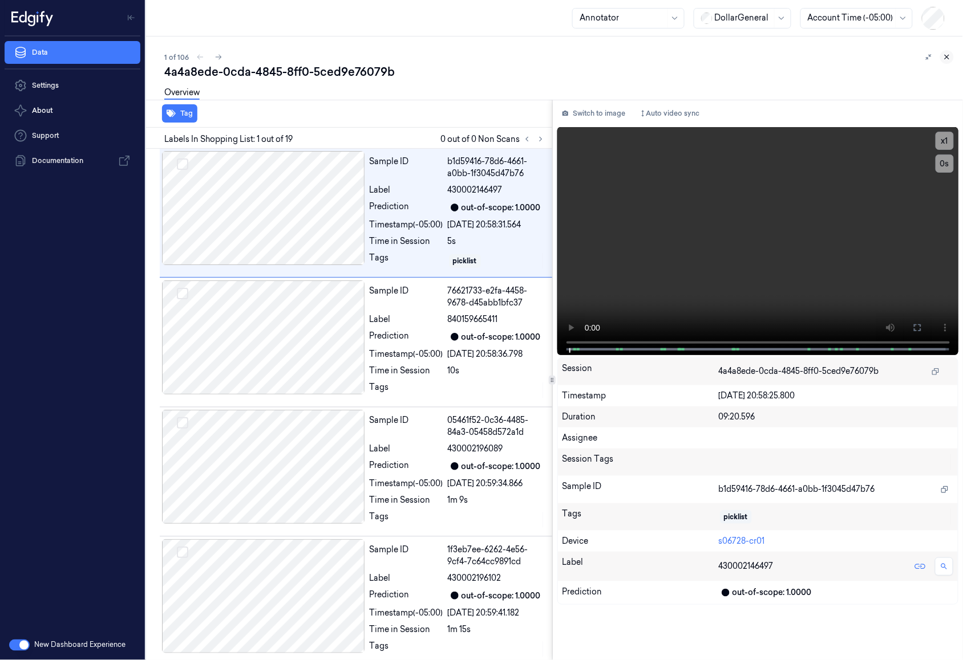
click at [845, 54] on icon at bounding box center [947, 57] width 8 height 8
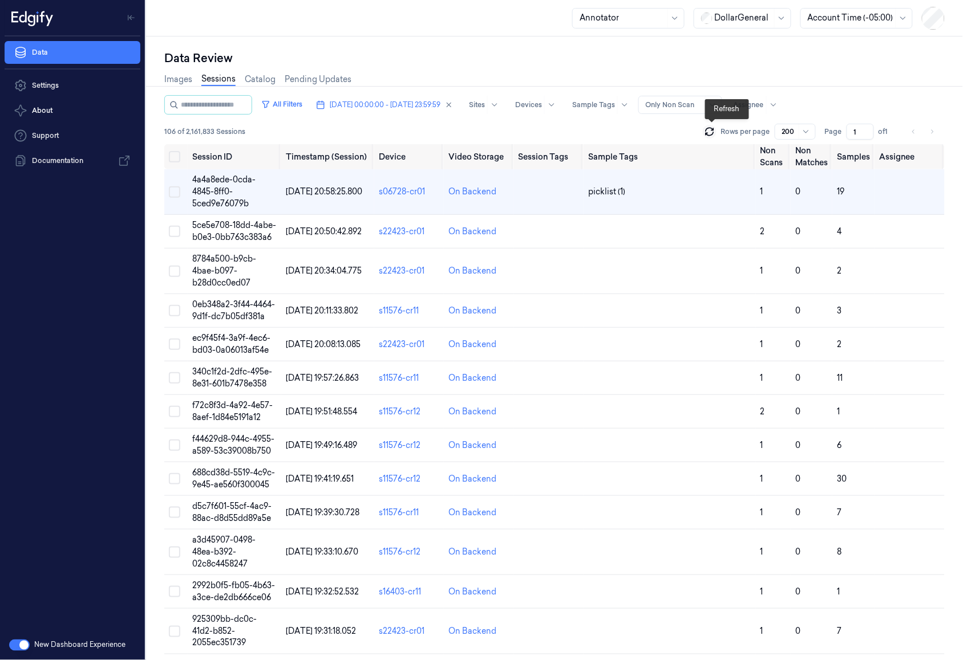
click at [713, 132] on icon at bounding box center [709, 131] width 11 height 11
click at [703, 101] on div at bounding box center [674, 105] width 57 height 10
click at [712, 132] on div "All Sessions" at bounding box center [717, 128] width 46 height 12
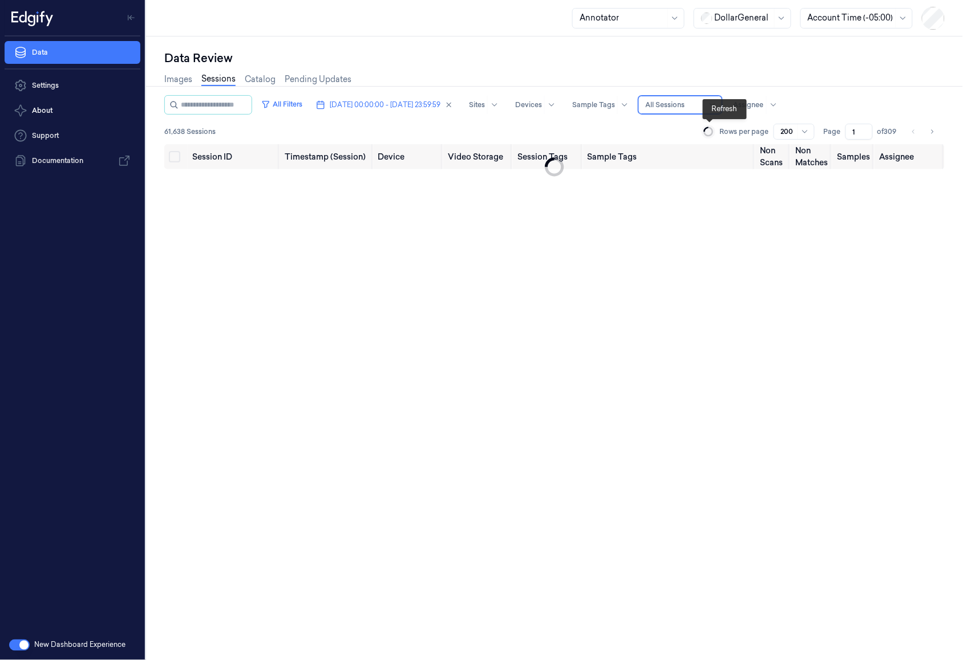
click at [703, 106] on div at bounding box center [674, 105] width 57 height 10
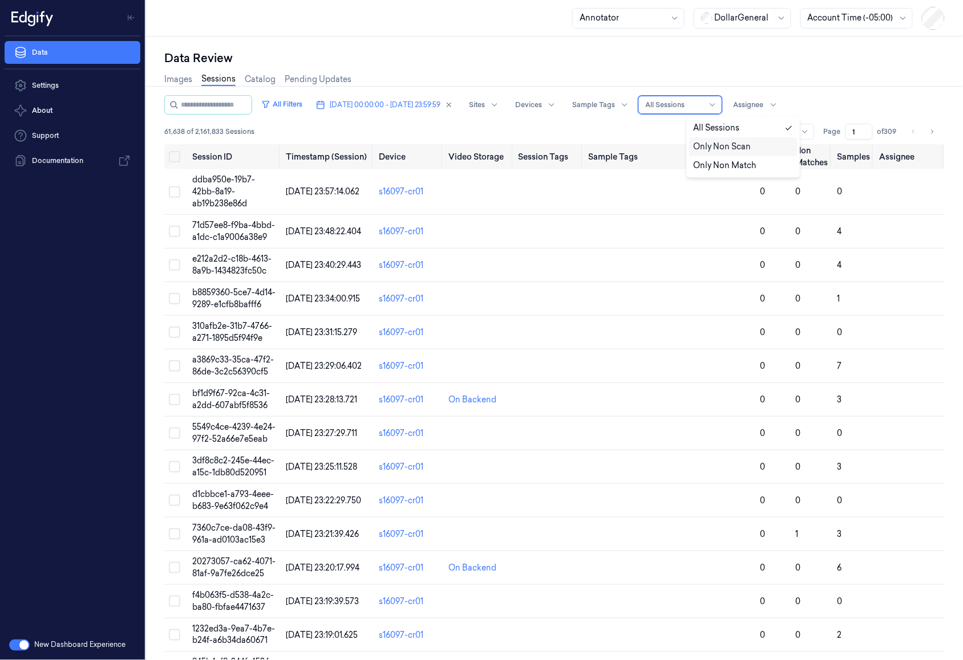
click at [720, 143] on div "Only Non Scan" at bounding box center [723, 147] width 58 height 12
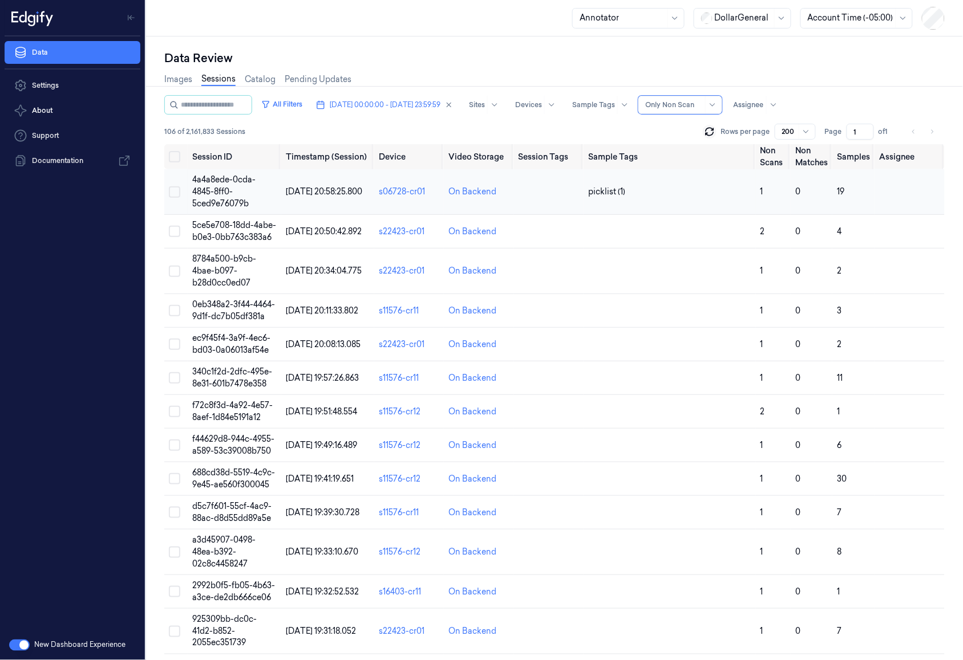
click at [211, 188] on span "4a4a8ede-0cda-4845-8ff0-5ced9e76079b" at bounding box center [223, 192] width 63 height 34
click at [212, 188] on div "Data Review Images Sessions Catalog Pending Updates All Filters [DATE] 00:00:00…" at bounding box center [554, 349] width 817 height 624
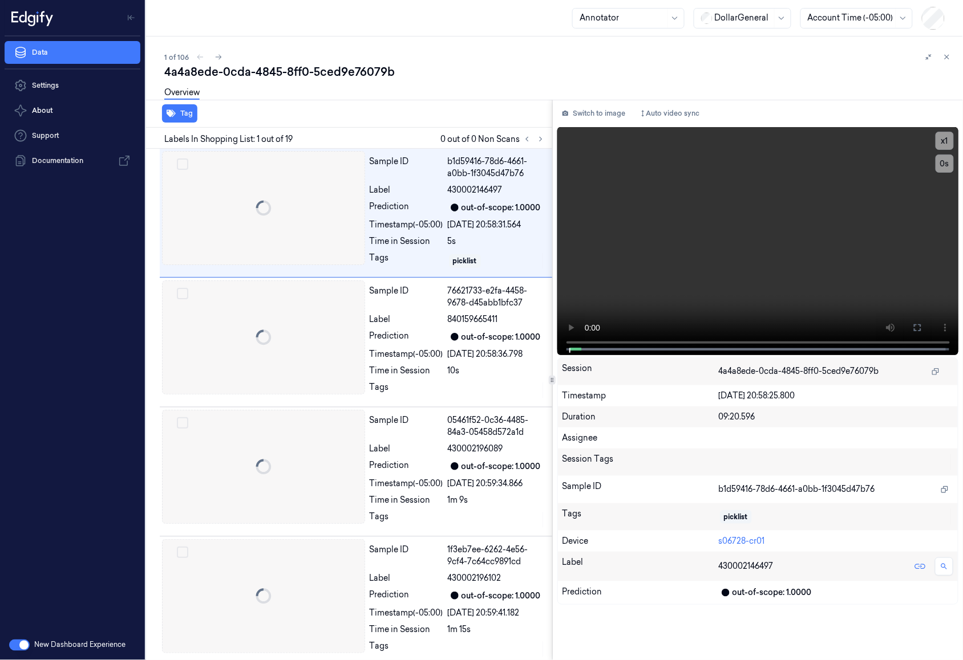
click at [146, 188] on div at bounding box center [146, 349] width 0 height 624
click at [288, 63] on div "1 of 106" at bounding box center [558, 57] width 789 height 14
click at [284, 66] on div "4a4a8ede-0cda-4845-8ff0-5ced9e76079b" at bounding box center [558, 72] width 789 height 16
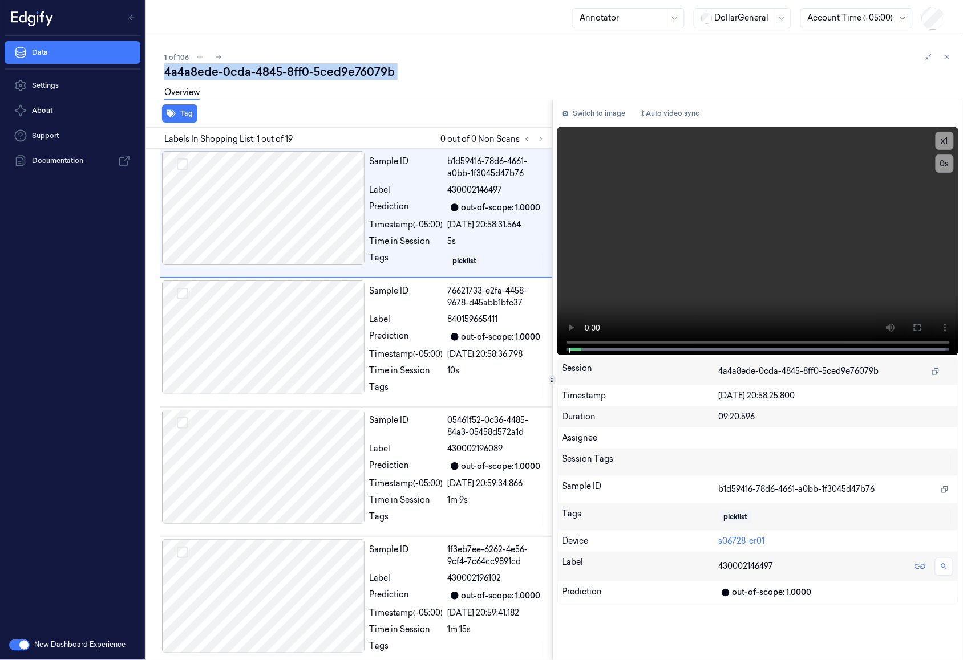
click at [284, 66] on div "4a4a8ede-0cda-4845-8ff0-5ced9e76079b" at bounding box center [558, 72] width 789 height 16
copy div "8ff0"
click at [729, 417] on div "09:20.596" at bounding box center [836, 417] width 234 height 12
click at [697, 437] on div "Assignee" at bounding box center [757, 438] width 391 height 12
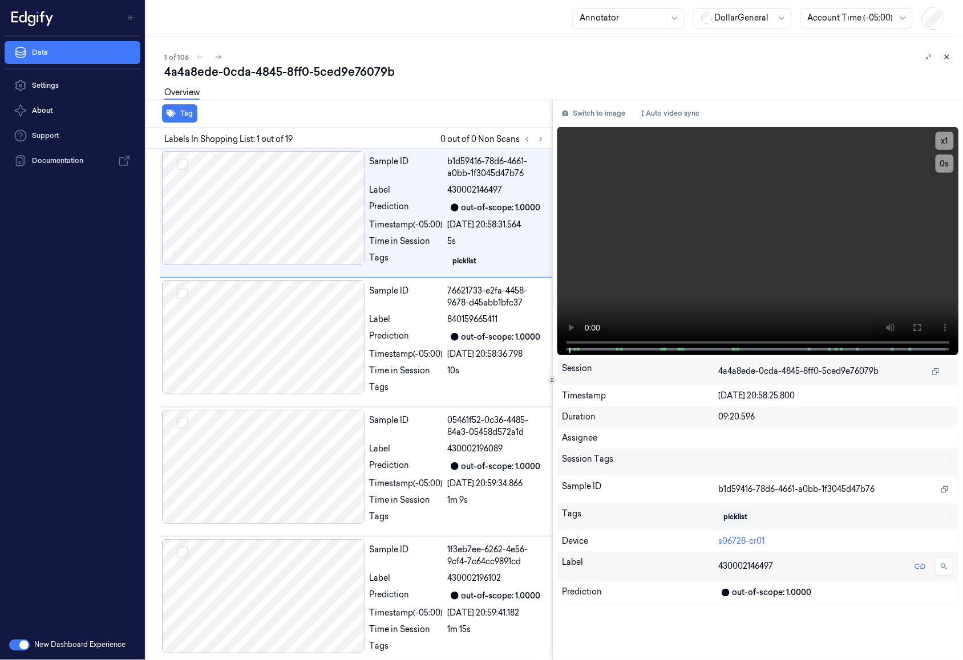
click at [845, 53] on icon at bounding box center [947, 57] width 8 height 8
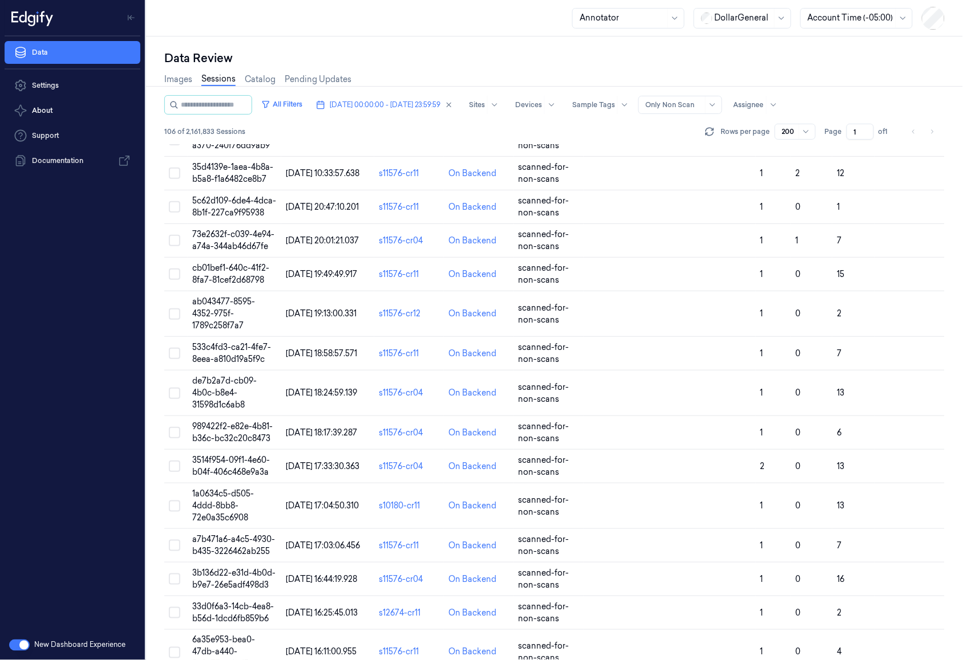
scroll to position [4534, 0]
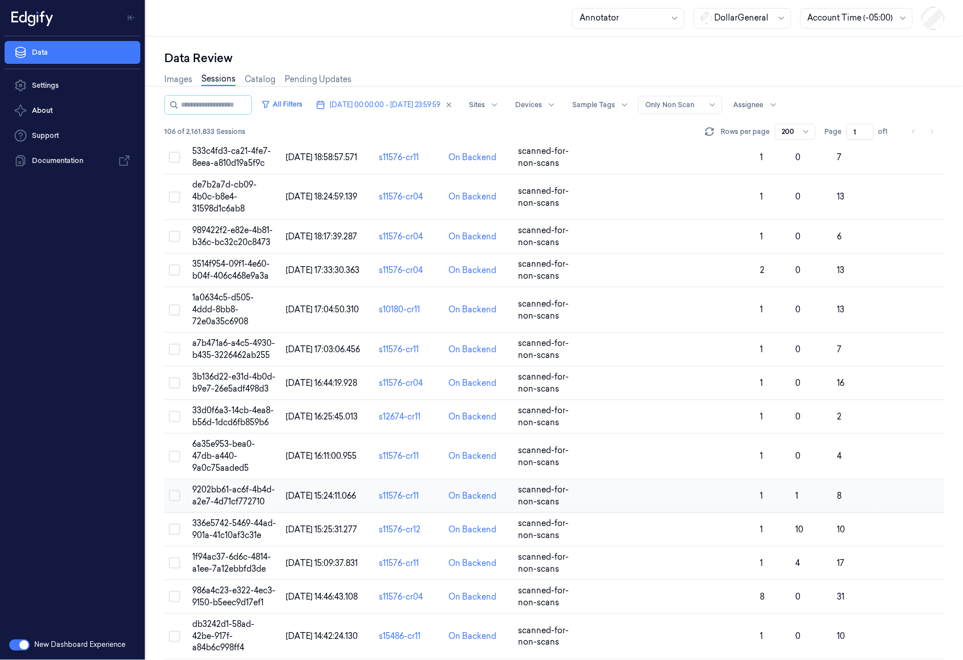
click at [209, 437] on td "9202bb61-ac6f-4b4d-a2e7-4d71cf772710" at bounding box center [235, 497] width 94 height 34
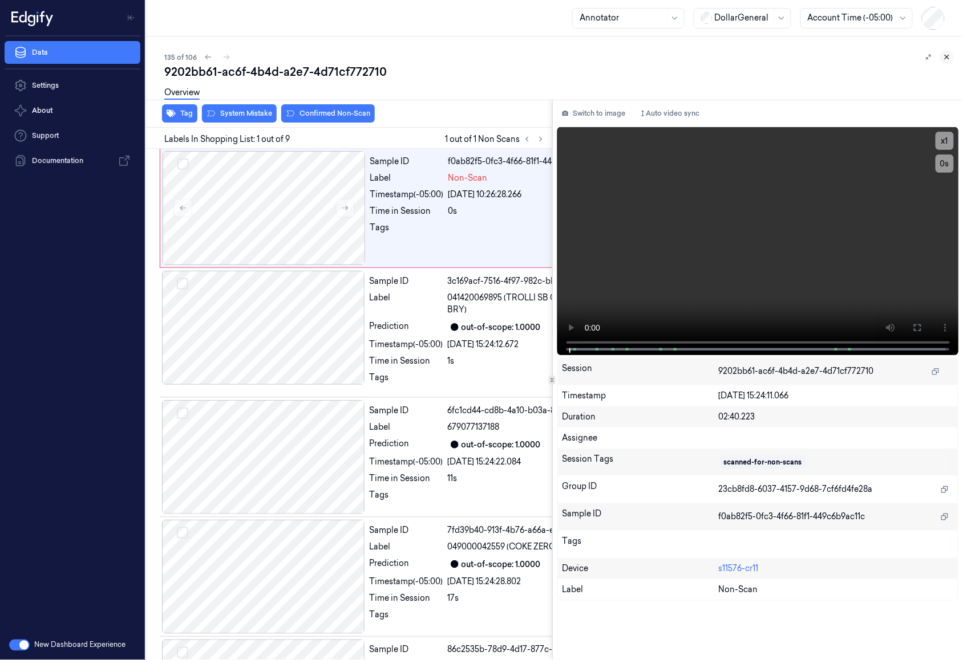
click at [845, 55] on icon at bounding box center [947, 57] width 8 height 8
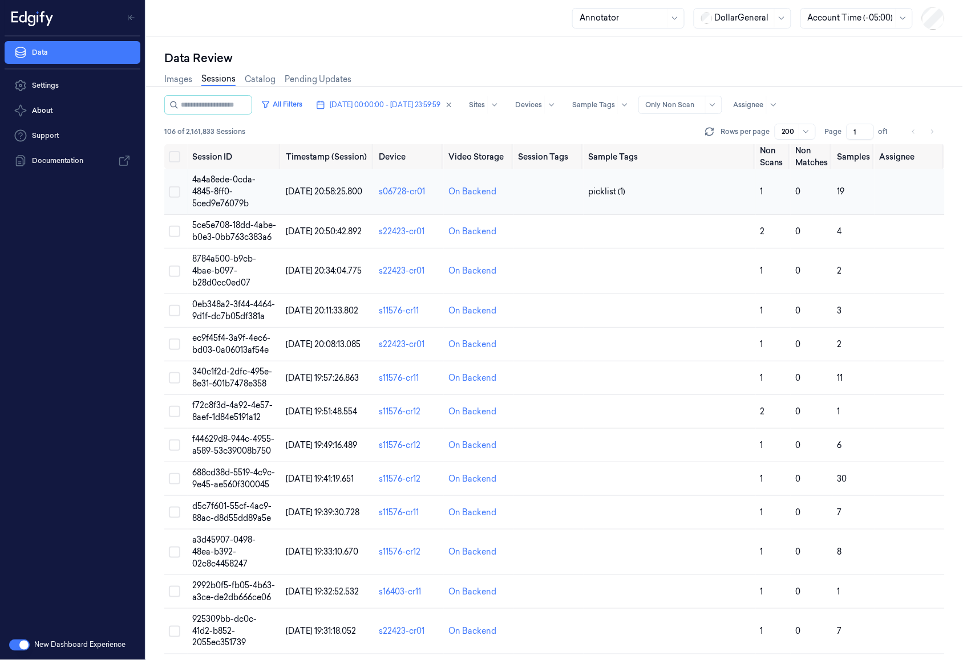
click at [228, 180] on span "4a4a8ede-0cda-4845-8ff0-5ced9e76079b" at bounding box center [223, 192] width 63 height 34
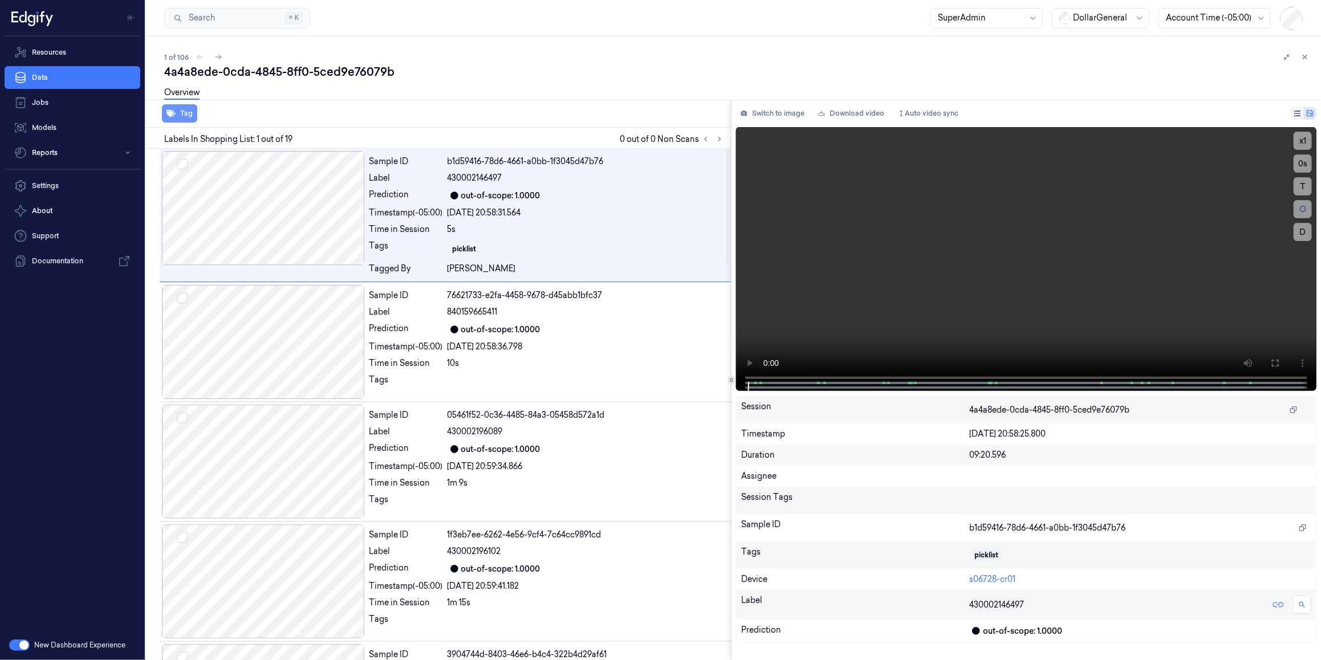
click at [190, 110] on button "Tag" at bounding box center [179, 113] width 35 height 18
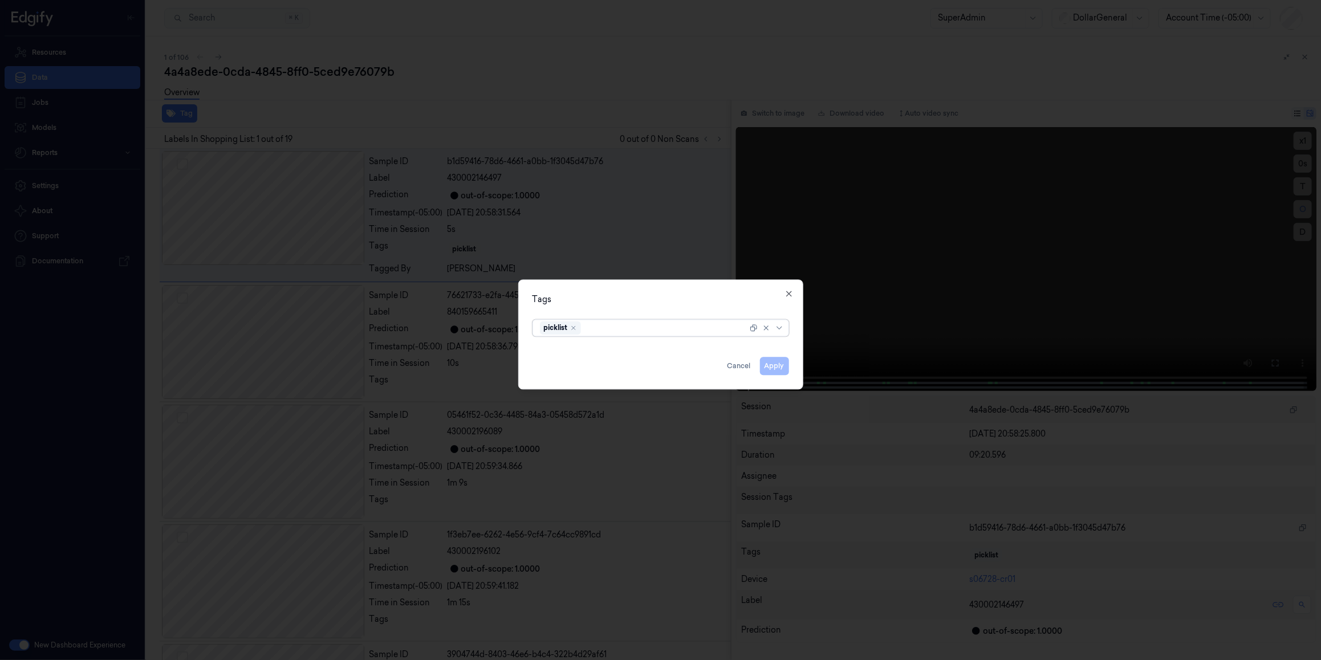
click at [634, 324] on div at bounding box center [665, 328] width 164 height 12
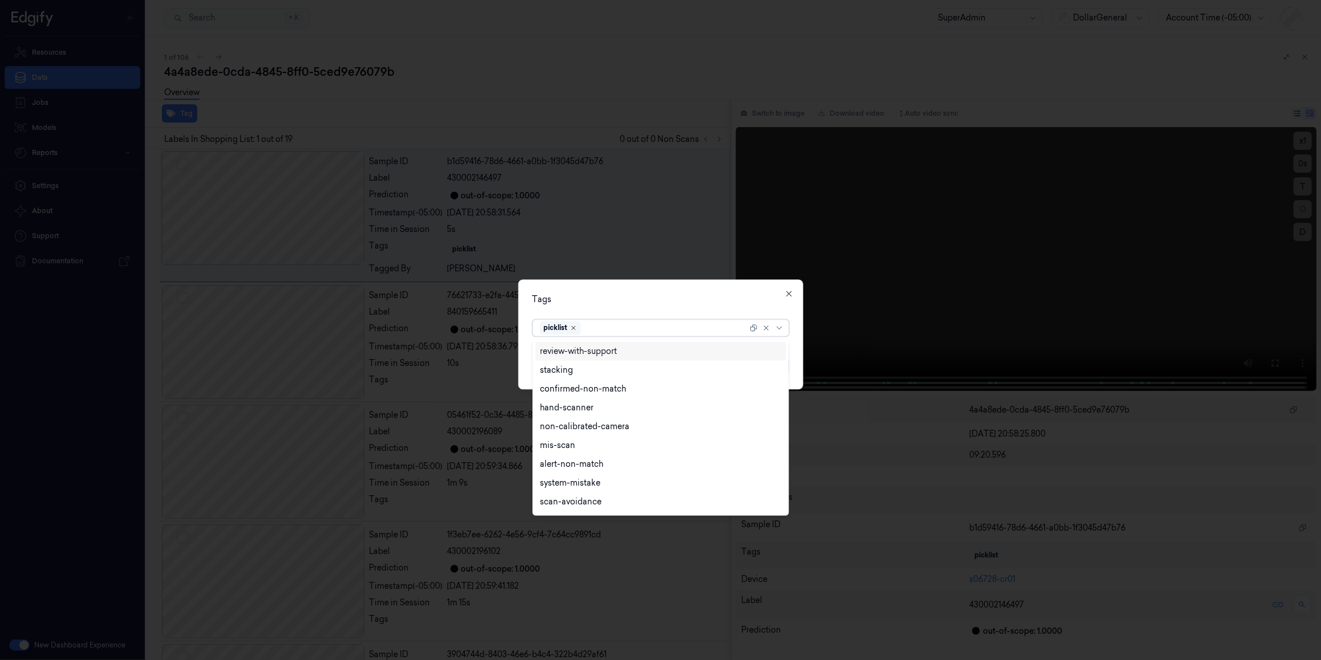
click at [577, 326] on icon "Remove ,picklist" at bounding box center [573, 328] width 7 height 7
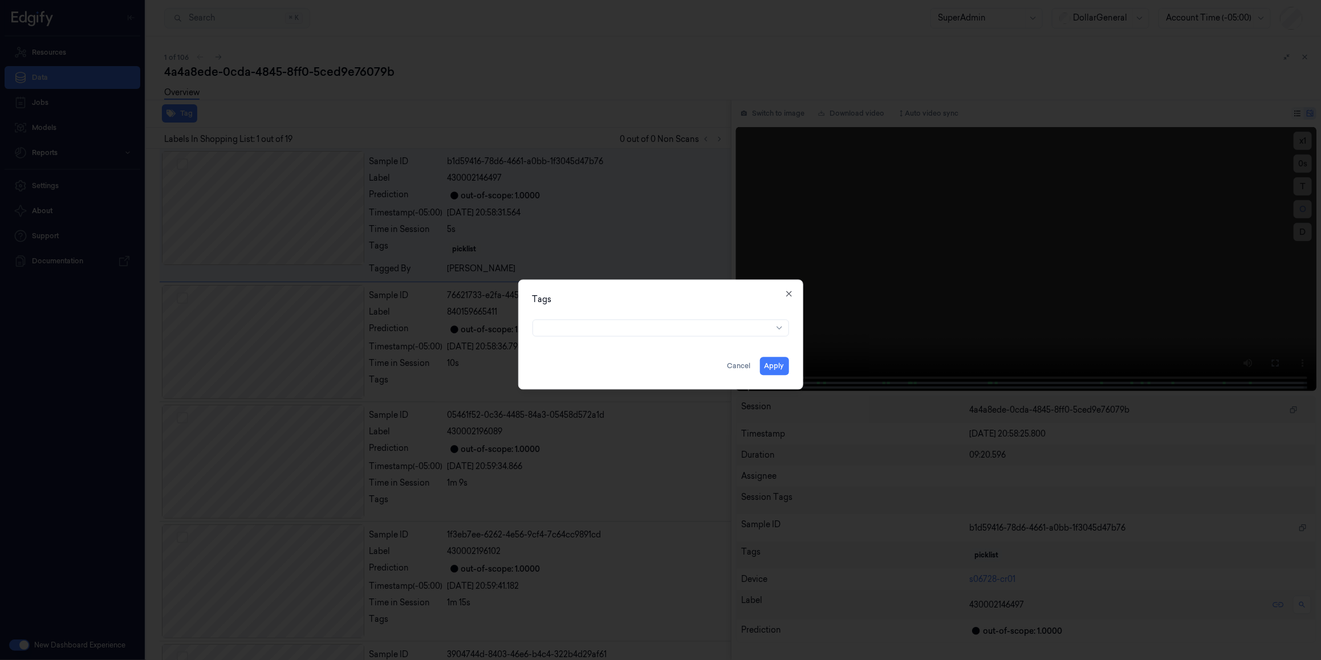
click at [594, 300] on div "Tags" at bounding box center [661, 300] width 257 height 12
click at [773, 366] on button "Apply" at bounding box center [774, 367] width 29 height 18
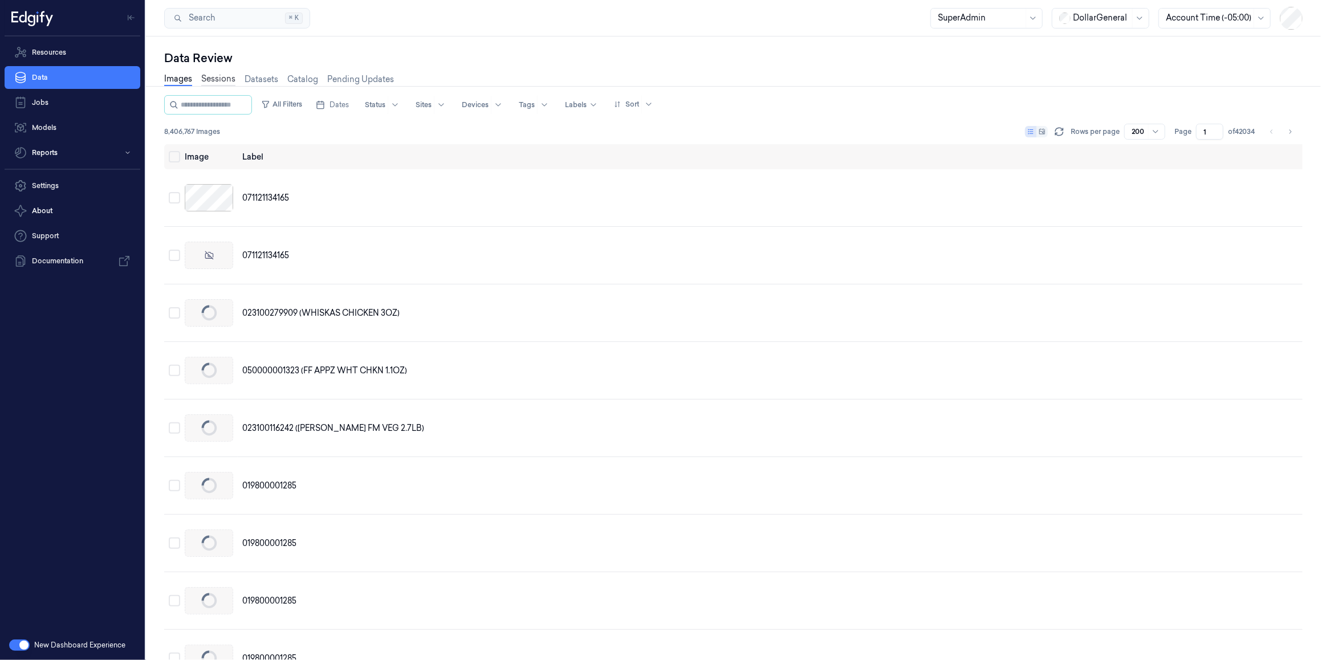
click at [227, 80] on link "Sessions" at bounding box center [218, 79] width 34 height 13
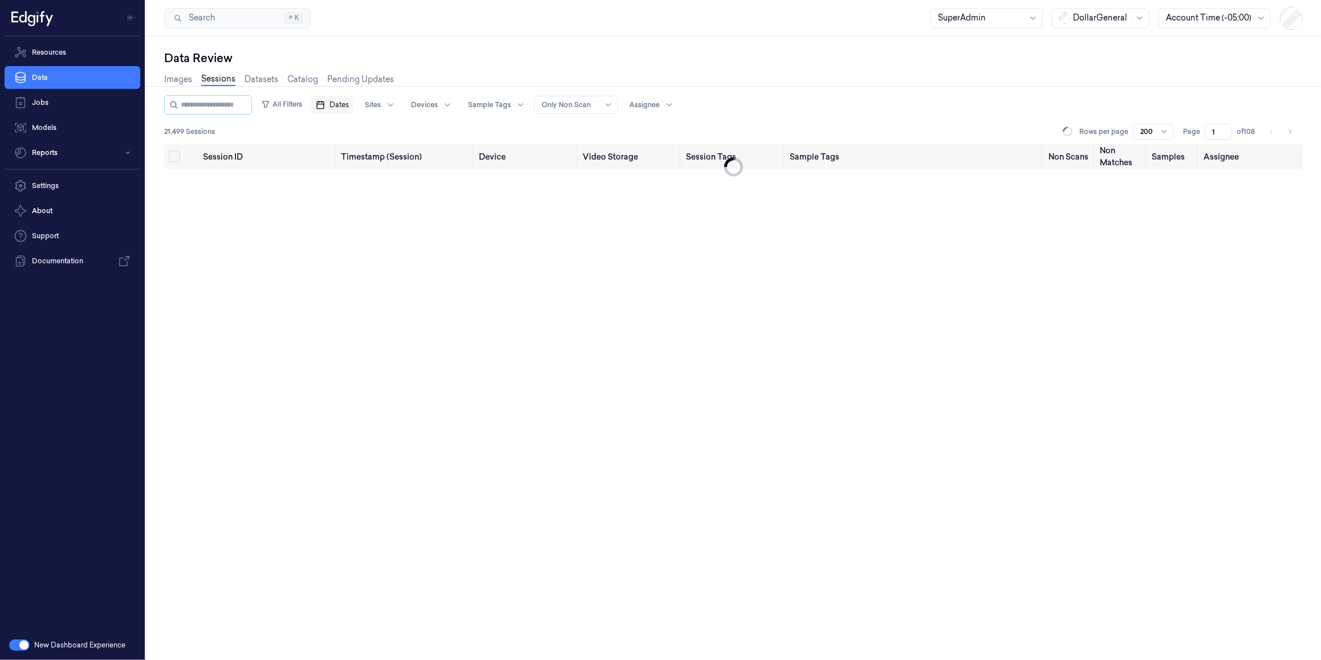
click at [349, 107] on span "Dates" at bounding box center [339, 105] width 19 height 10
click at [358, 132] on button "Go to the Previous Month" at bounding box center [351, 132] width 16 height 16
click at [370, 220] on button "15" at bounding box center [371, 219] width 18 height 18
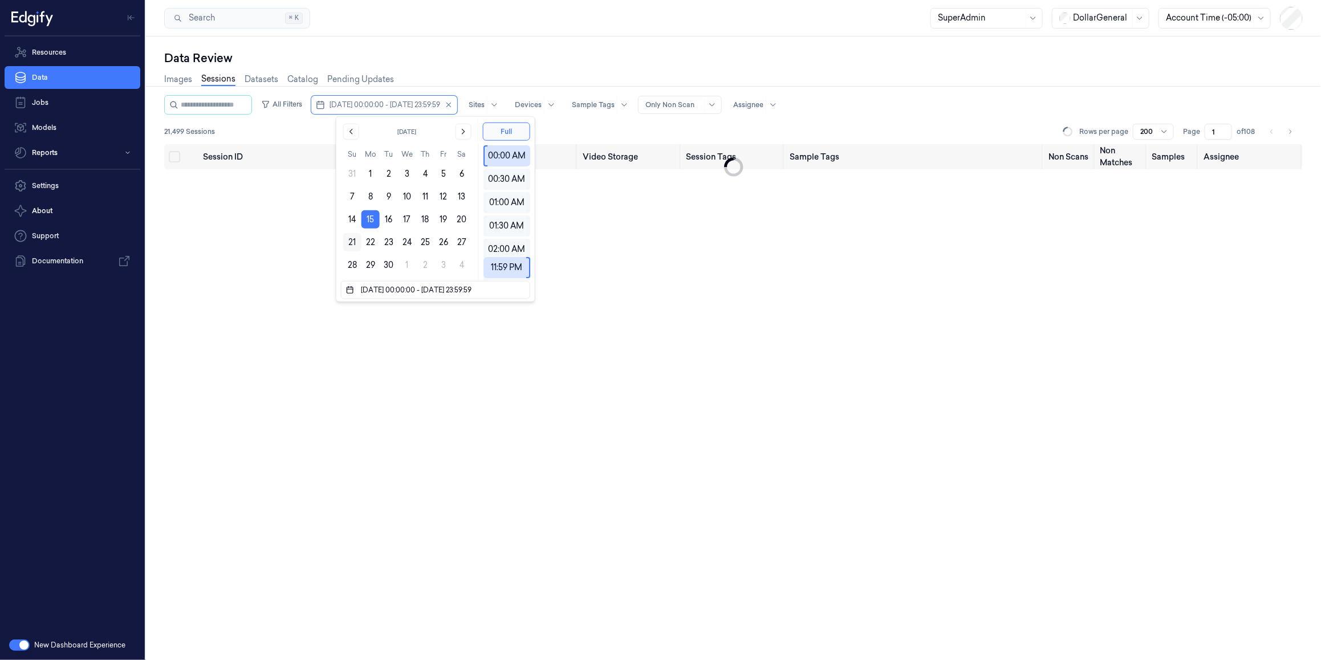
click at [346, 238] on button "21" at bounding box center [352, 242] width 18 height 18
type input "[DATE] 00:00:00 - [DATE] 23:59:59"
click at [292, 218] on div "Session ID Timestamp (Session) Device Video Storage Session Tags Sample Tags No…" at bounding box center [733, 402] width 1139 height 516
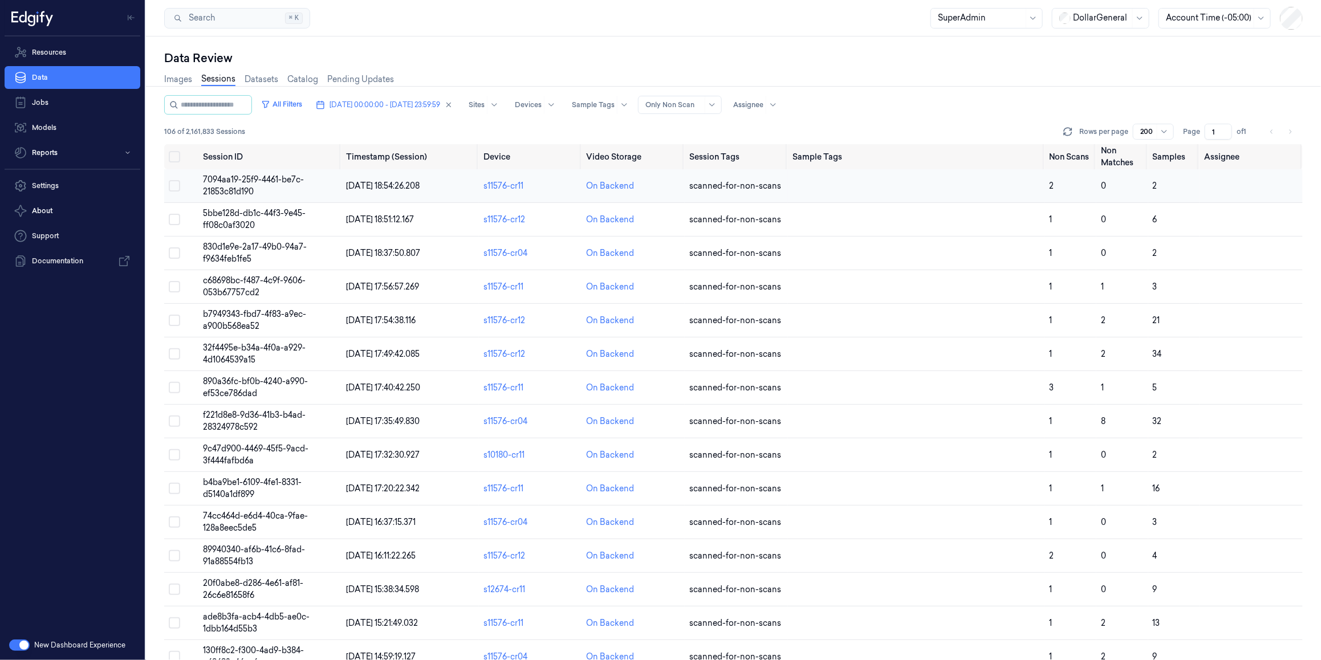
click at [295, 180] on span "7094aa19-25f9-4461-be7c-21853c81d190" at bounding box center [253, 186] width 101 height 22
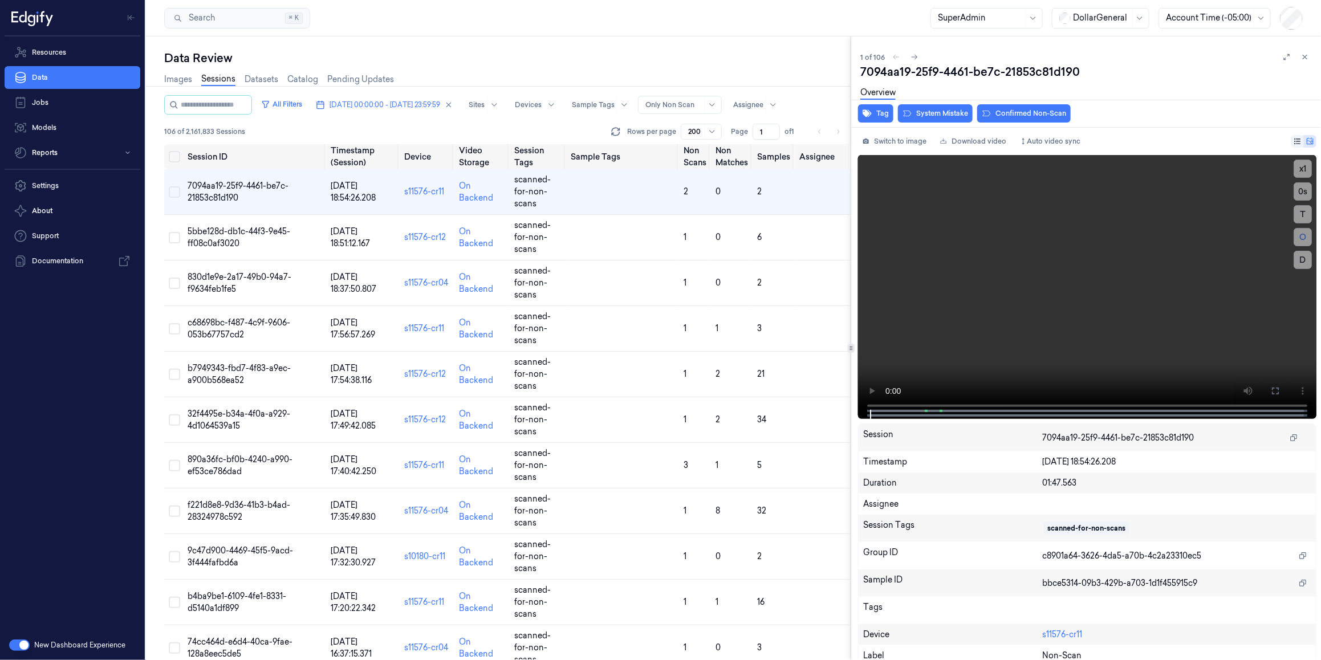
click at [1276, 59] on div "1 of 106" at bounding box center [1087, 57] width 452 height 14
click at [1283, 58] on icon at bounding box center [1287, 57] width 8 height 8
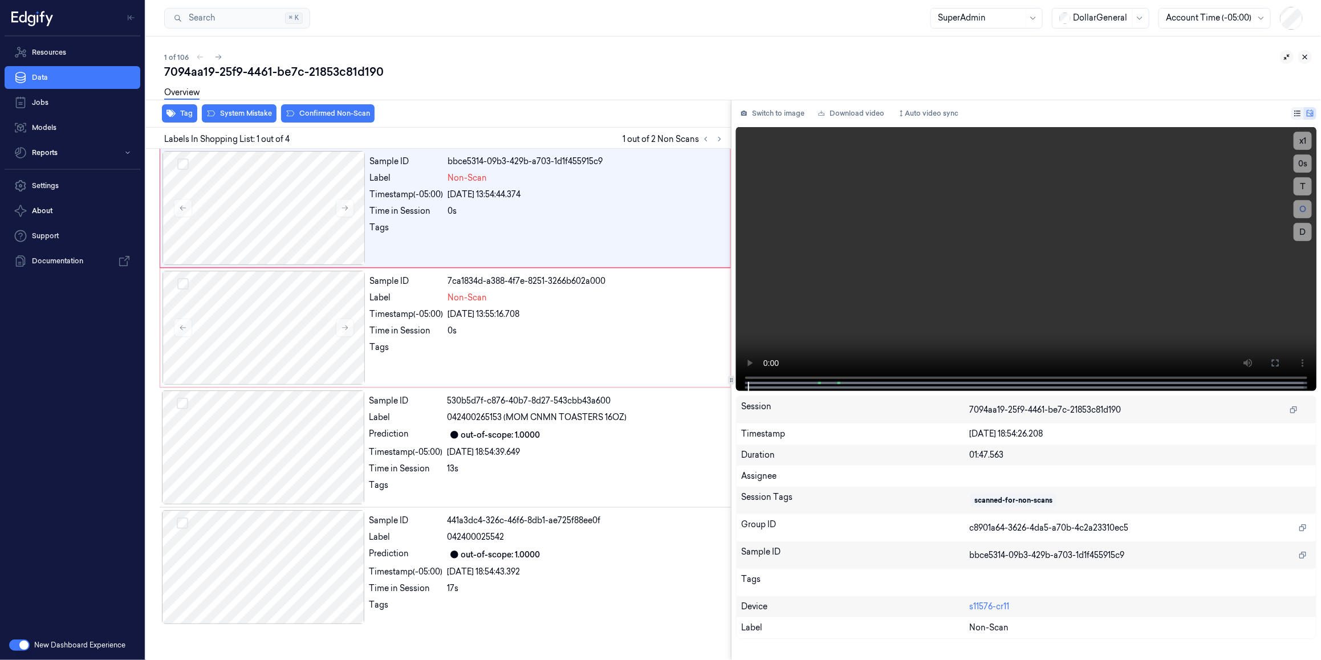
click at [1309, 55] on icon at bounding box center [1305, 57] width 8 height 8
